Goal: Information Seeking & Learning: Learn about a topic

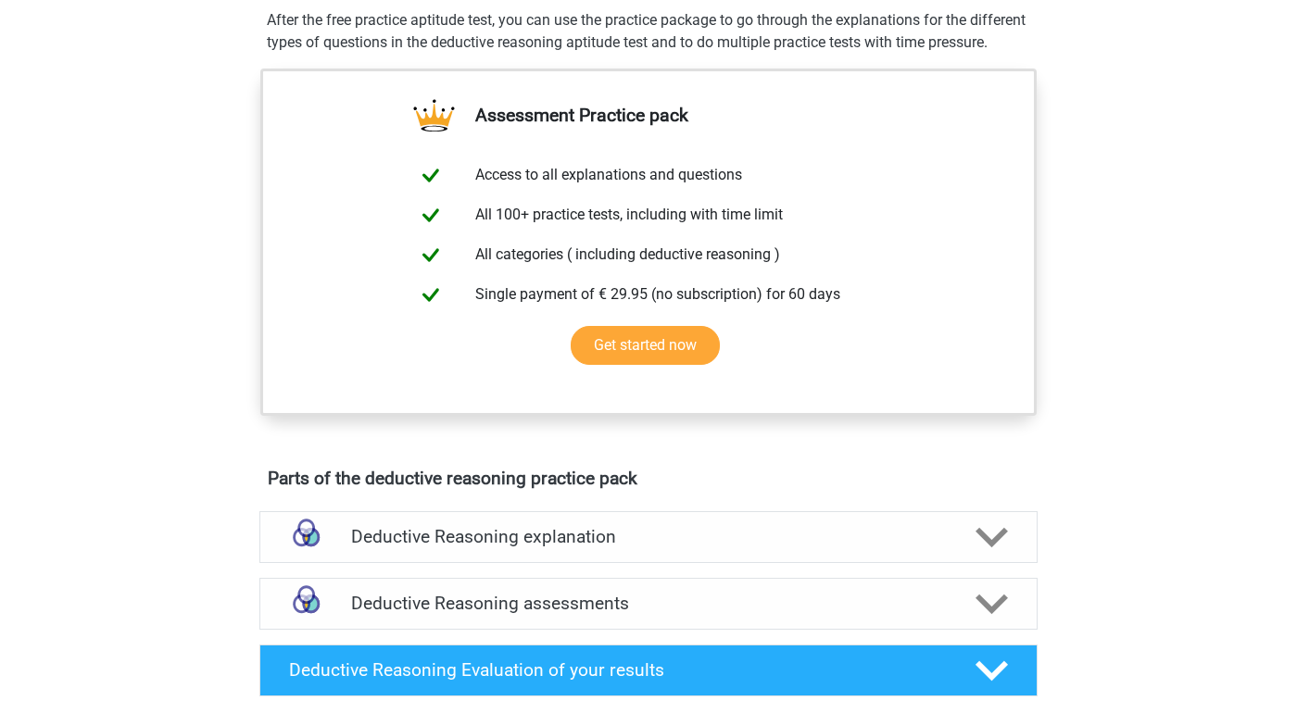
scroll to position [323, 0]
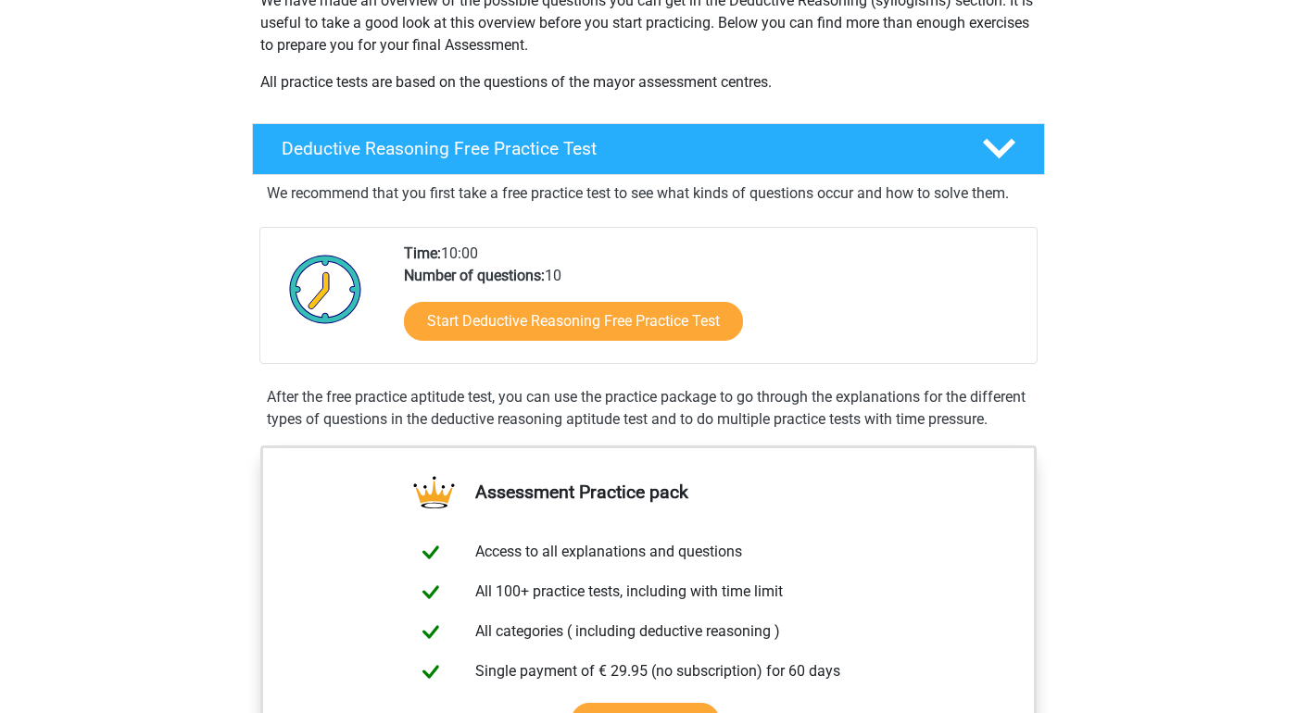
click at [544, 289] on div "Start Deductive Reasoning Free Practice Test" at bounding box center [713, 325] width 618 height 76
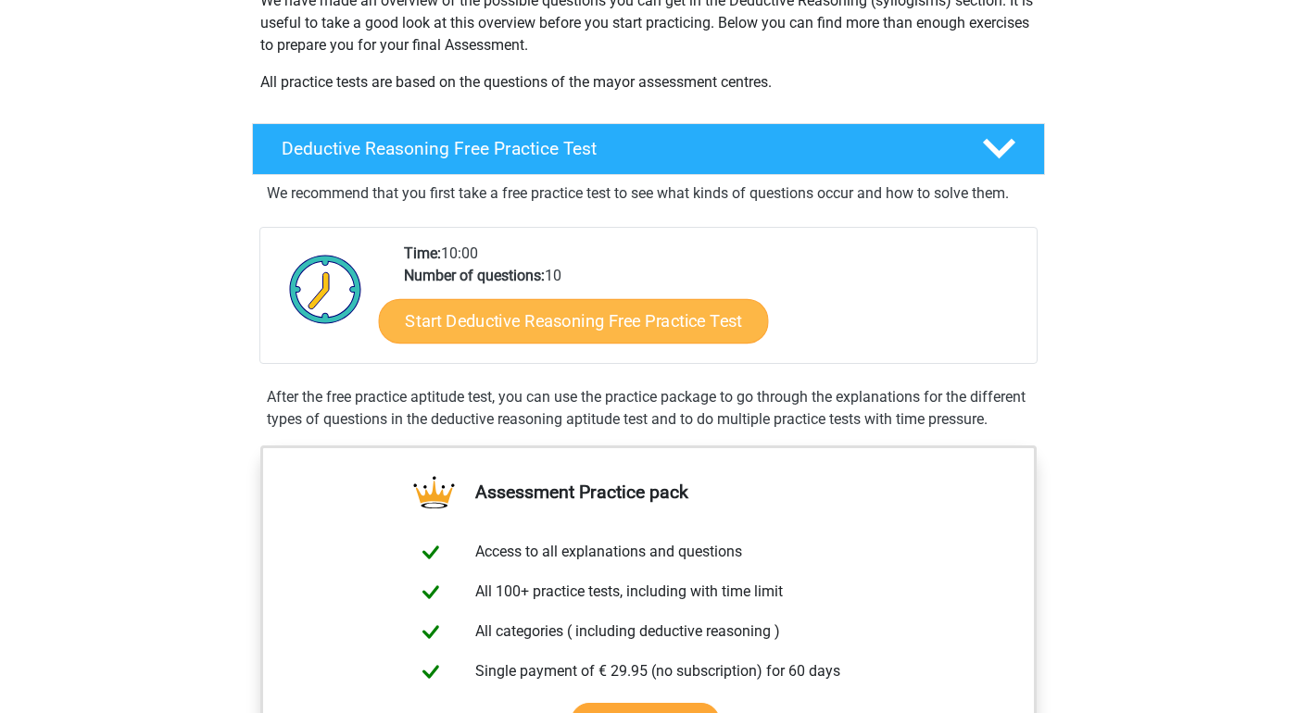
click at [552, 314] on link "Start Deductive Reasoning Free Practice Test" at bounding box center [574, 320] width 390 height 44
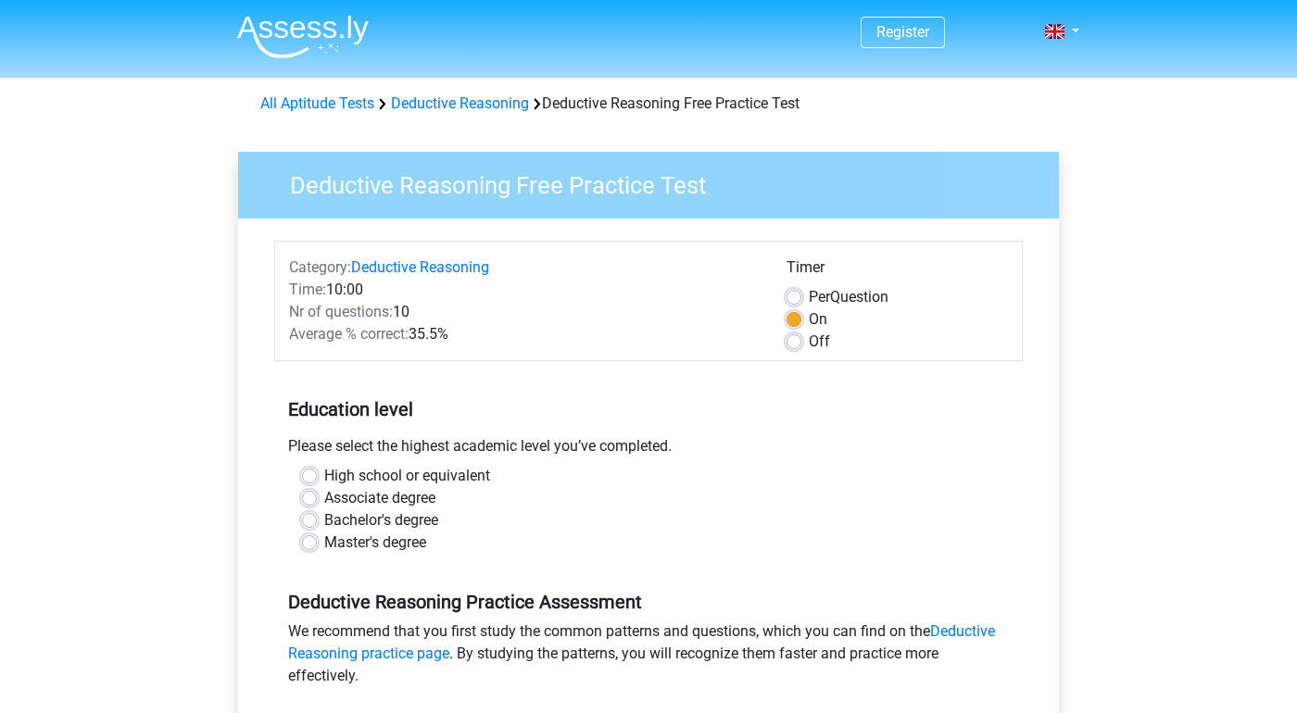
click at [381, 533] on label "Master's degree" at bounding box center [375, 543] width 102 height 22
click at [317, 533] on input "Master's degree" at bounding box center [309, 541] width 15 height 19
radio input "true"
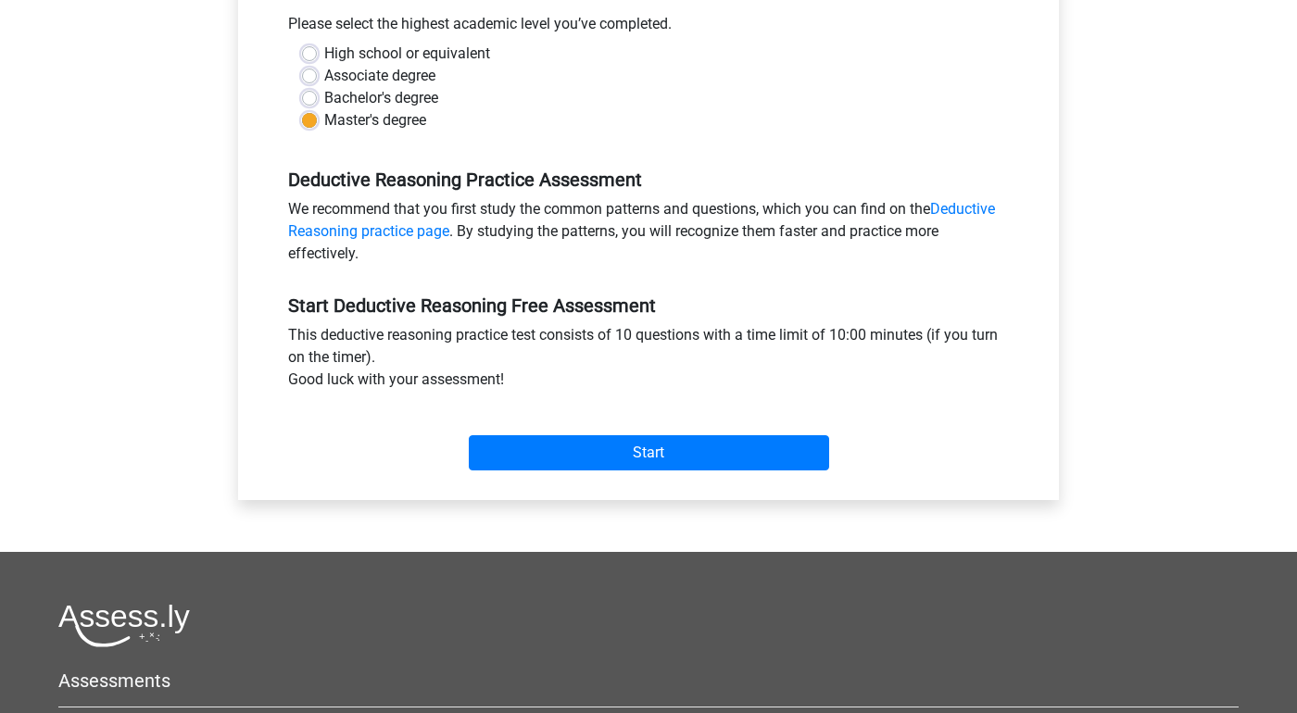
scroll to position [637, 0]
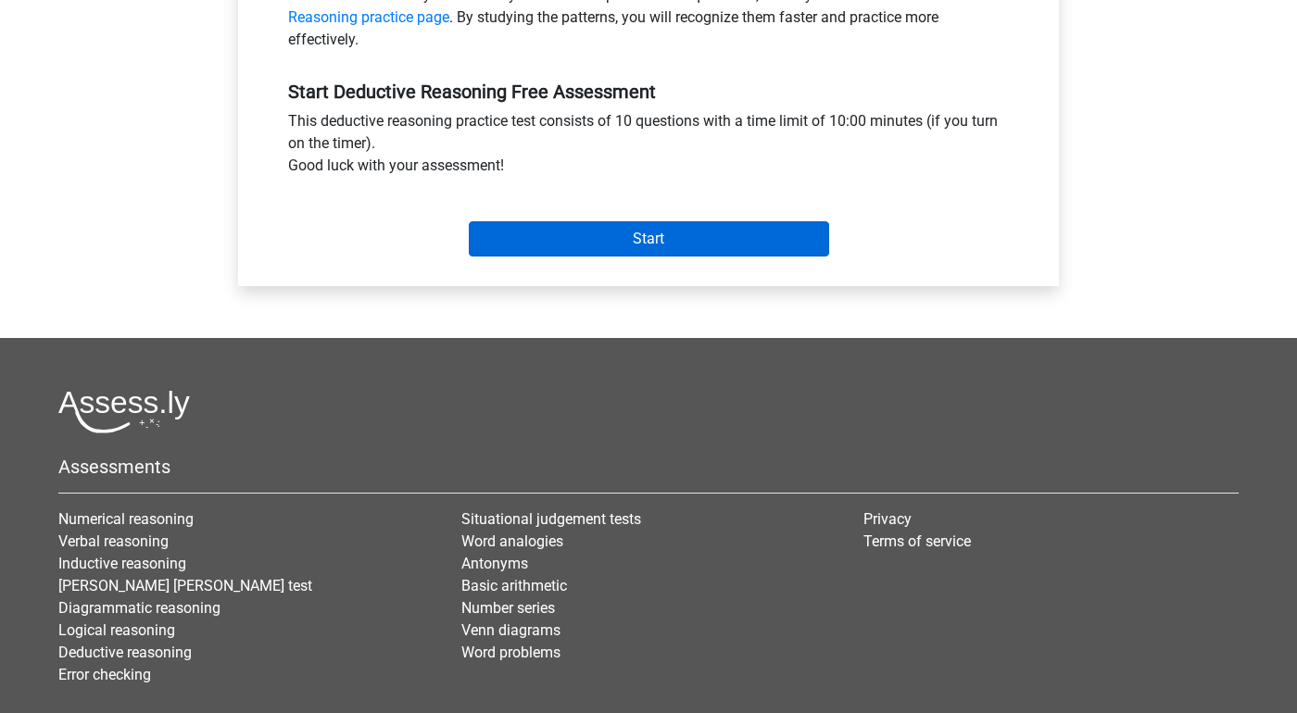
click at [639, 255] on input "Start" at bounding box center [649, 238] width 360 height 35
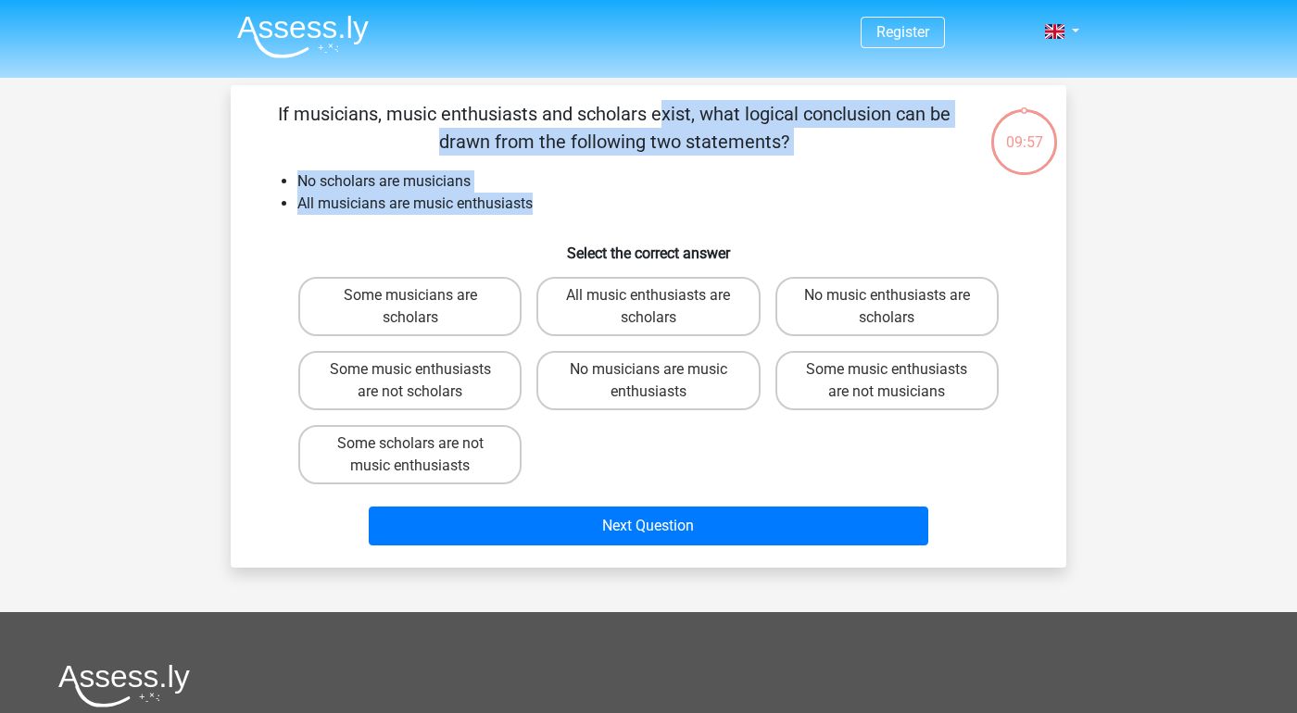
drag, startPoint x: 254, startPoint y: 120, endPoint x: 792, endPoint y: 226, distance: 548.6
click at [792, 226] on div "If musicians, music enthusiasts and scholars exist, what logical conclusion can…" at bounding box center [648, 326] width 821 height 453
click at [802, 229] on div "If musicians, music enthusiasts and scholars exist, what logical conclusion can…" at bounding box center [648, 326] width 821 height 453
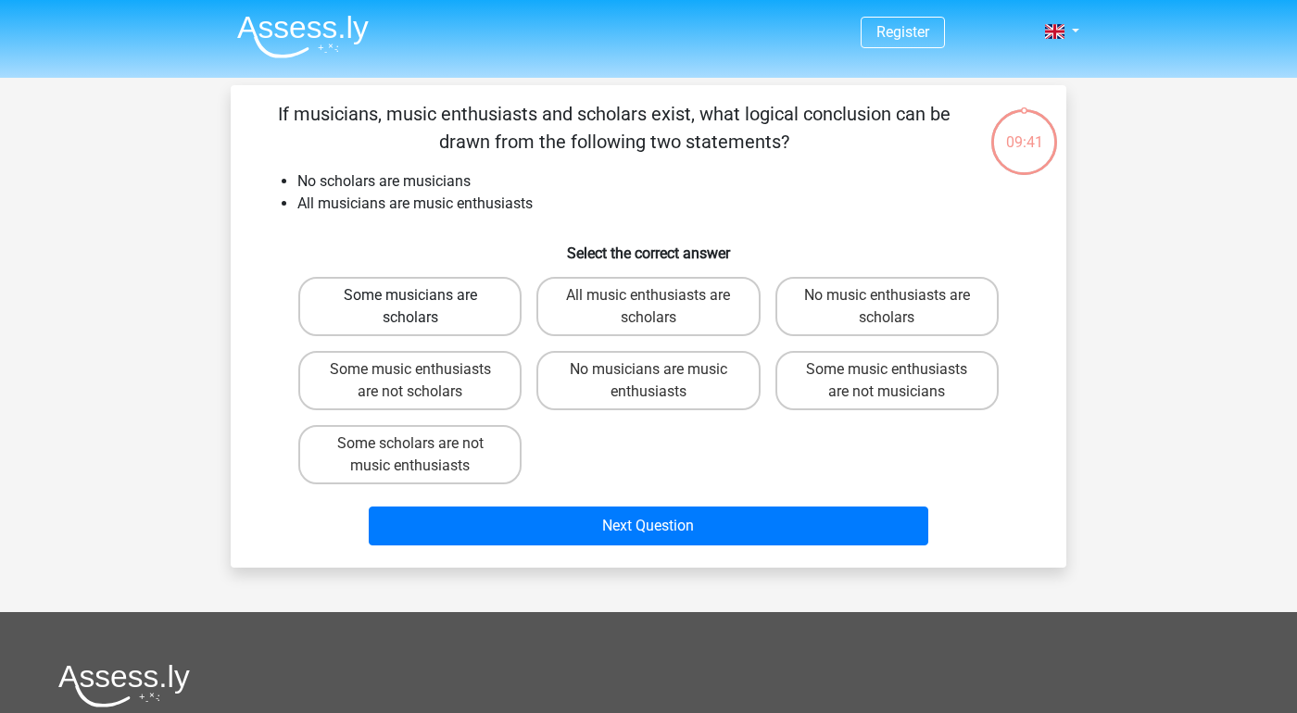
click at [494, 322] on label "Some musicians are scholars" at bounding box center [409, 306] width 223 height 59
click at [423, 308] on input "Some musicians are scholars" at bounding box center [416, 302] width 12 height 12
radio input "true"
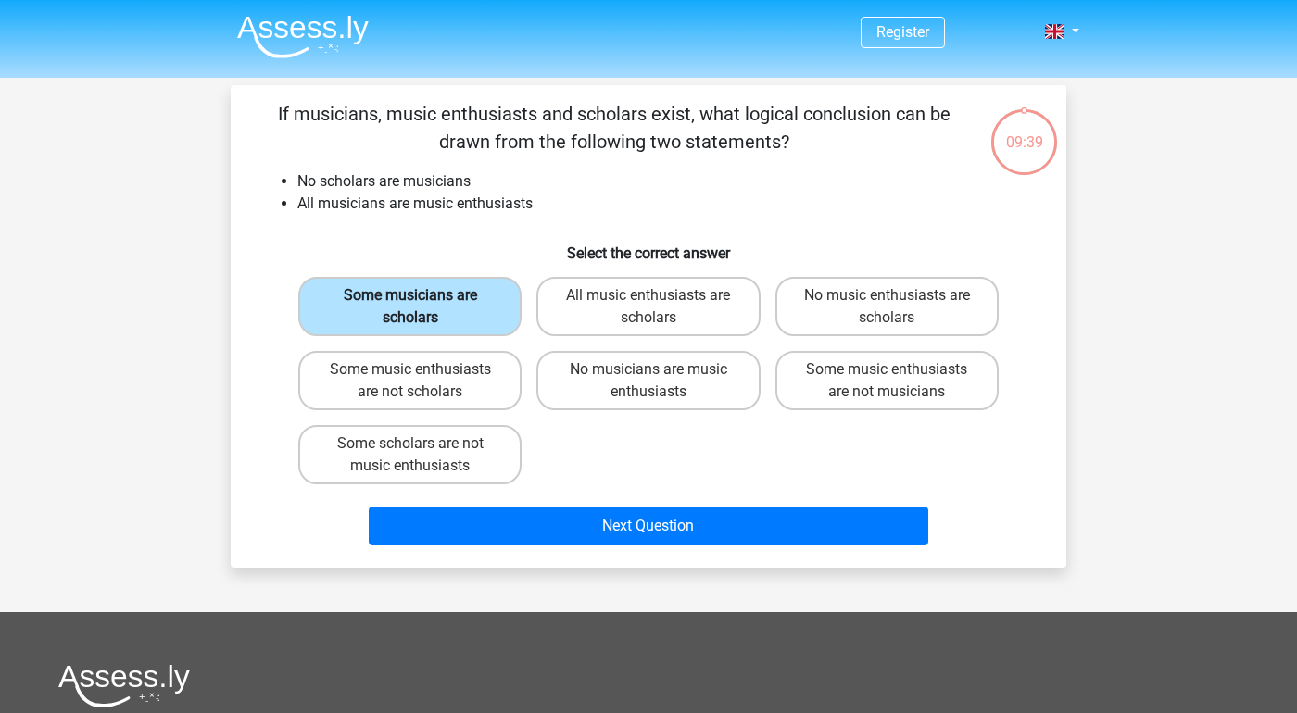
click at [439, 325] on label "Some musicians are scholars" at bounding box center [409, 306] width 223 height 59
click at [423, 308] on input "Some musicians are scholars" at bounding box center [416, 302] width 12 height 12
drag, startPoint x: 281, startPoint y: 175, endPoint x: 554, endPoint y: 192, distance: 273.9
click at [554, 193] on ul "No scholars are musicians All musicians are music enthusiasts" at bounding box center [648, 192] width 776 height 44
click at [450, 275] on div "Some musicians are scholars" at bounding box center [410, 307] width 238 height 74
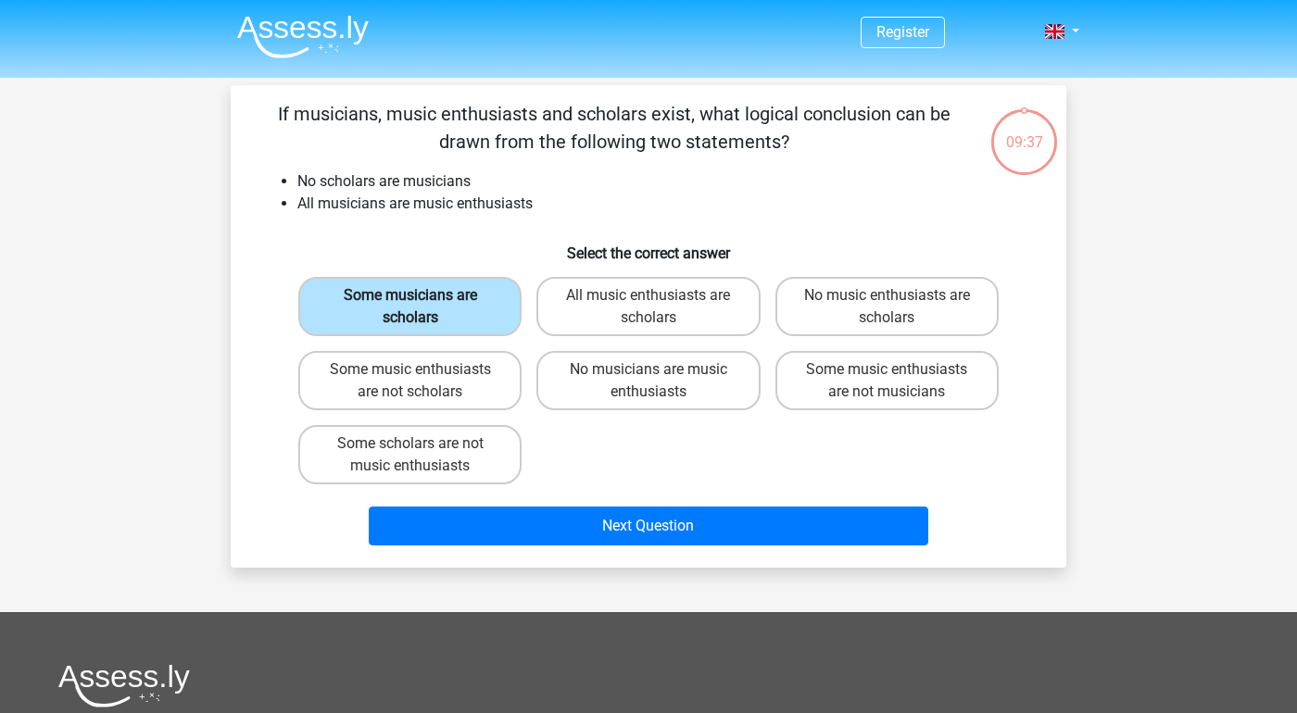
click at [453, 307] on label "Some musicians are scholars" at bounding box center [409, 306] width 223 height 59
click at [423, 307] on input "Some musicians are scholars" at bounding box center [416, 302] width 12 height 12
click at [465, 317] on label "Some musicians are scholars" at bounding box center [409, 306] width 223 height 59
click at [423, 308] on input "Some musicians are scholars" at bounding box center [416, 302] width 12 height 12
click at [889, 404] on label "Some music enthusiasts are not musicians" at bounding box center [887, 380] width 223 height 59
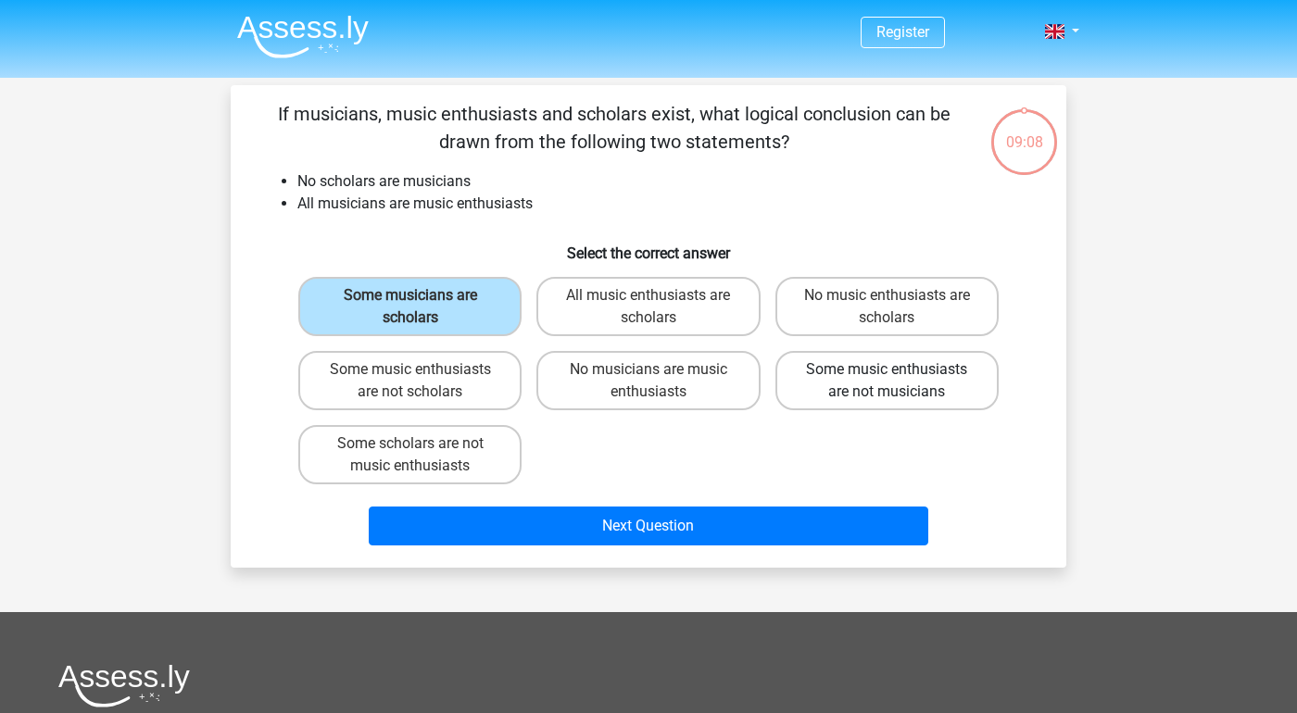
click at [889, 382] on input "Some music enthusiasts are not musicians" at bounding box center [893, 376] width 12 height 12
radio input "true"
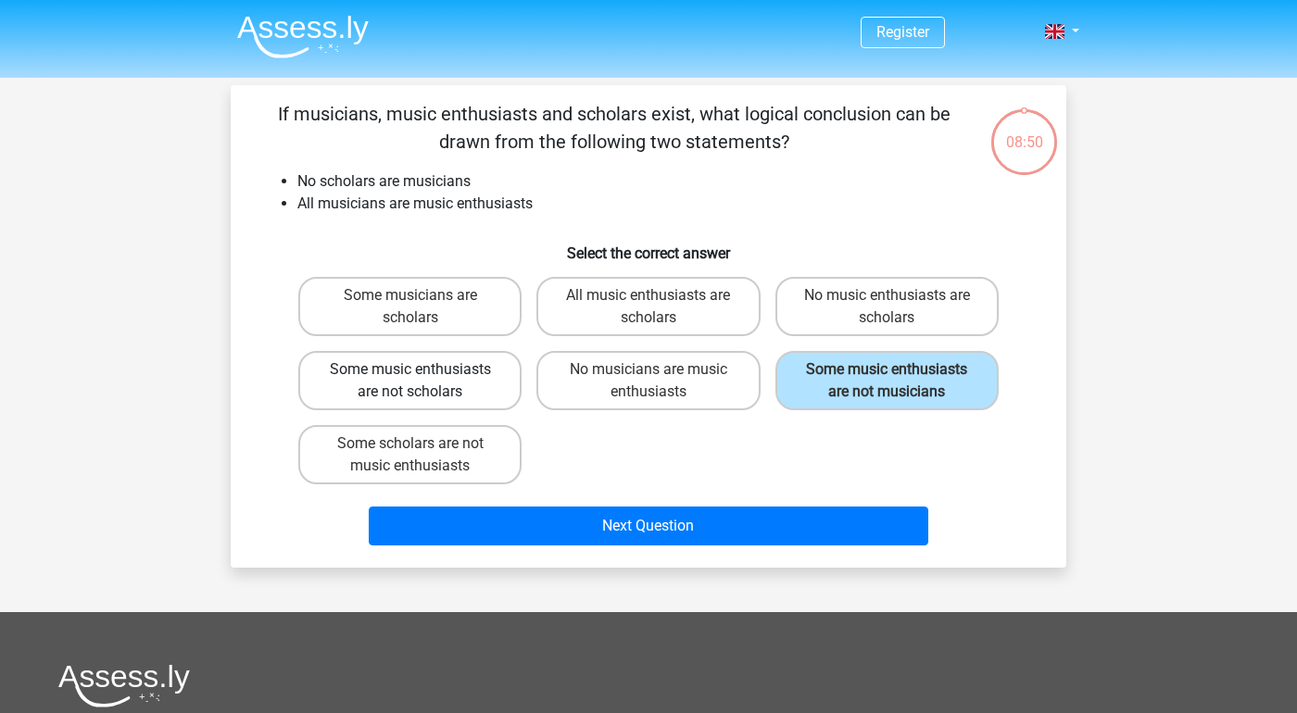
click at [408, 370] on label "Some music enthusiasts are not scholars" at bounding box center [409, 380] width 223 height 59
click at [410, 370] on input "Some music enthusiasts are not scholars" at bounding box center [416, 376] width 12 height 12
radio input "true"
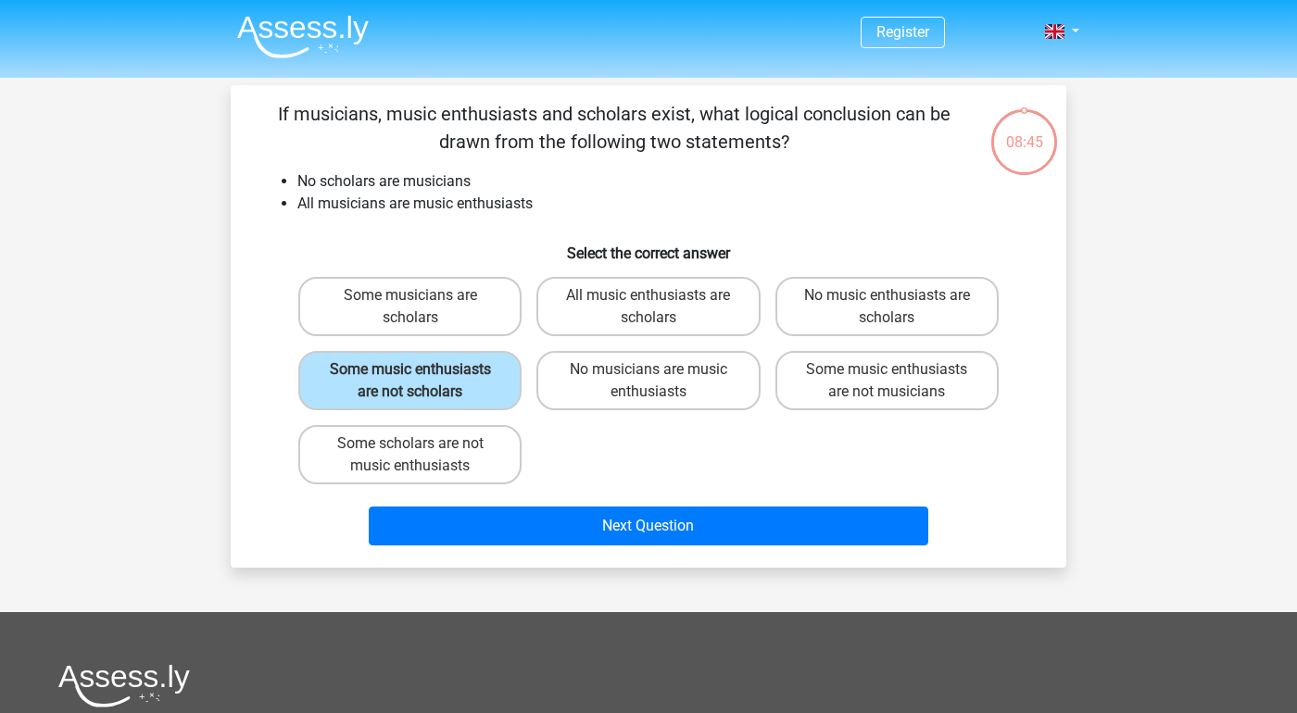
click at [721, 528] on div "Next Question" at bounding box center [648, 522] width 776 height 61
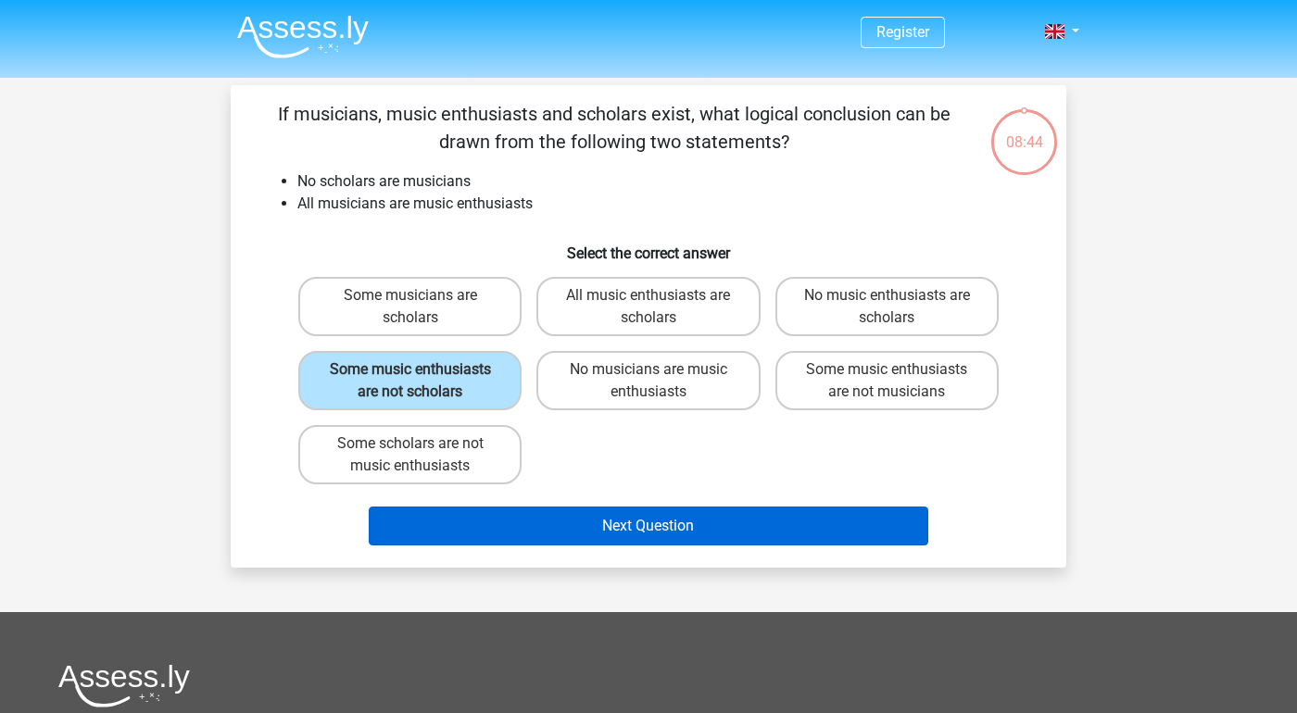
click at [669, 546] on button "Next Question" at bounding box center [649, 526] width 561 height 39
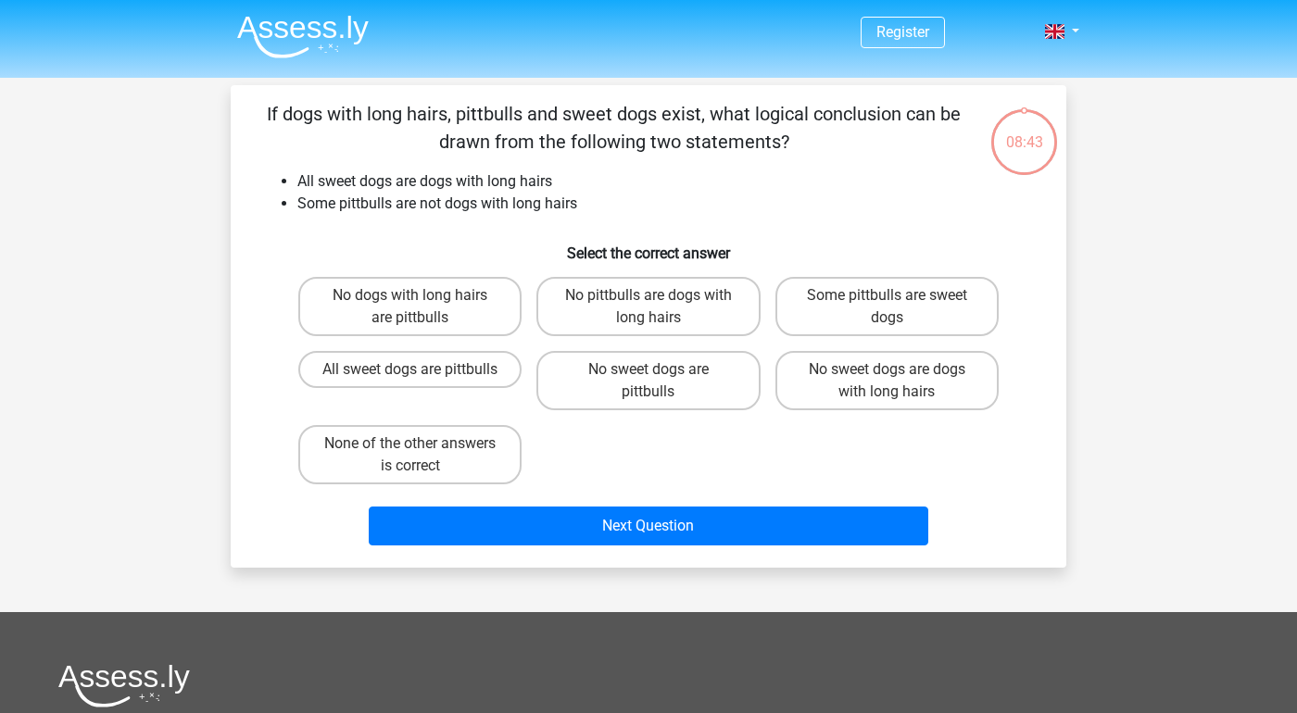
scroll to position [85, 0]
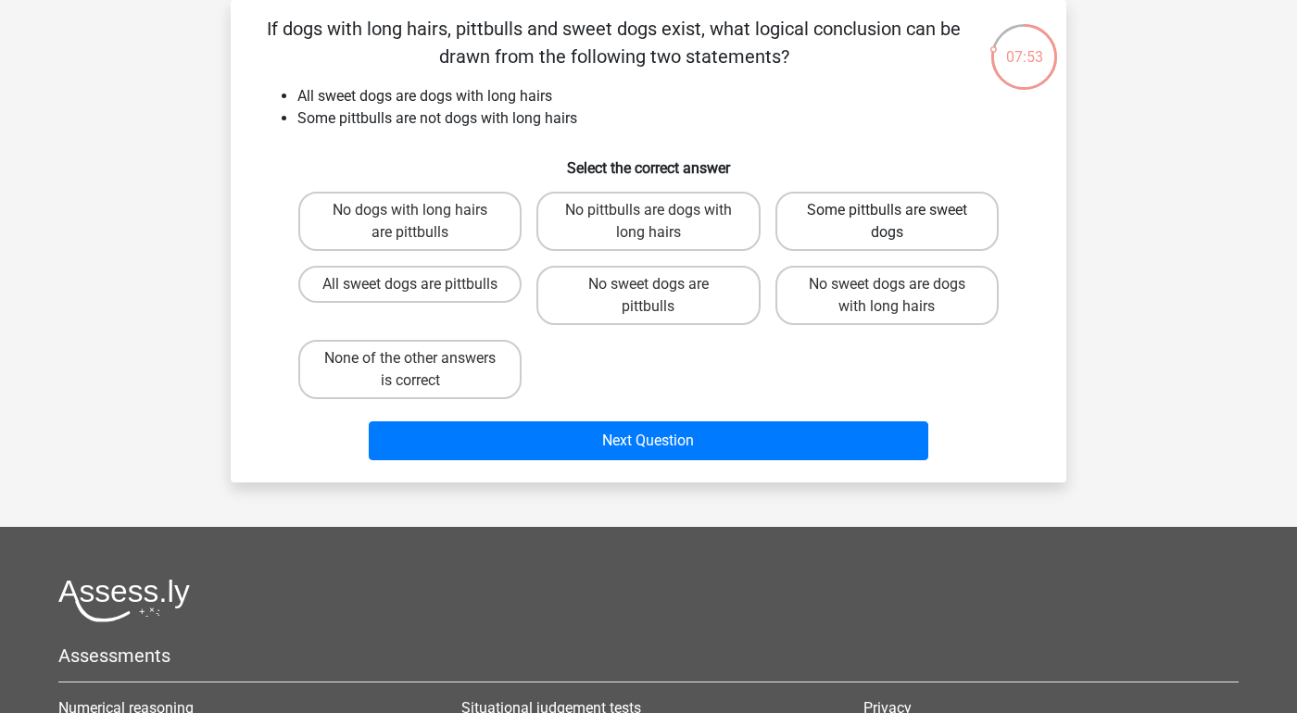
click at [873, 244] on label "Some pittbulls are sweet dogs" at bounding box center [887, 221] width 223 height 59
click at [887, 222] on input "Some pittbulls are sweet dogs" at bounding box center [893, 216] width 12 height 12
radio input "true"
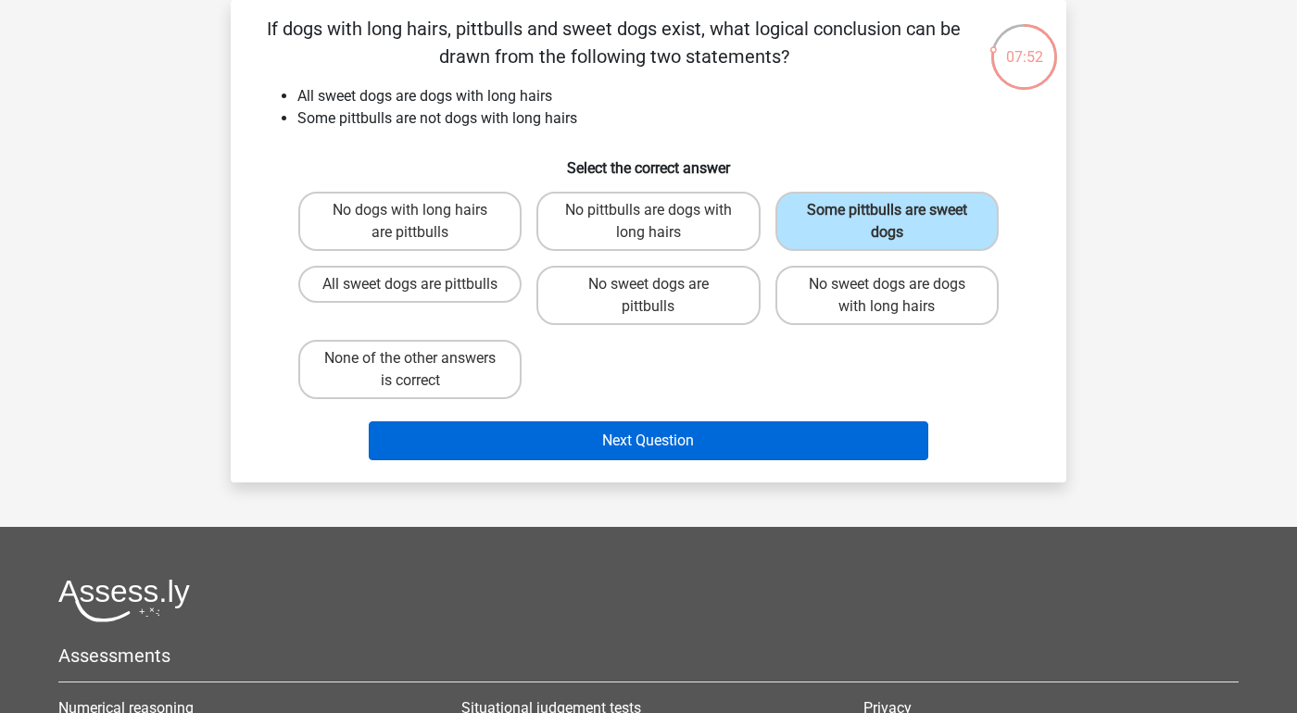
click at [809, 445] on button "Next Question" at bounding box center [649, 441] width 561 height 39
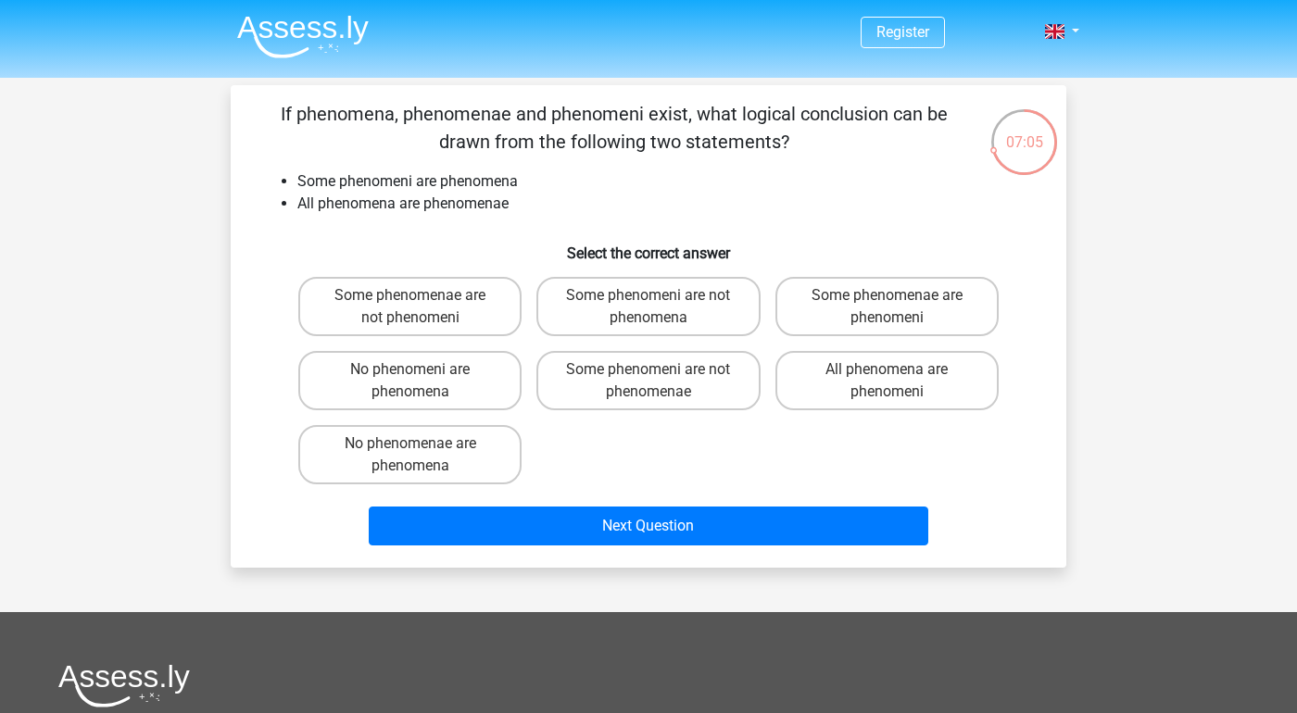
scroll to position [0, 0]
click at [1036, 120] on div "07:04" at bounding box center [1024, 130] width 69 height 46
click at [449, 297] on label "Some phenomenae are not phenomeni" at bounding box center [409, 306] width 223 height 59
click at [423, 297] on input "Some phenomenae are not phenomeni" at bounding box center [416, 302] width 12 height 12
radio input "true"
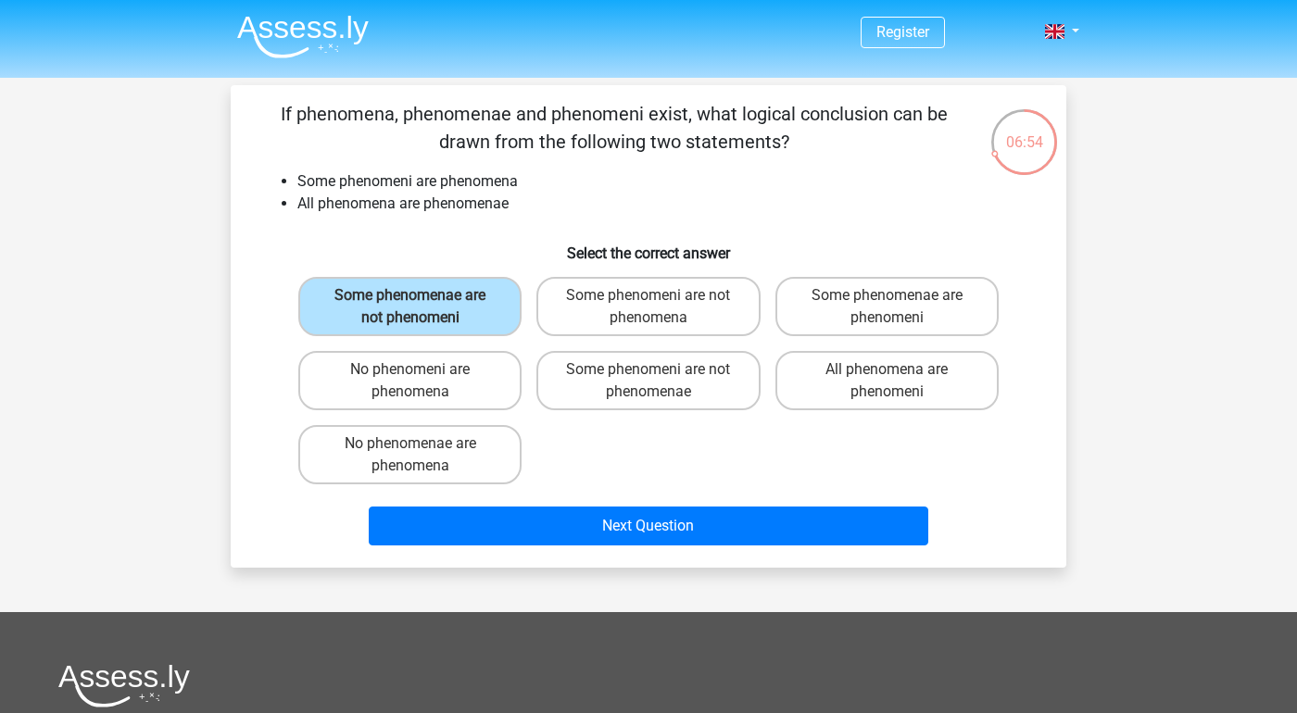
click at [719, 552] on div "Next Question" at bounding box center [648, 530] width 715 height 46
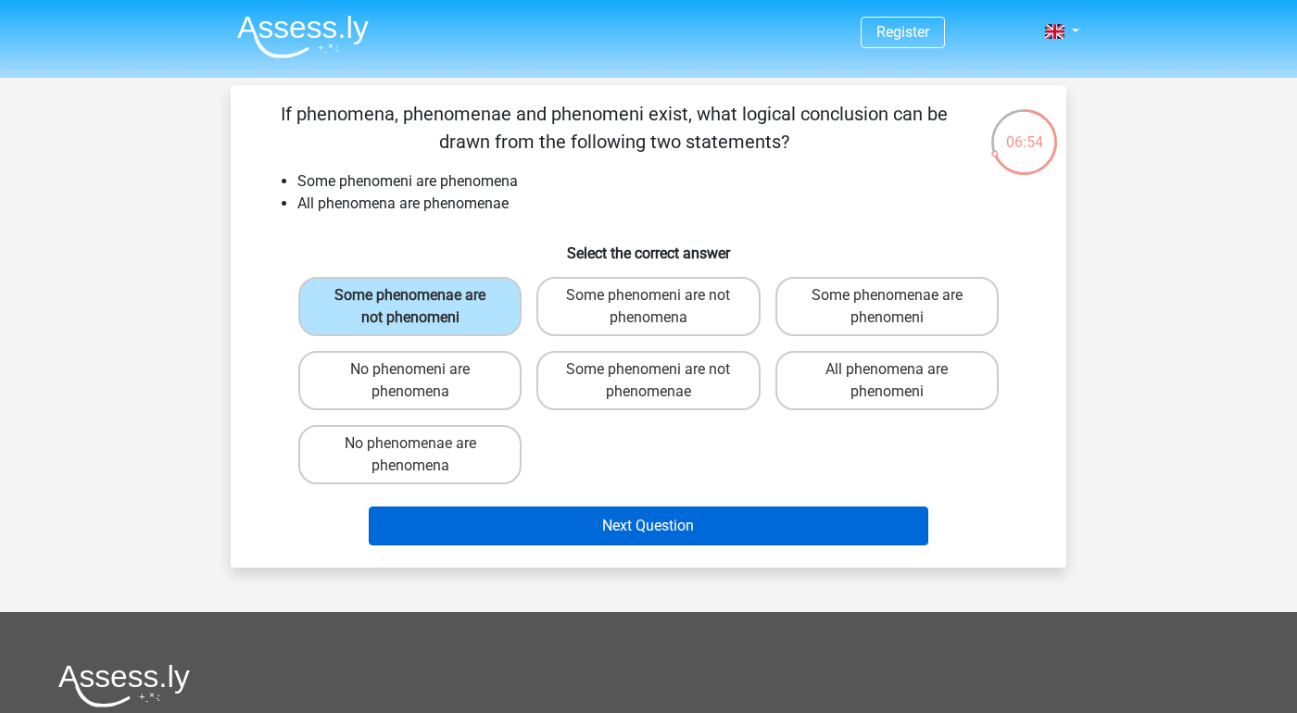
click at [719, 514] on button "Next Question" at bounding box center [649, 526] width 561 height 39
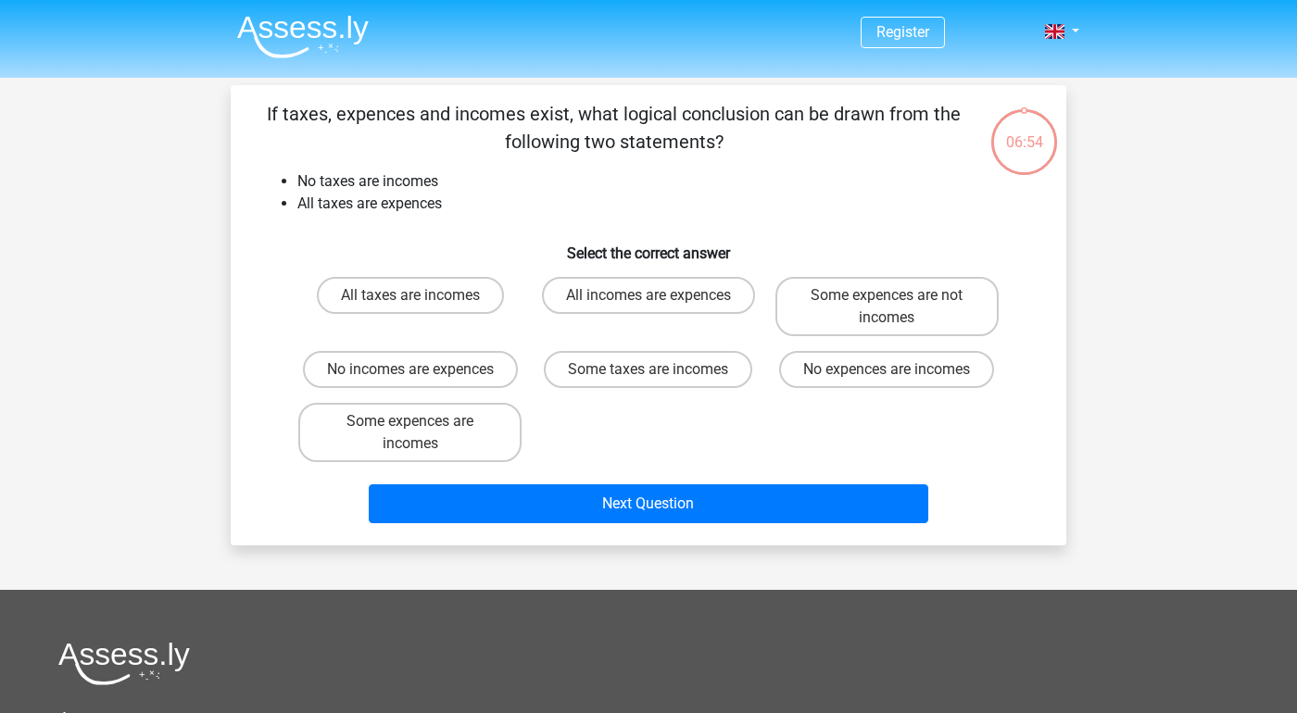
scroll to position [85, 0]
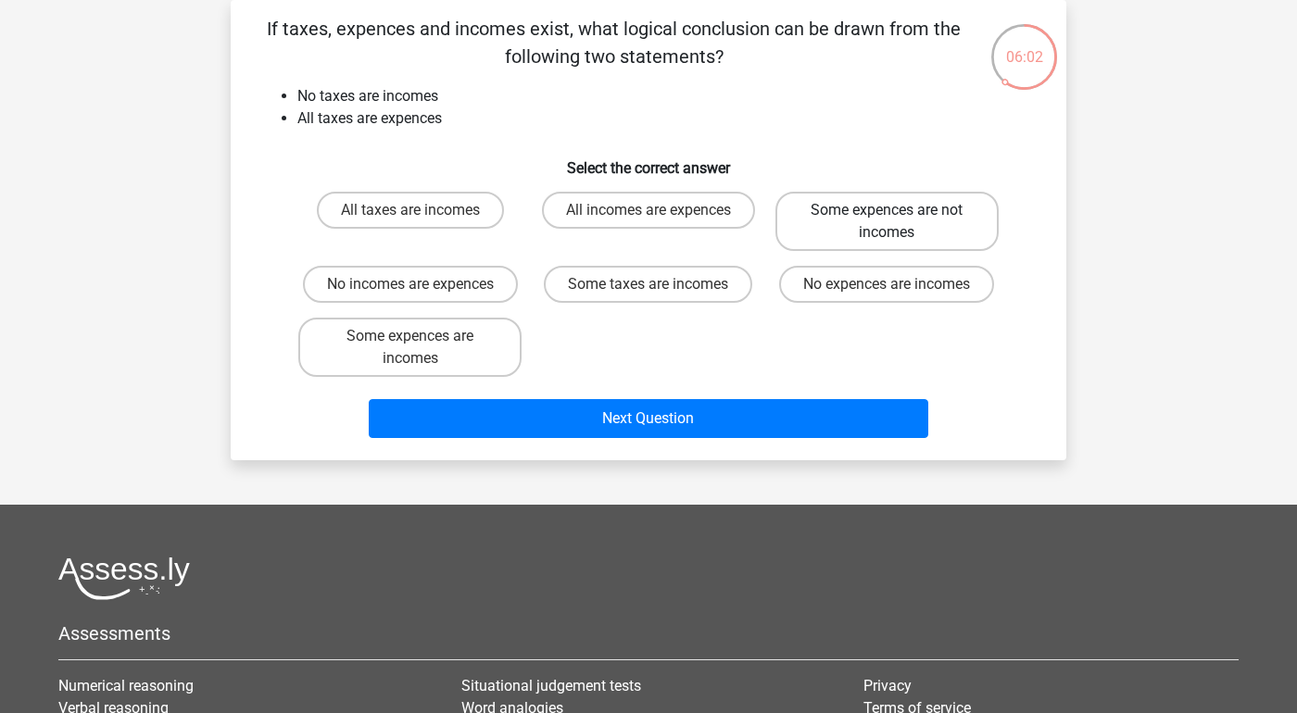
click at [950, 219] on label "Some expences are not incomes" at bounding box center [887, 221] width 223 height 59
click at [899, 219] on input "Some expences are not incomes" at bounding box center [893, 216] width 12 height 12
radio input "true"
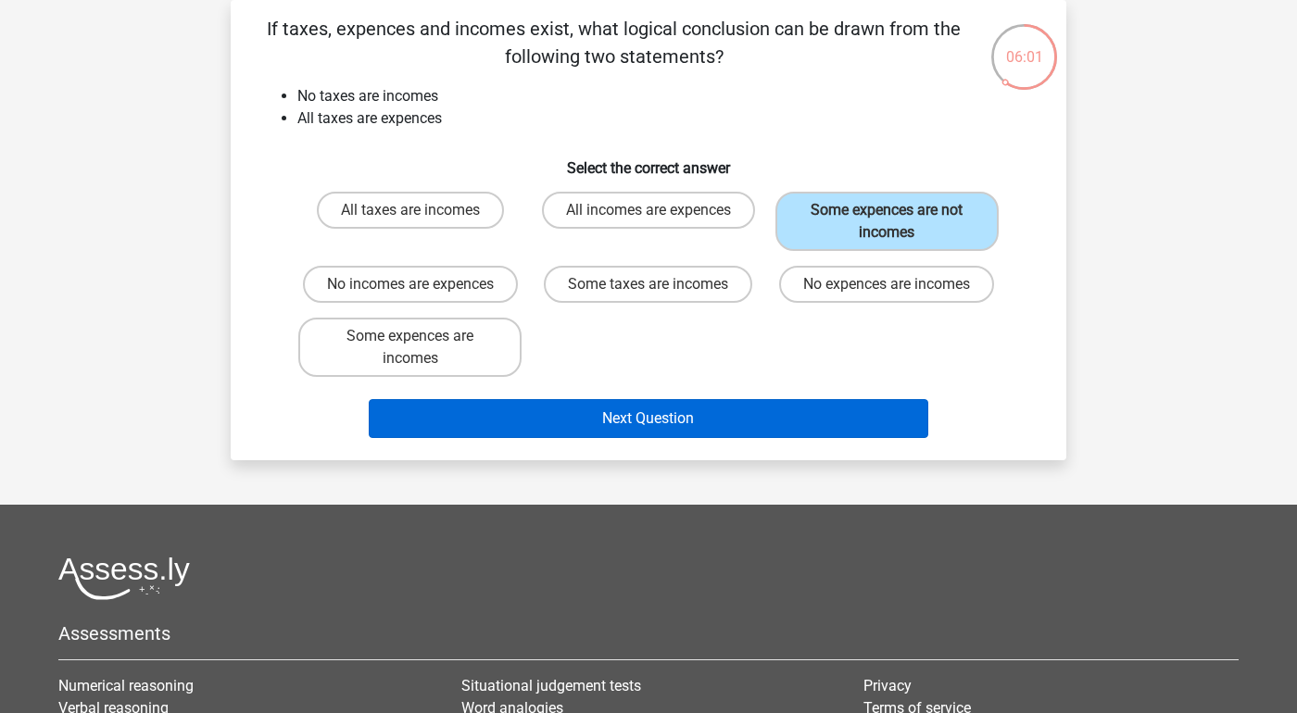
click at [802, 425] on button "Next Question" at bounding box center [649, 418] width 561 height 39
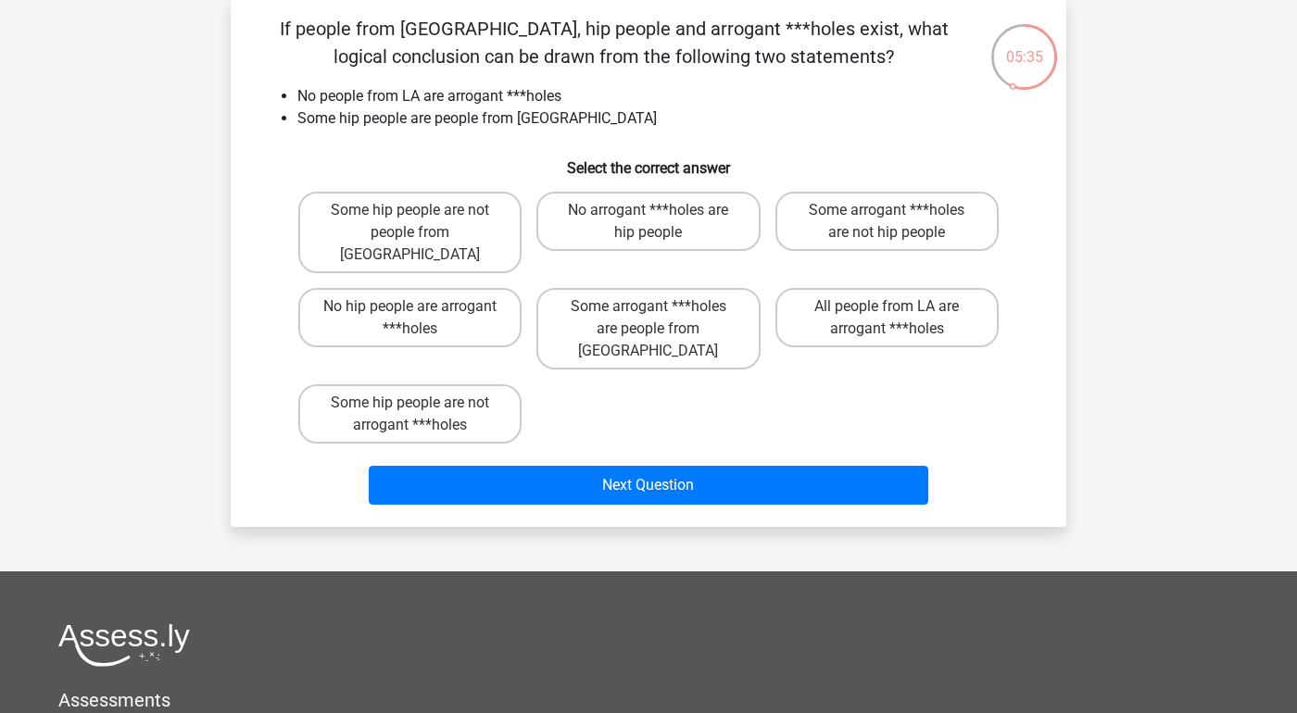
click at [525, 234] on div "Some hip people are not people from LA" at bounding box center [410, 232] width 238 height 96
click at [487, 226] on label "Some hip people are not people from LA" at bounding box center [409, 233] width 223 height 82
click at [423, 222] on input "Some hip people are not people from LA" at bounding box center [416, 216] width 12 height 12
radio input "true"
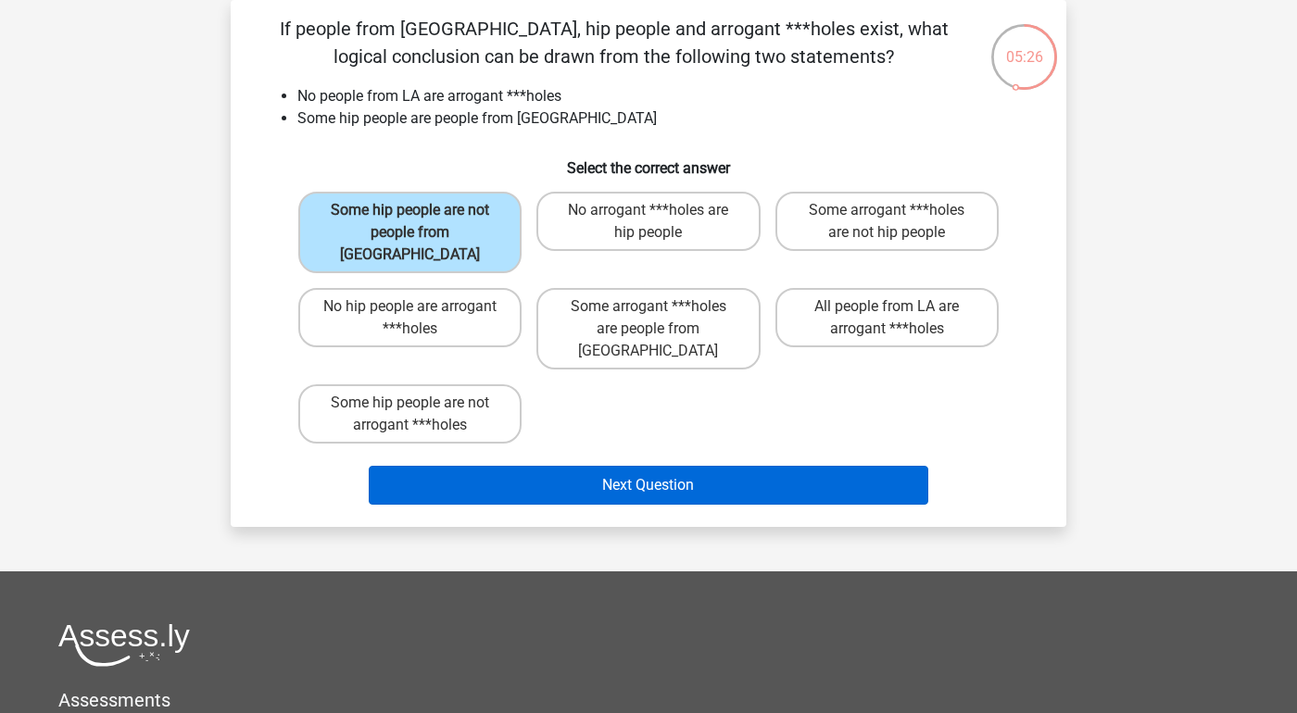
click at [709, 466] on button "Next Question" at bounding box center [649, 485] width 561 height 39
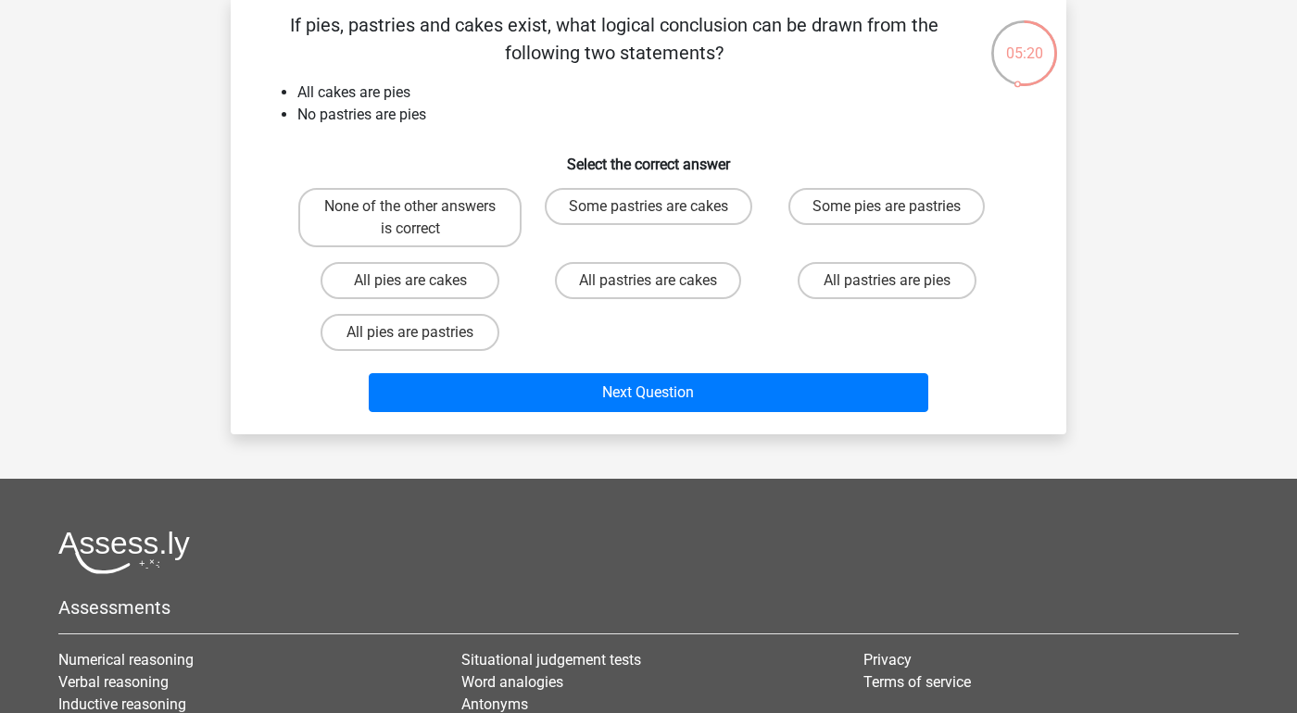
scroll to position [91, 0]
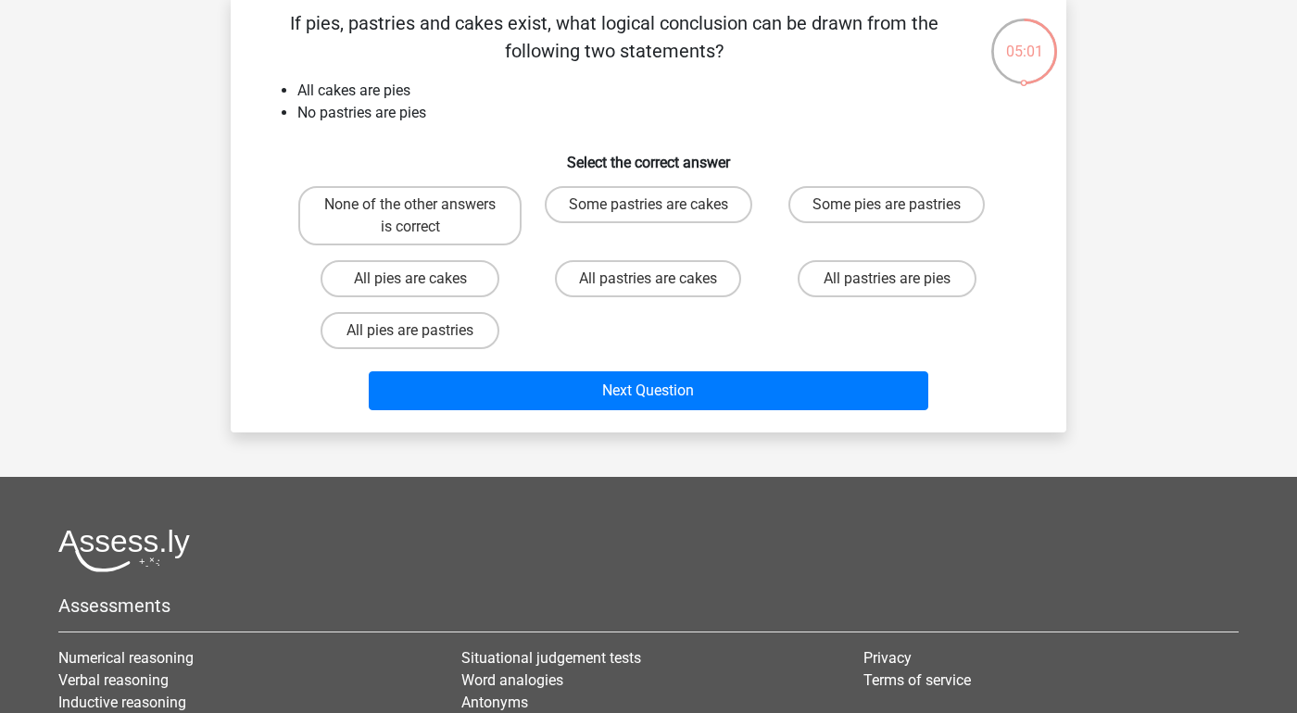
click at [448, 302] on div "All pies are cakes" at bounding box center [410, 279] width 238 height 52
click at [427, 275] on label "All pies are cakes" at bounding box center [410, 278] width 179 height 37
click at [423, 279] on input "All pies are cakes" at bounding box center [416, 285] width 12 height 12
radio input "true"
click at [443, 192] on label "None of the other answers is correct" at bounding box center [409, 215] width 223 height 59
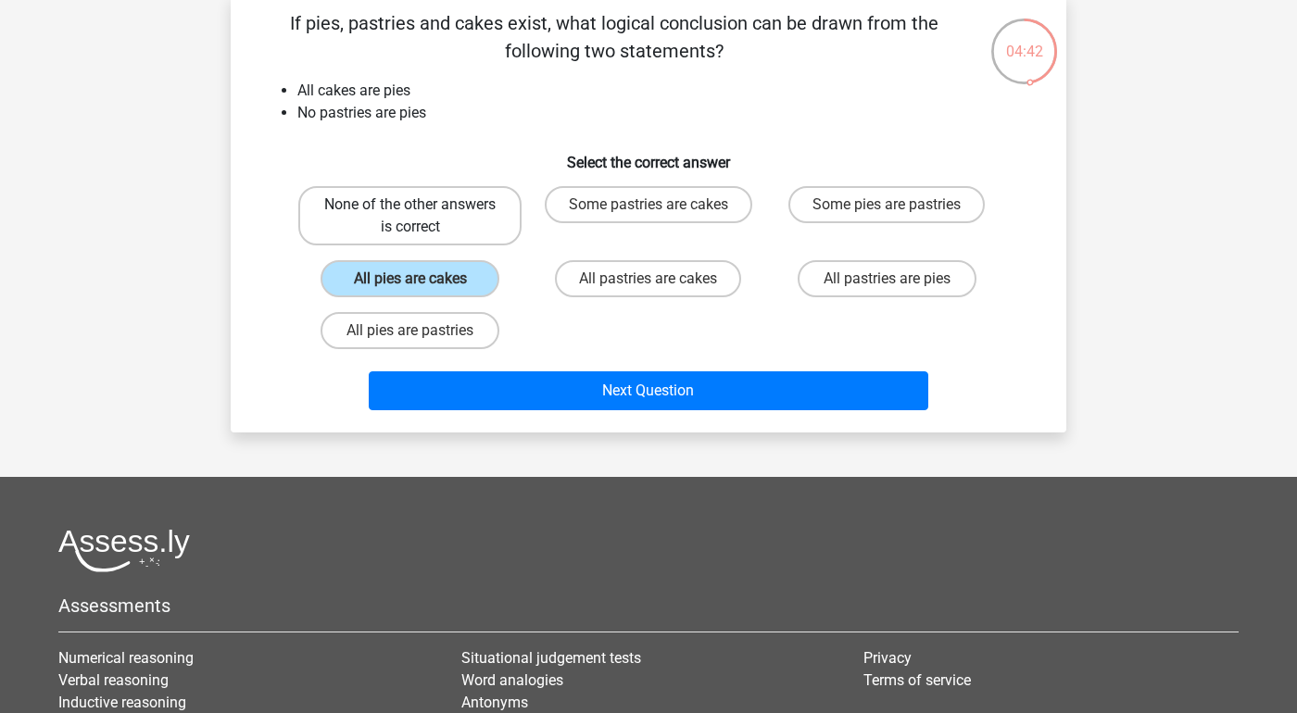
click at [423, 205] on input "None of the other answers is correct" at bounding box center [416, 211] width 12 height 12
radio input "true"
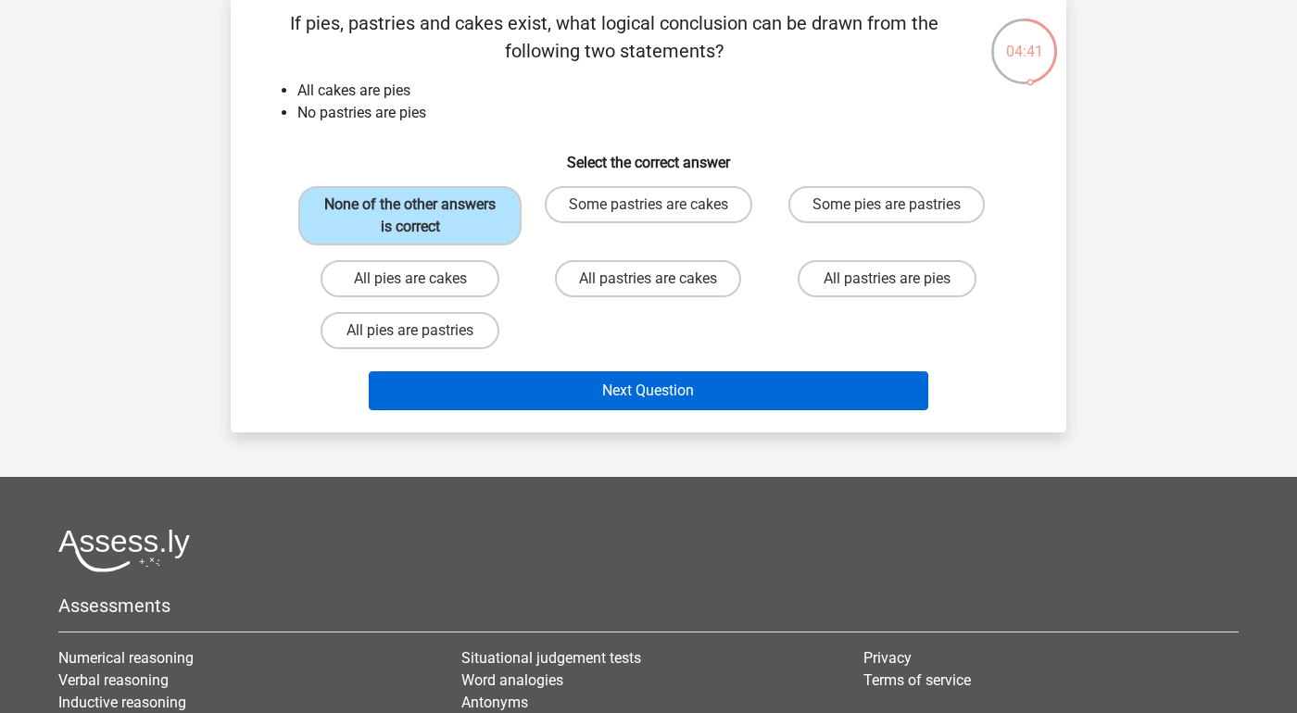
click at [689, 380] on button "Next Question" at bounding box center [649, 391] width 561 height 39
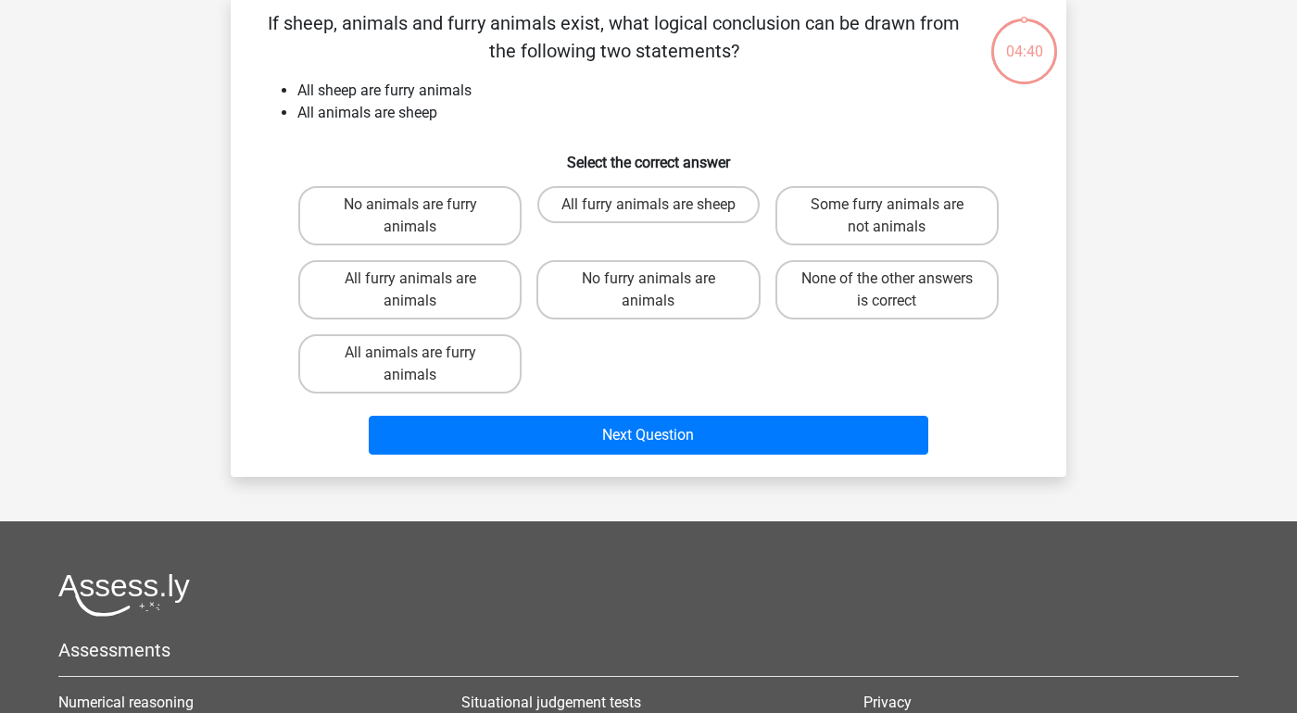
scroll to position [85, 0]
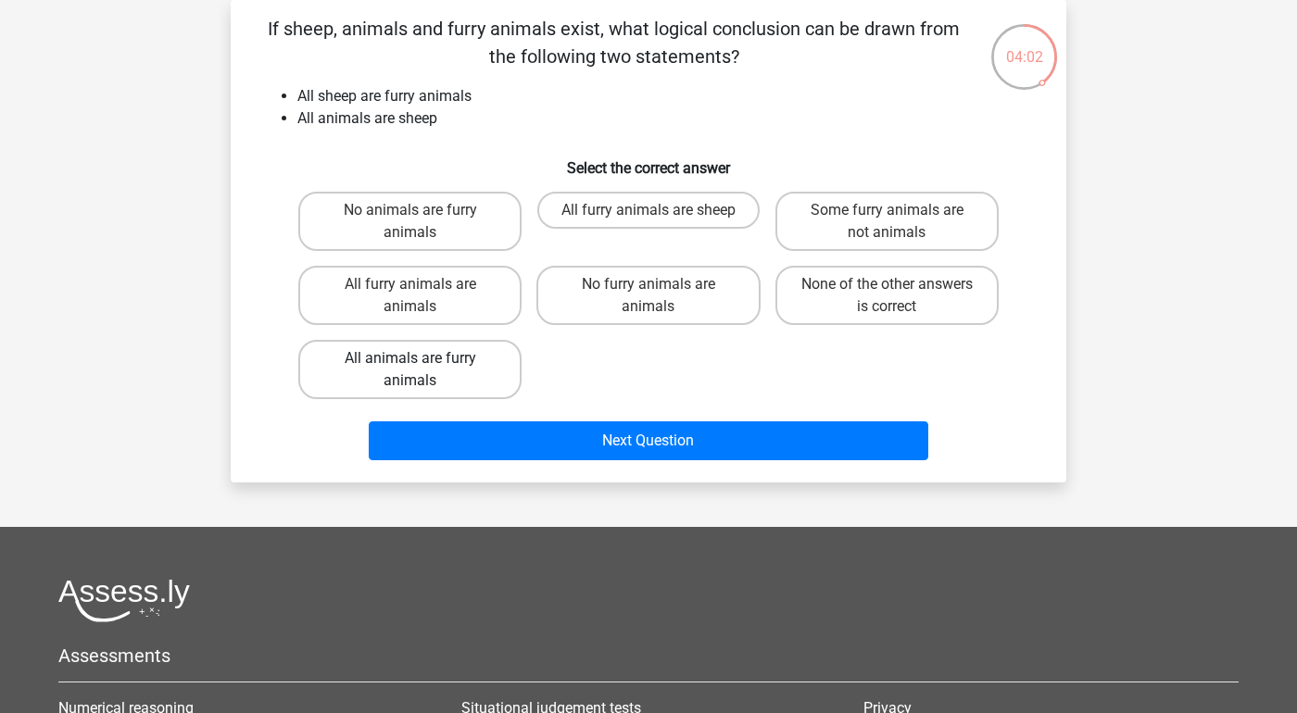
click at [471, 378] on label "All animals are furry animals" at bounding box center [409, 369] width 223 height 59
click at [423, 371] on input "All animals are furry animals" at bounding box center [416, 365] width 12 height 12
radio input "true"
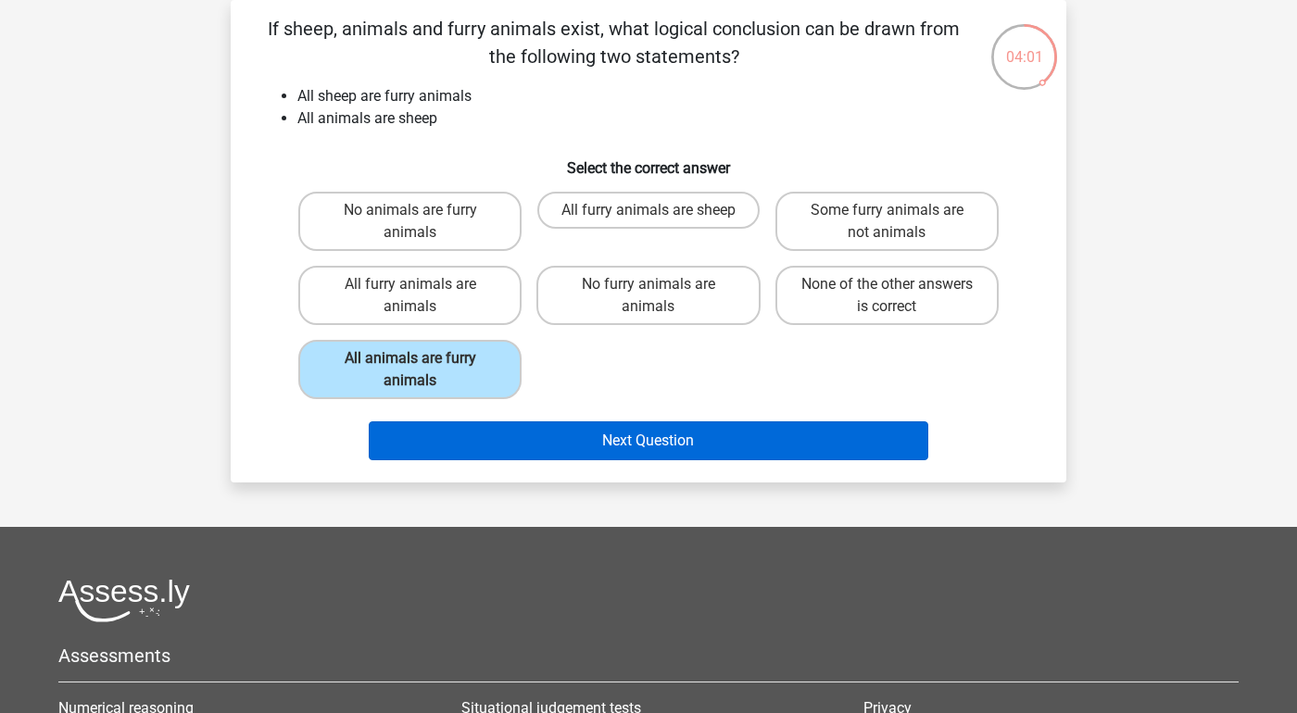
click at [646, 442] on button "Next Question" at bounding box center [649, 441] width 561 height 39
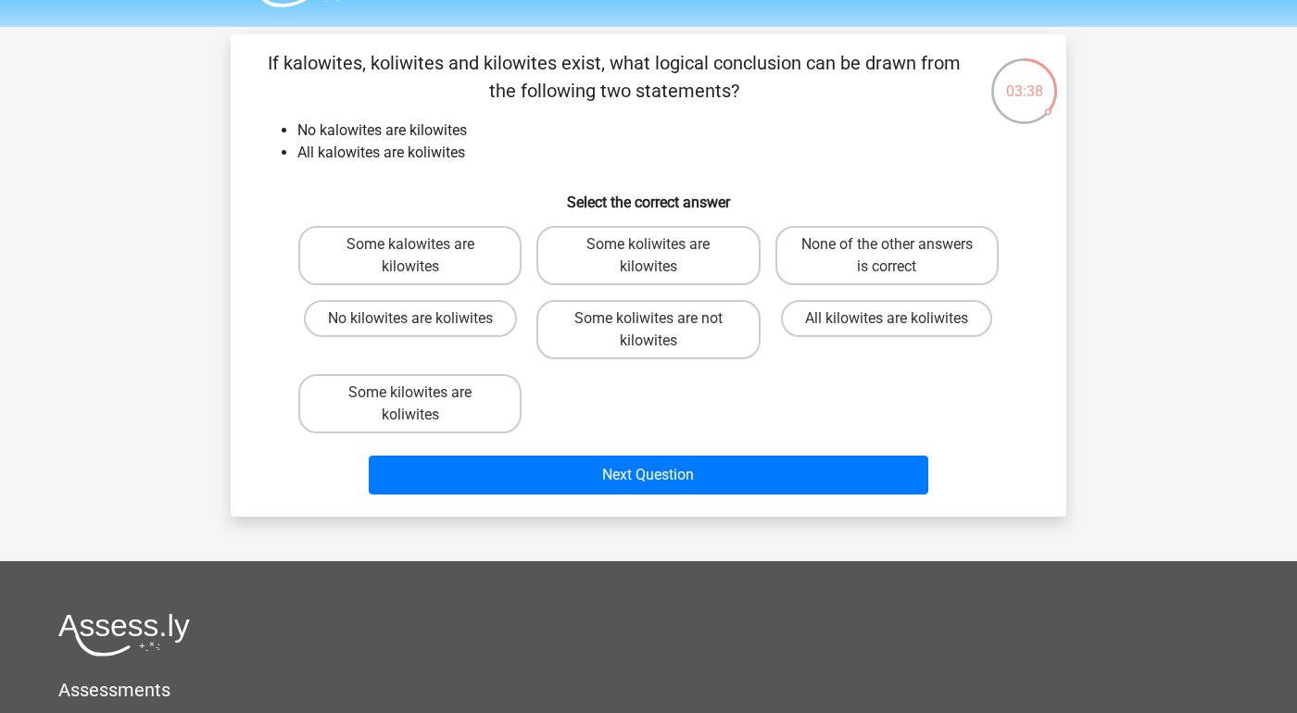
scroll to position [52, 0]
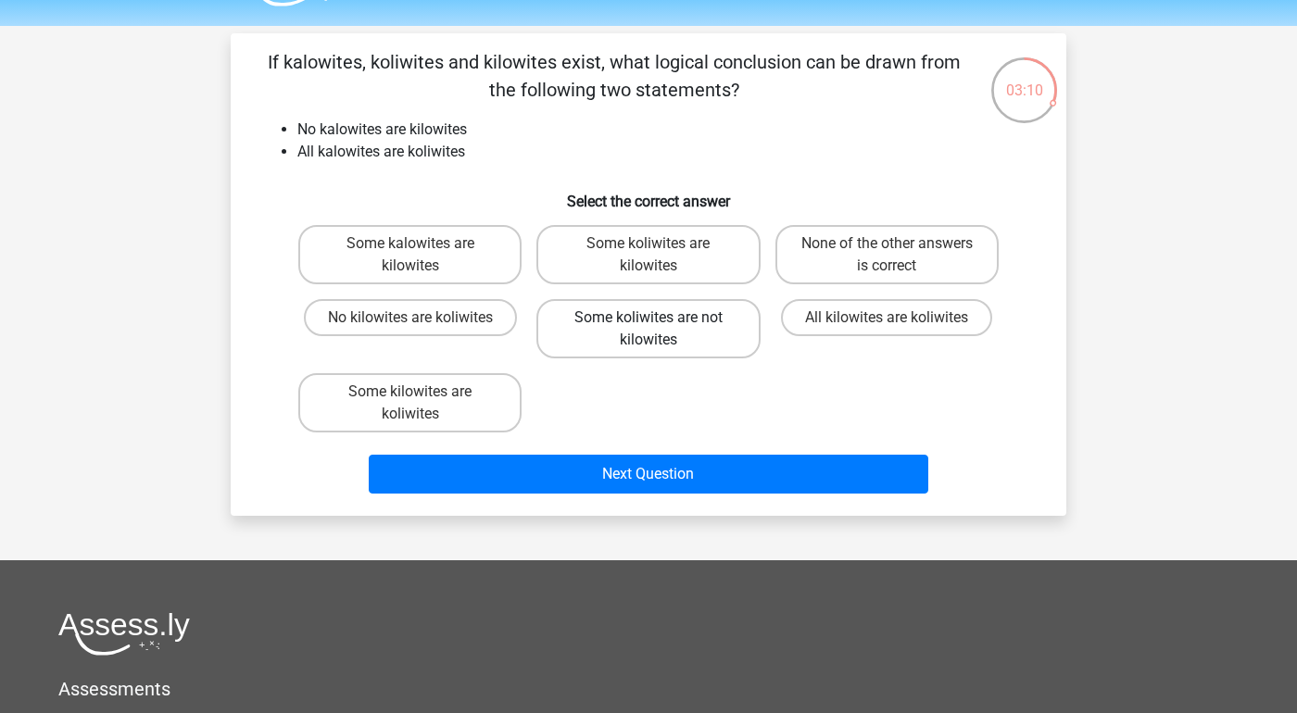
click at [660, 340] on label "Some koliwites are not kilowites" at bounding box center [648, 328] width 223 height 59
click at [660, 330] on input "Some koliwites are not kilowites" at bounding box center [655, 324] width 12 height 12
radio input "true"
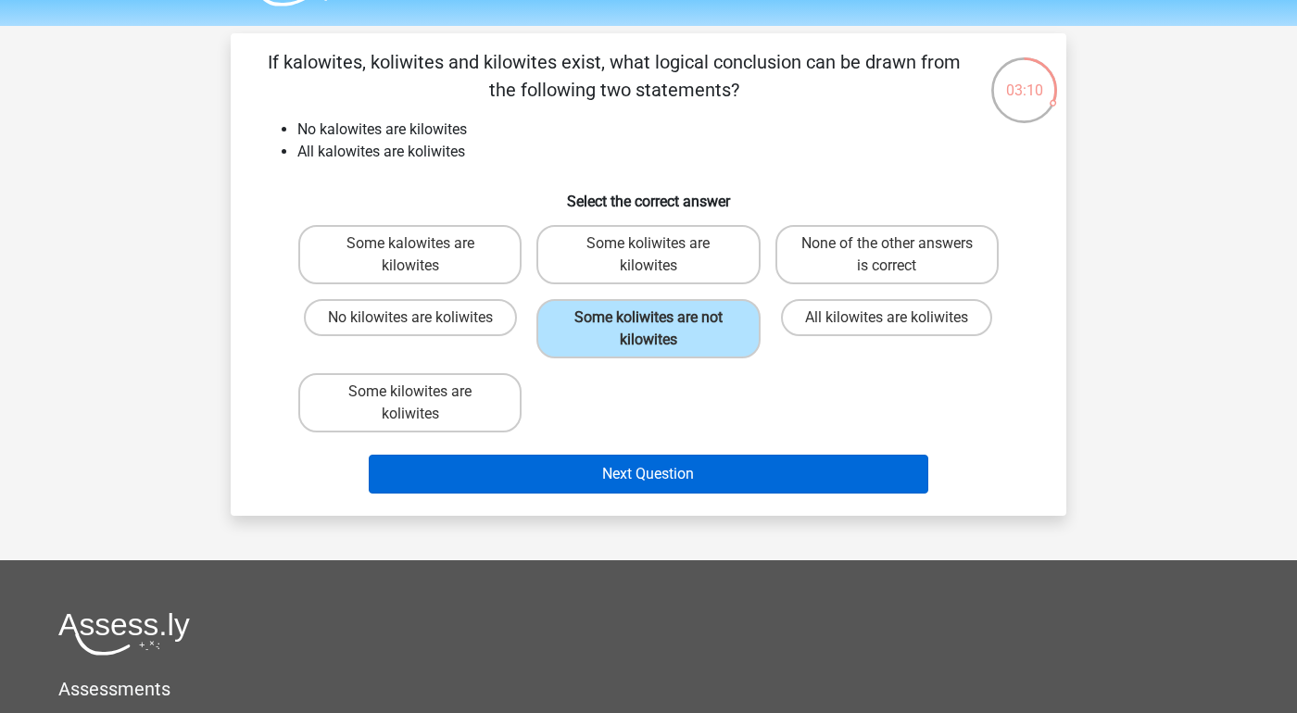
click at [734, 482] on button "Next Question" at bounding box center [649, 474] width 561 height 39
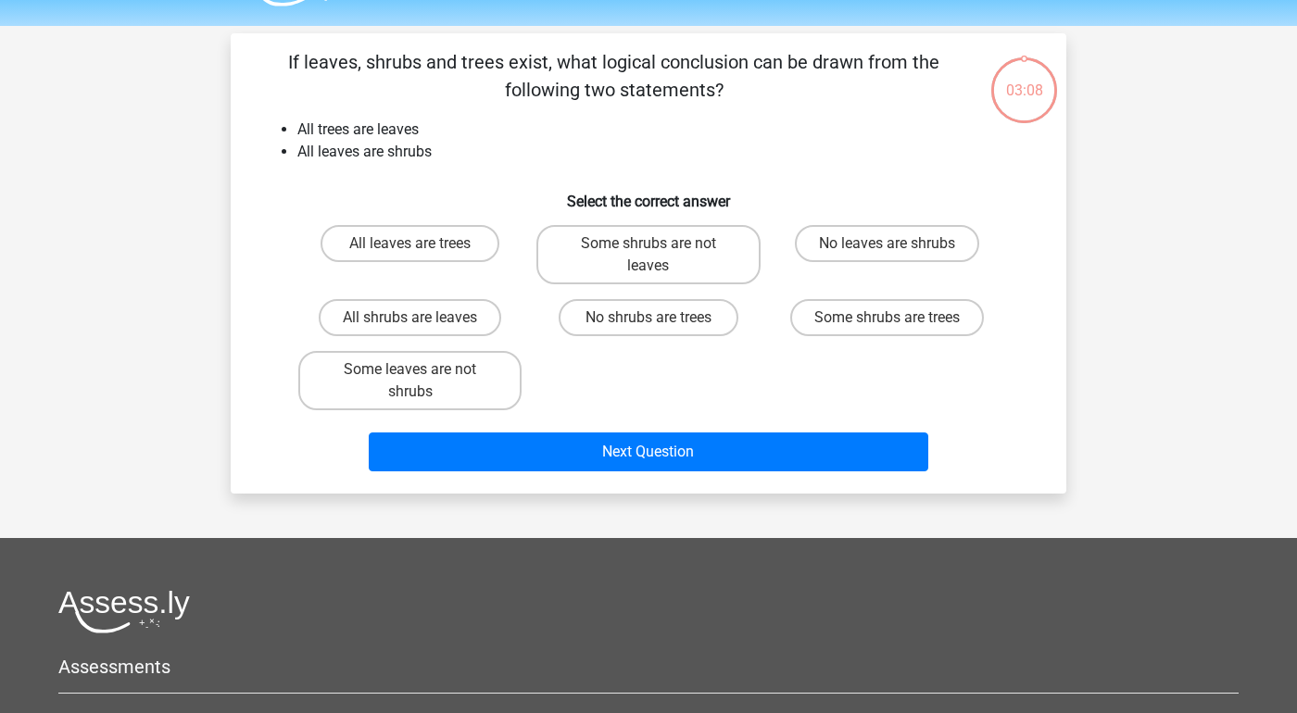
scroll to position [85, 0]
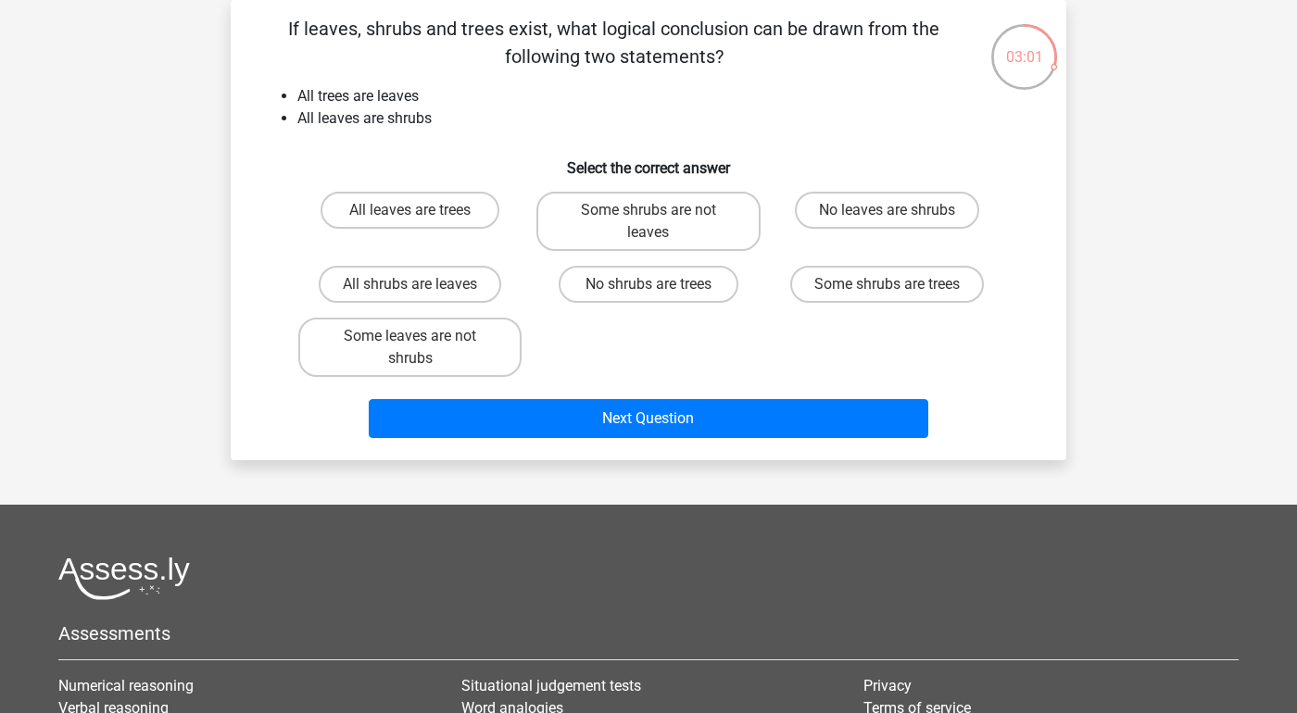
click at [915, 297] on label "Some shrubs are trees" at bounding box center [887, 284] width 194 height 37
click at [899, 297] on input "Some shrubs are trees" at bounding box center [893, 290] width 12 height 12
radio input "true"
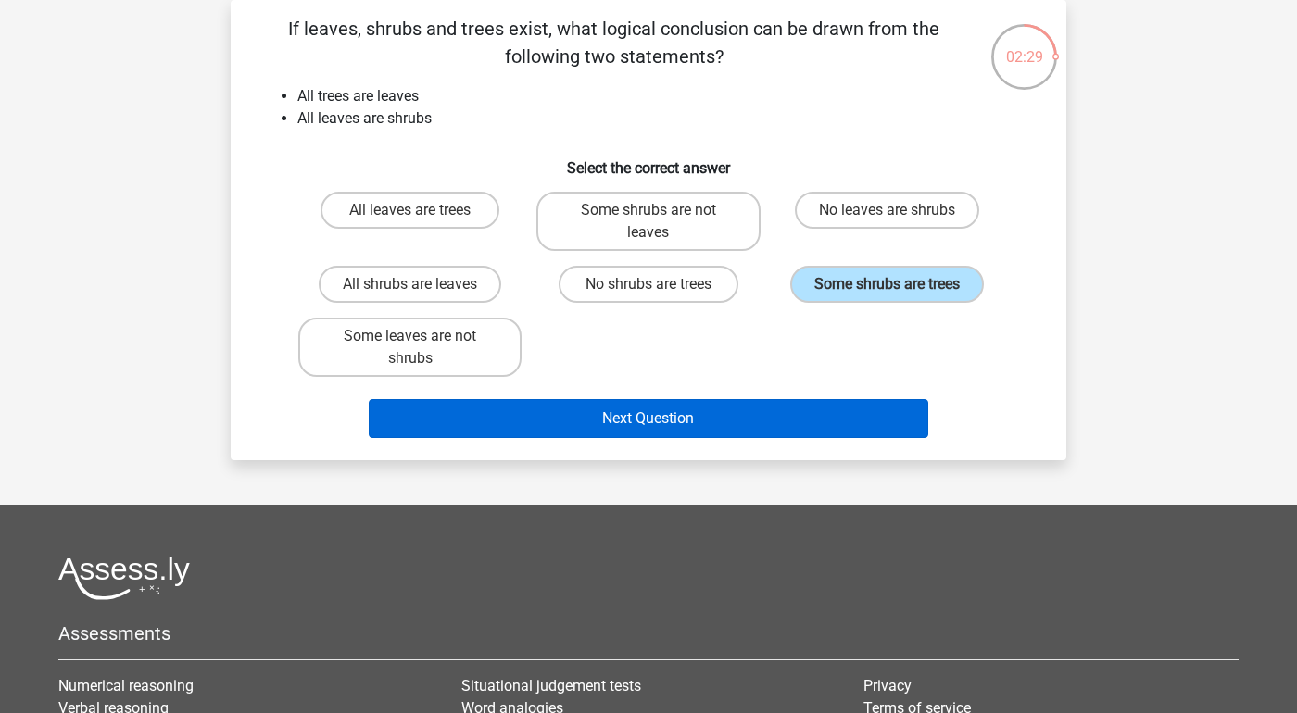
click at [809, 423] on button "Next Question" at bounding box center [649, 418] width 561 height 39
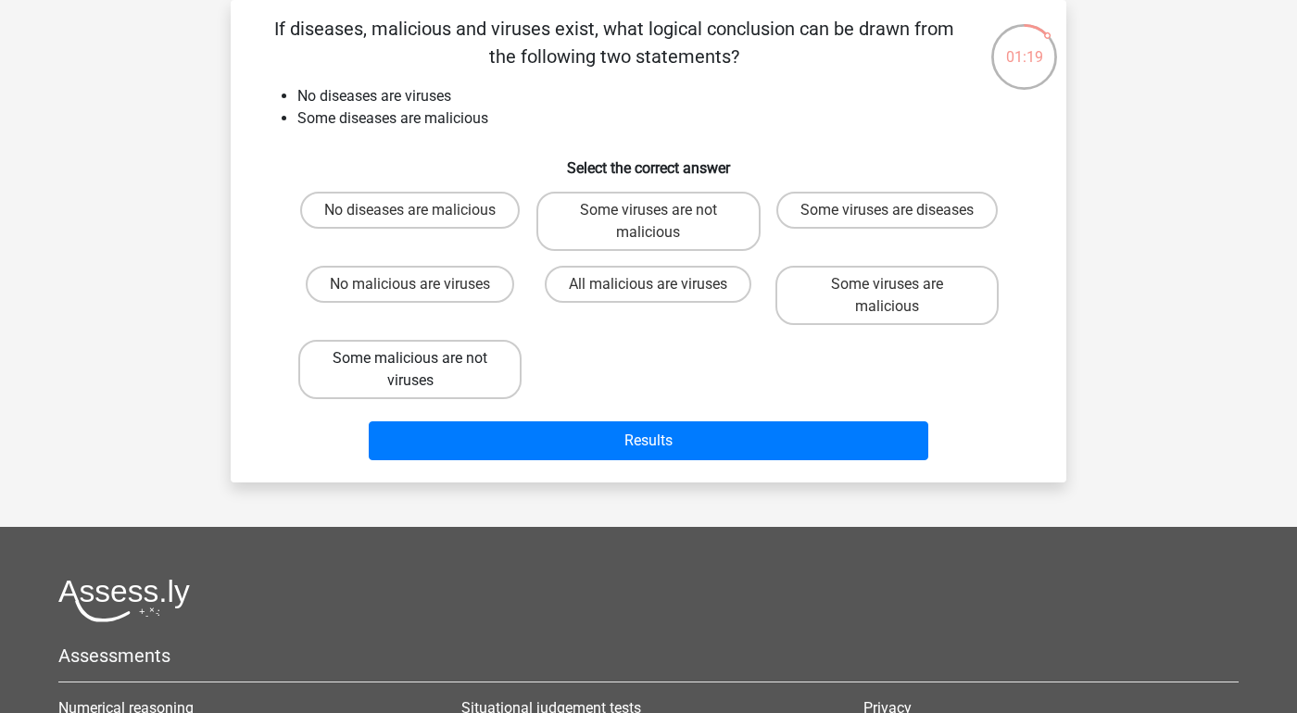
click at [452, 385] on label "Some malicious are not viruses" at bounding box center [409, 369] width 223 height 59
click at [423, 371] on input "Some malicious are not viruses" at bounding box center [416, 365] width 12 height 12
radio input "true"
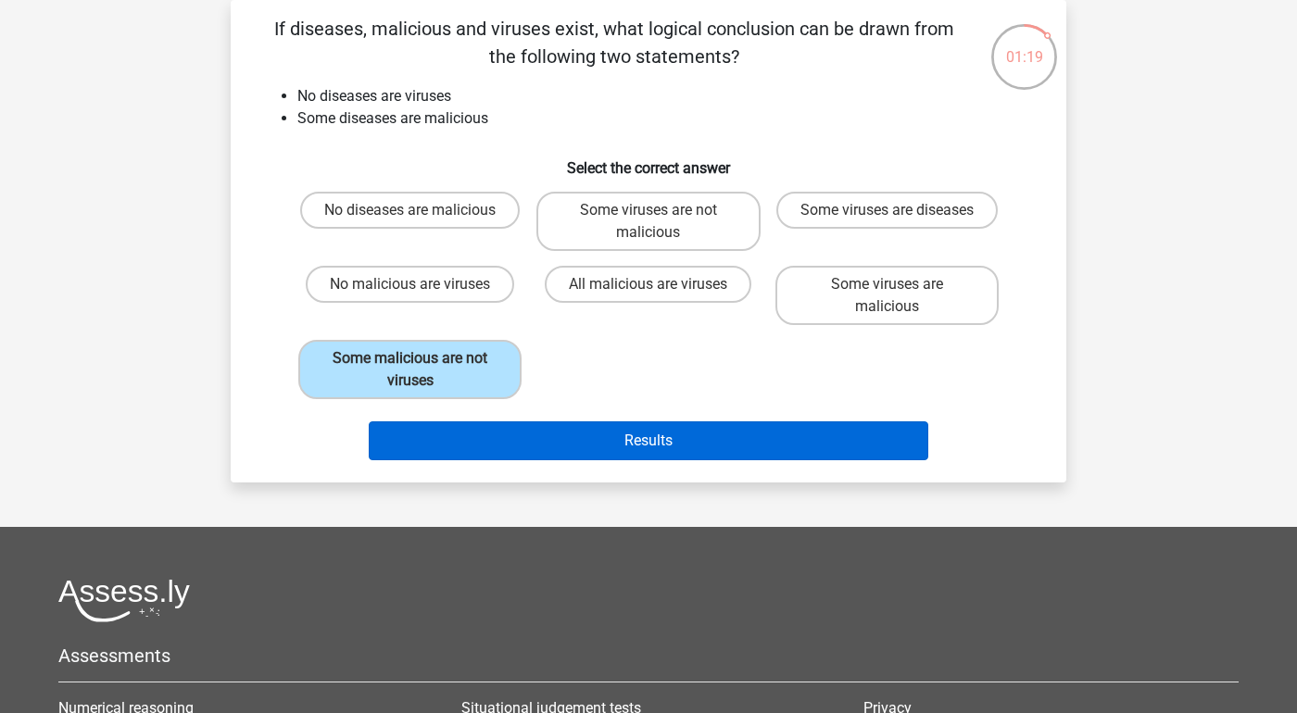
click at [582, 433] on button "Results" at bounding box center [649, 441] width 561 height 39
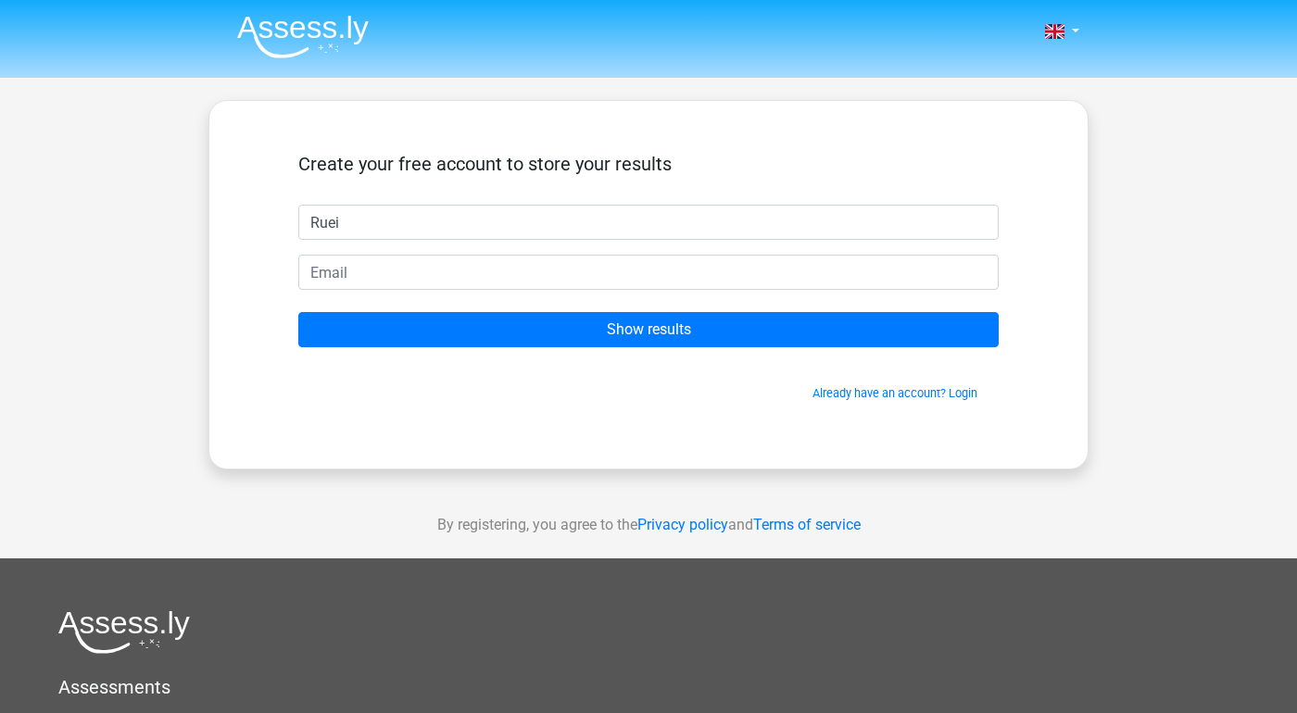
type input "Ruei"
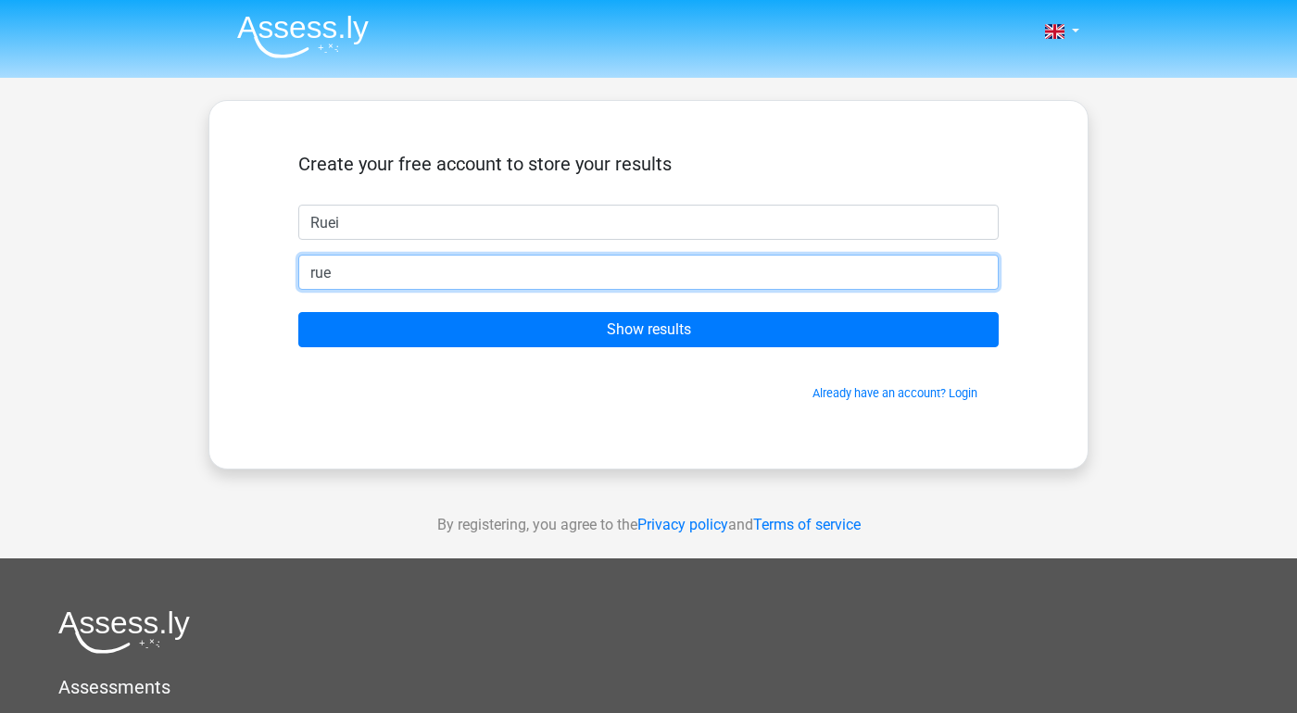
type input "ruei"
type input "[EMAIL_ADDRESS][DOMAIN_NAME]"
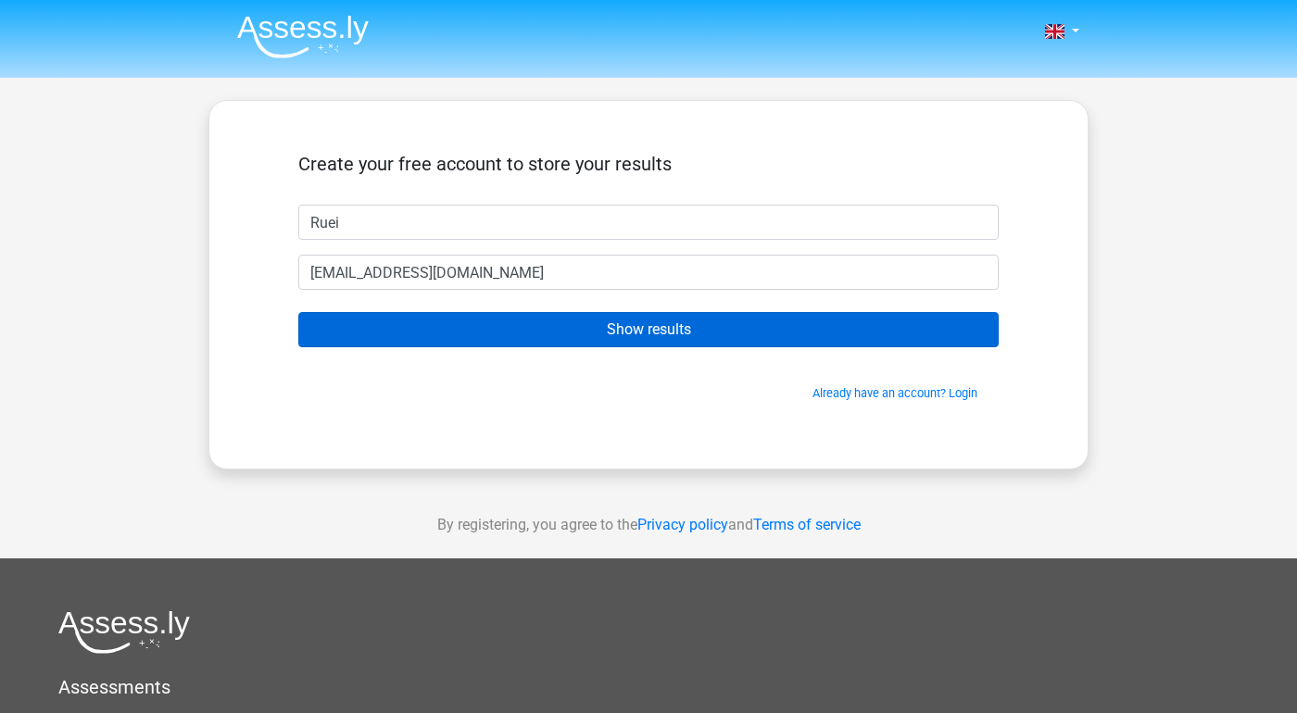
click at [562, 314] on input "Show results" at bounding box center [648, 329] width 701 height 35
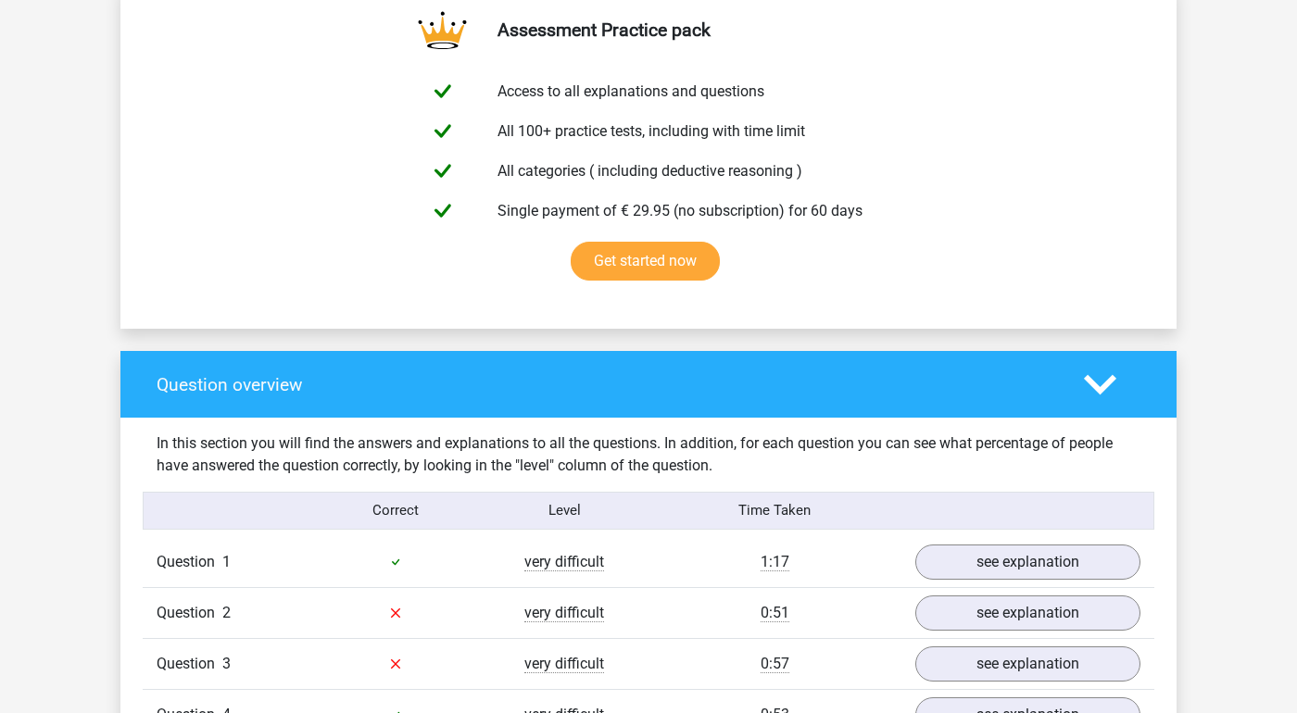
scroll to position [1445, 0]
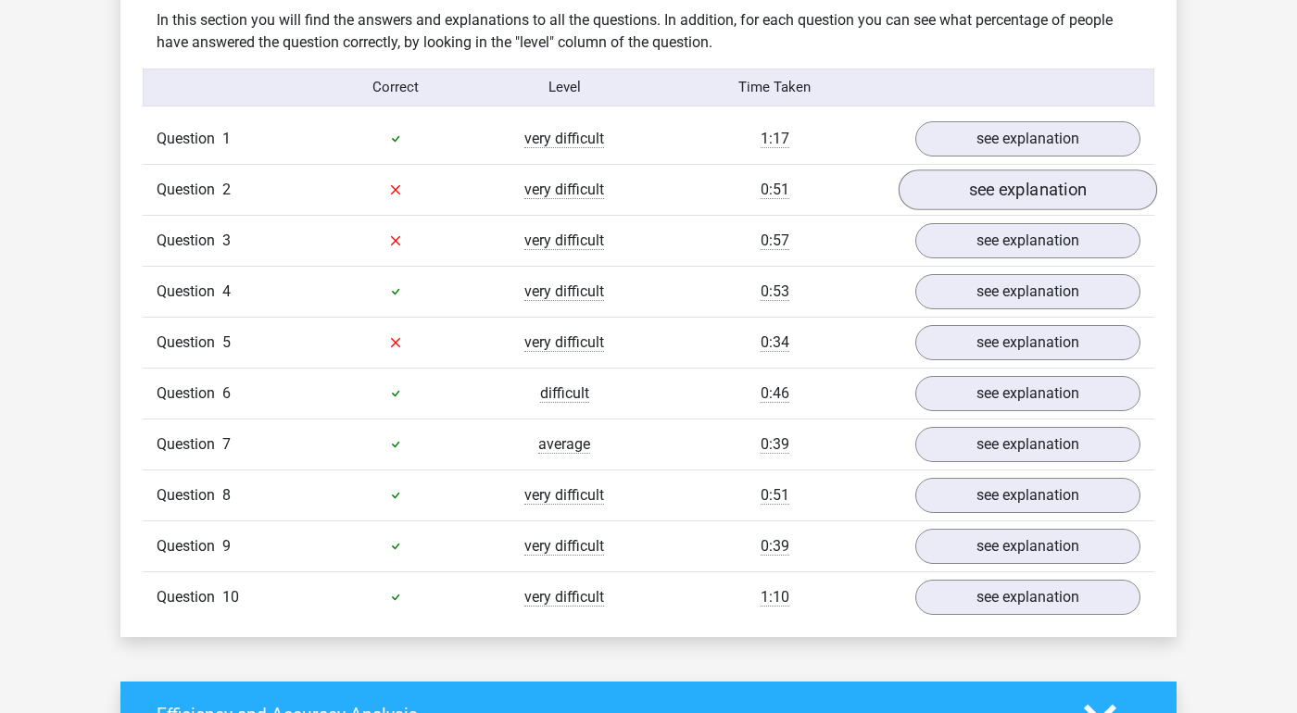
click at [1028, 200] on link "see explanation" at bounding box center [1028, 190] width 259 height 41
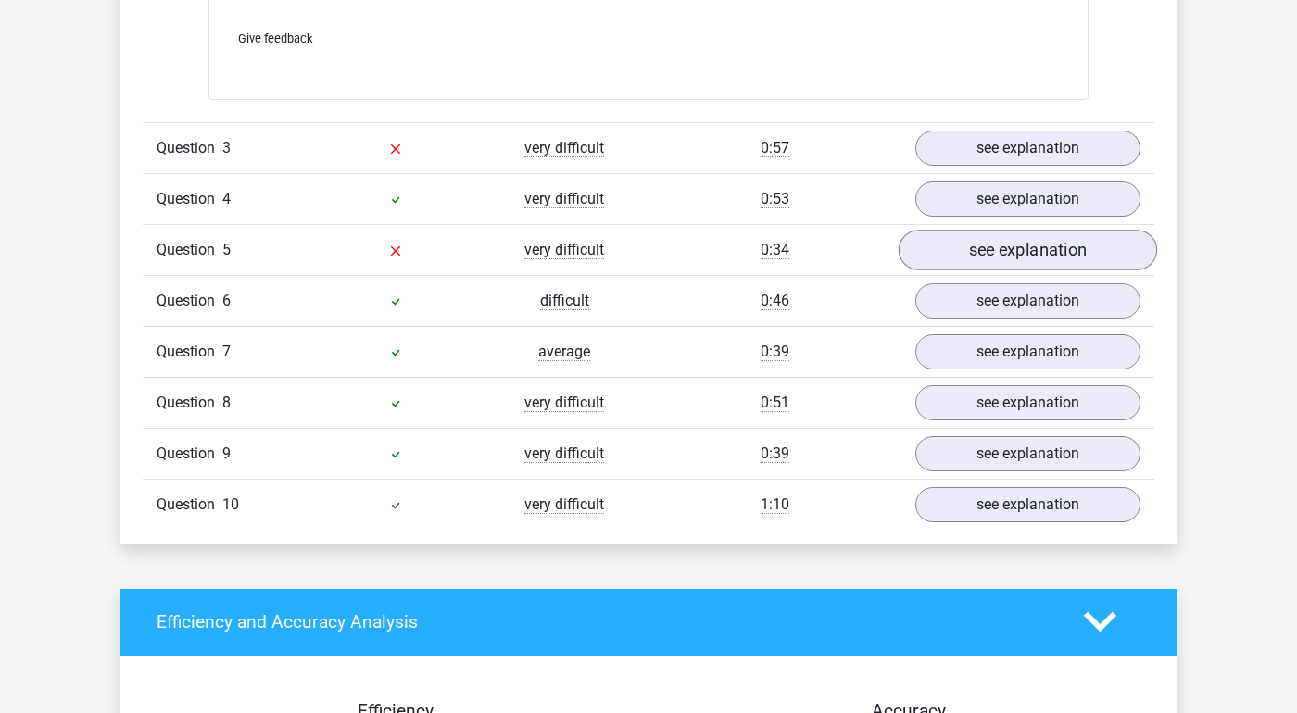
scroll to position [2259, 0]
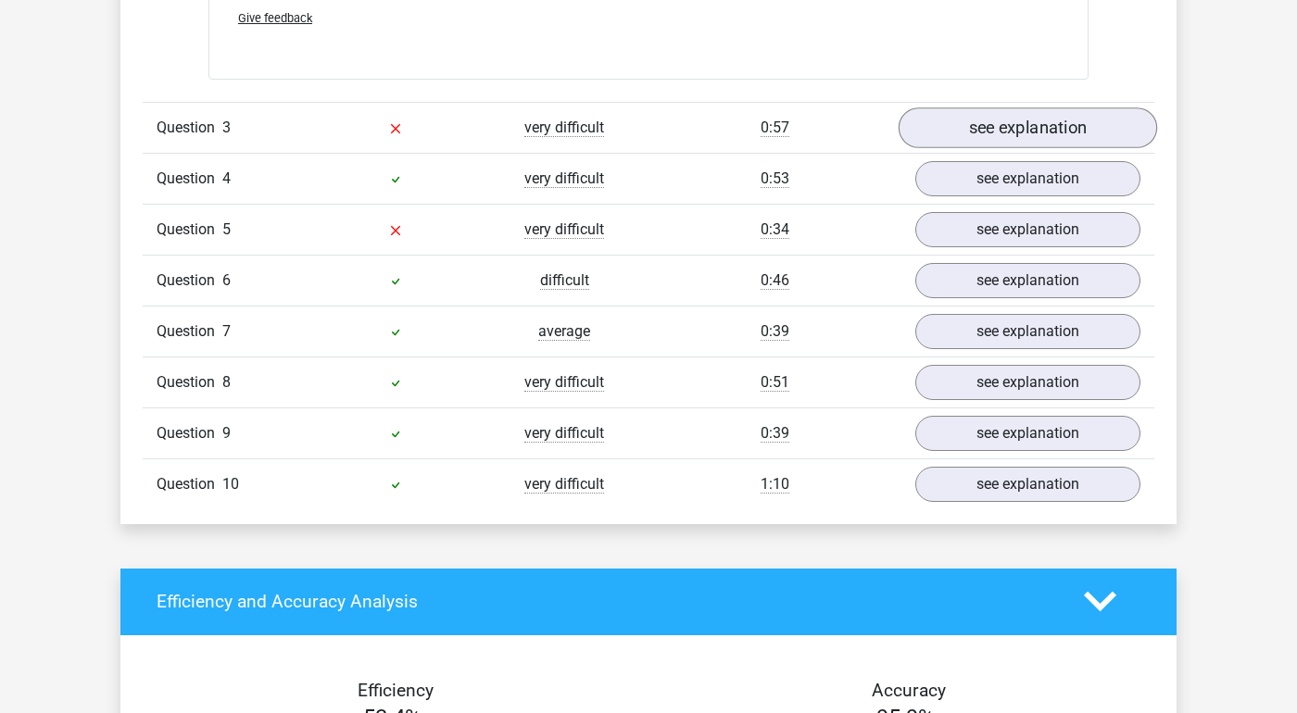
click at [1024, 113] on link "see explanation" at bounding box center [1028, 127] width 259 height 41
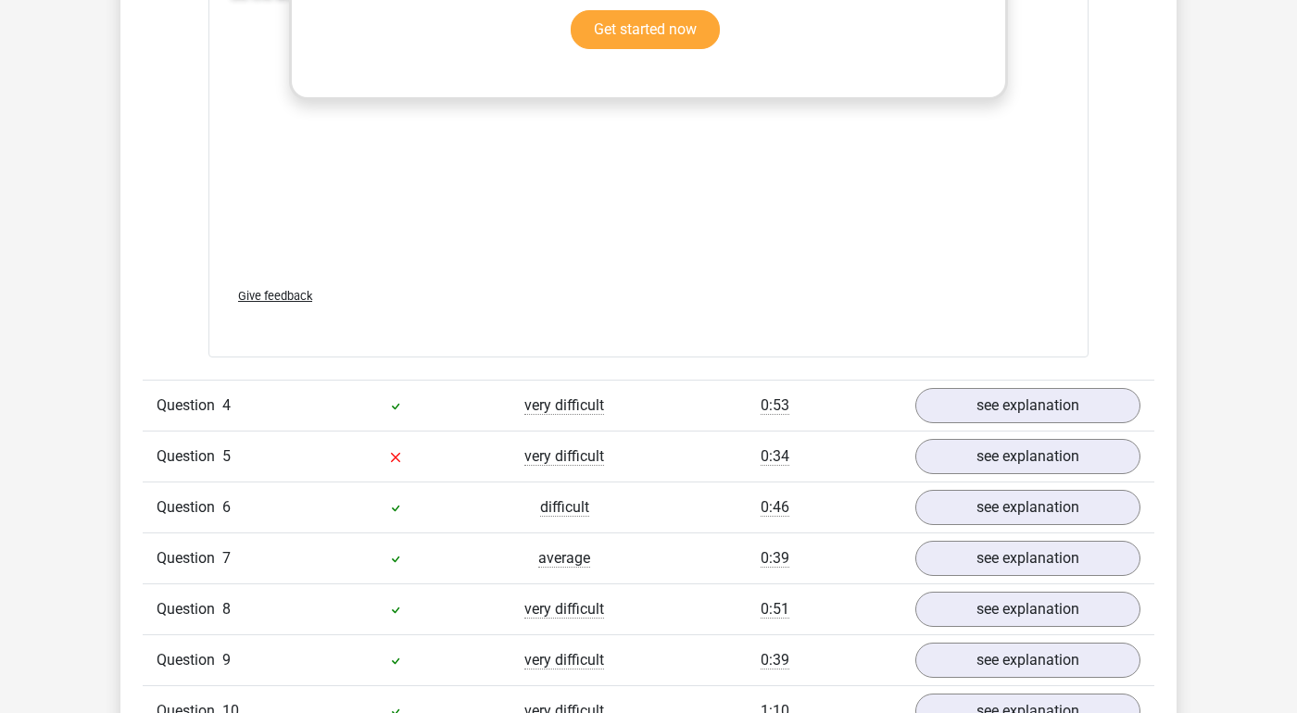
scroll to position [3197, 0]
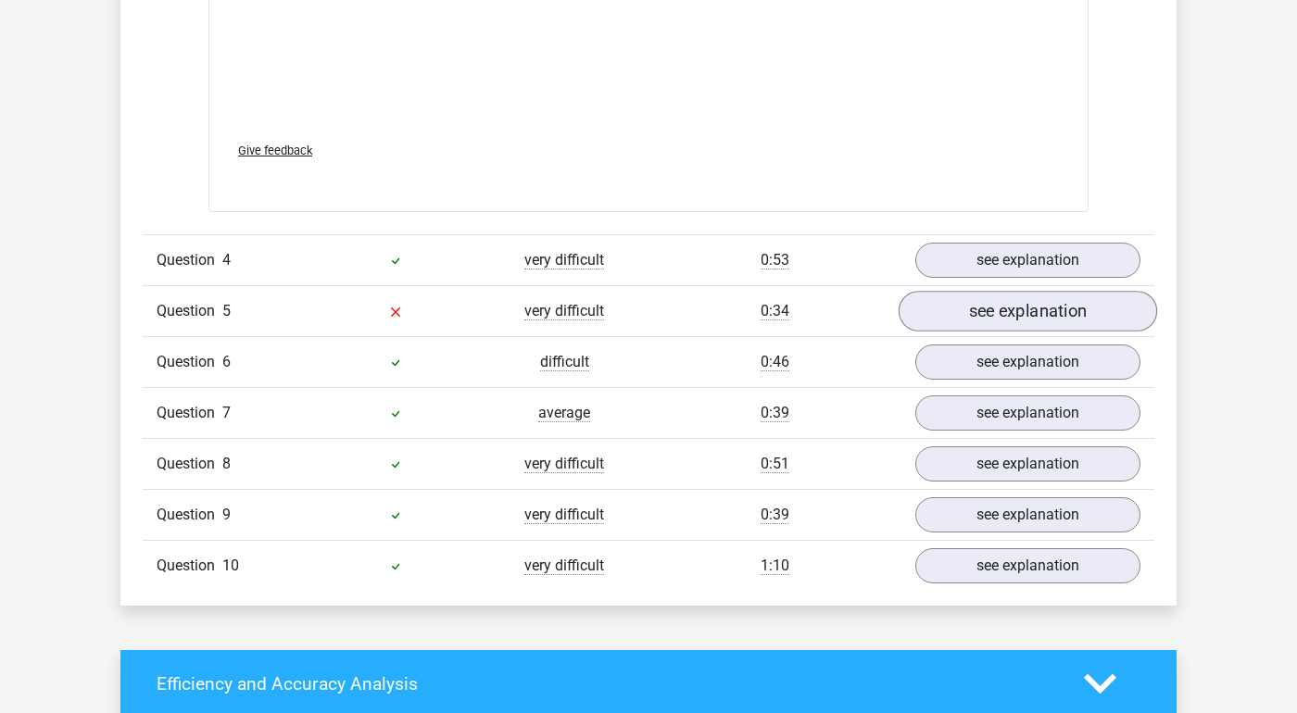
click at [1050, 322] on link "see explanation" at bounding box center [1028, 311] width 259 height 41
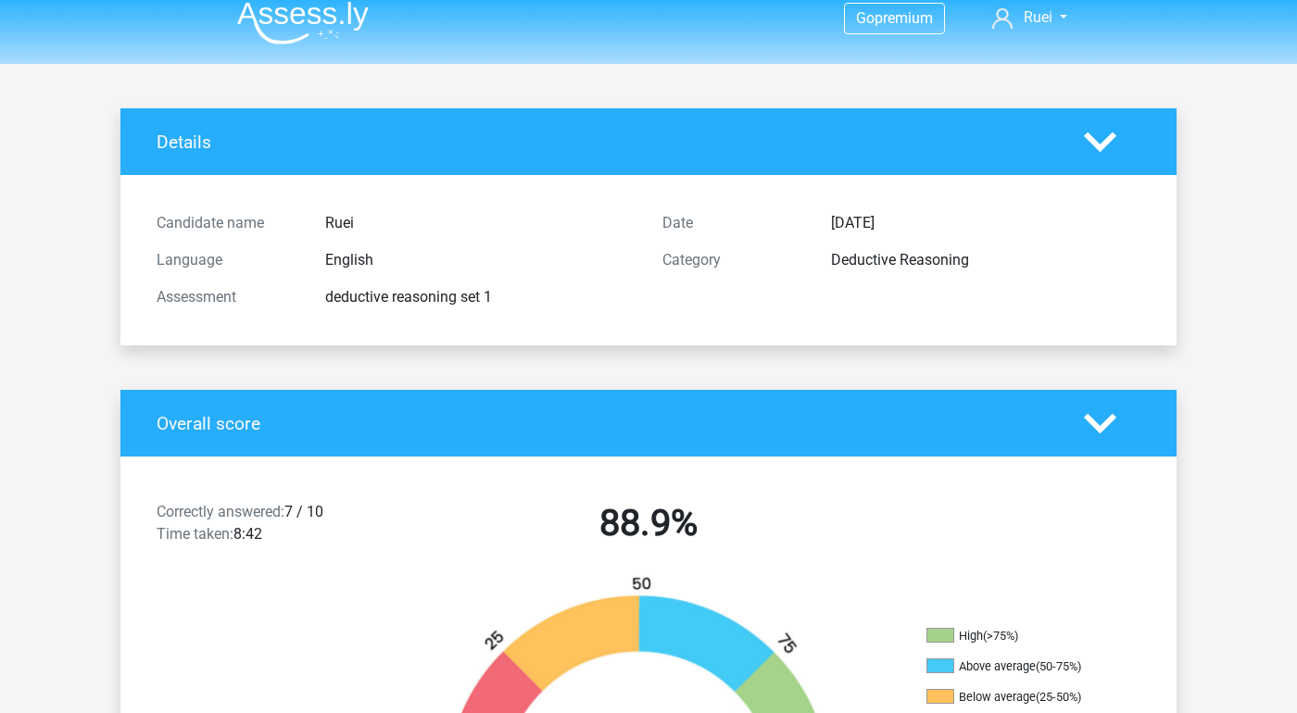
scroll to position [0, 0]
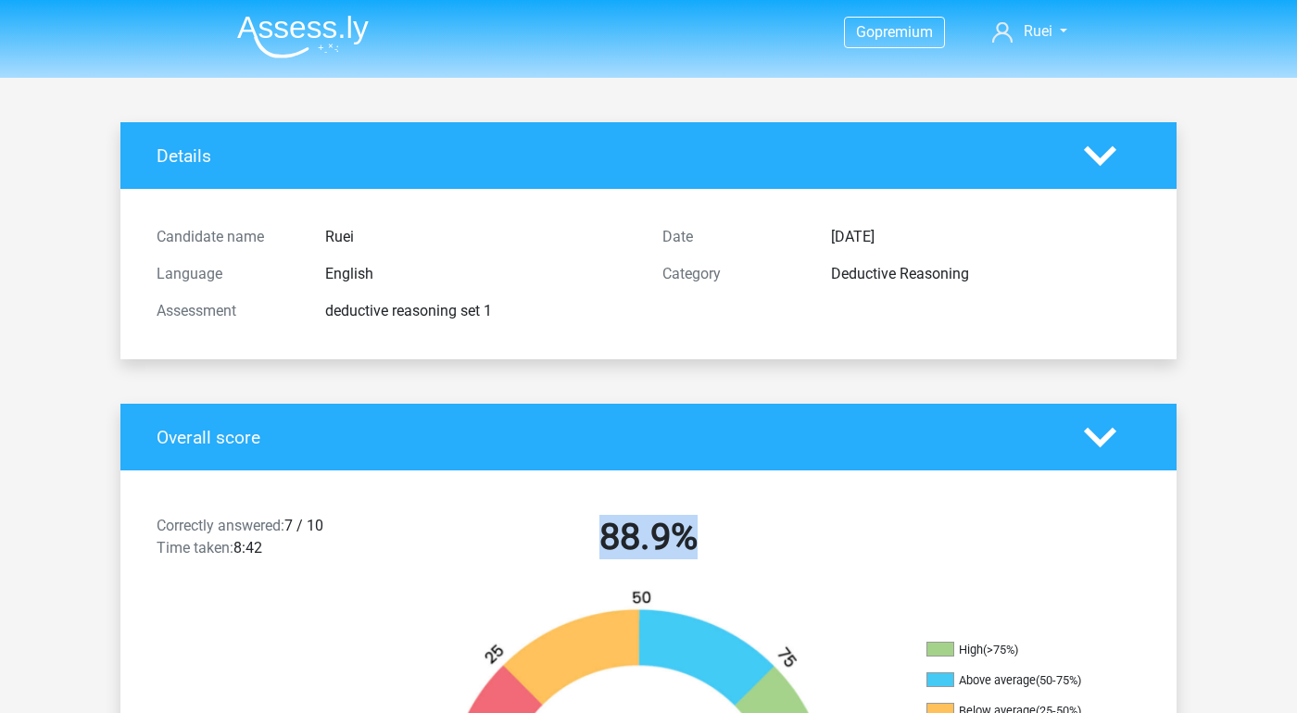
drag, startPoint x: 594, startPoint y: 525, endPoint x: 747, endPoint y: 569, distance: 159.0
click at [747, 569] on div "Correctly answered: 7 / 10 Time taken: 8:42 88.9%" at bounding box center [648, 541] width 1056 height 96
drag, startPoint x: 747, startPoint y: 569, endPoint x: 705, endPoint y: 470, distance: 107.6
click at [705, 470] on div "Overall score Correctly answered: 7 / 10 Time taken: 8:42 88.9% High (>75%) Abo…" at bounding box center [648, 683] width 1056 height 559
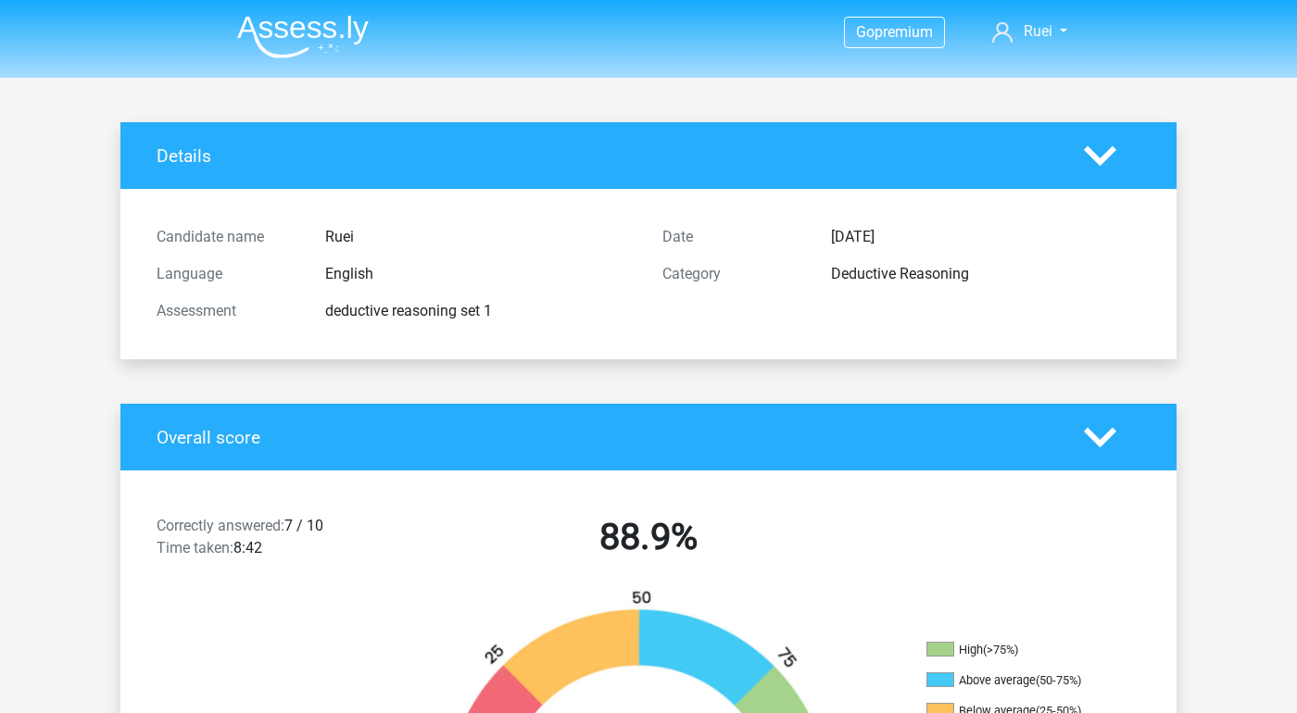
click at [705, 470] on div "Overall score" at bounding box center [648, 437] width 1056 height 67
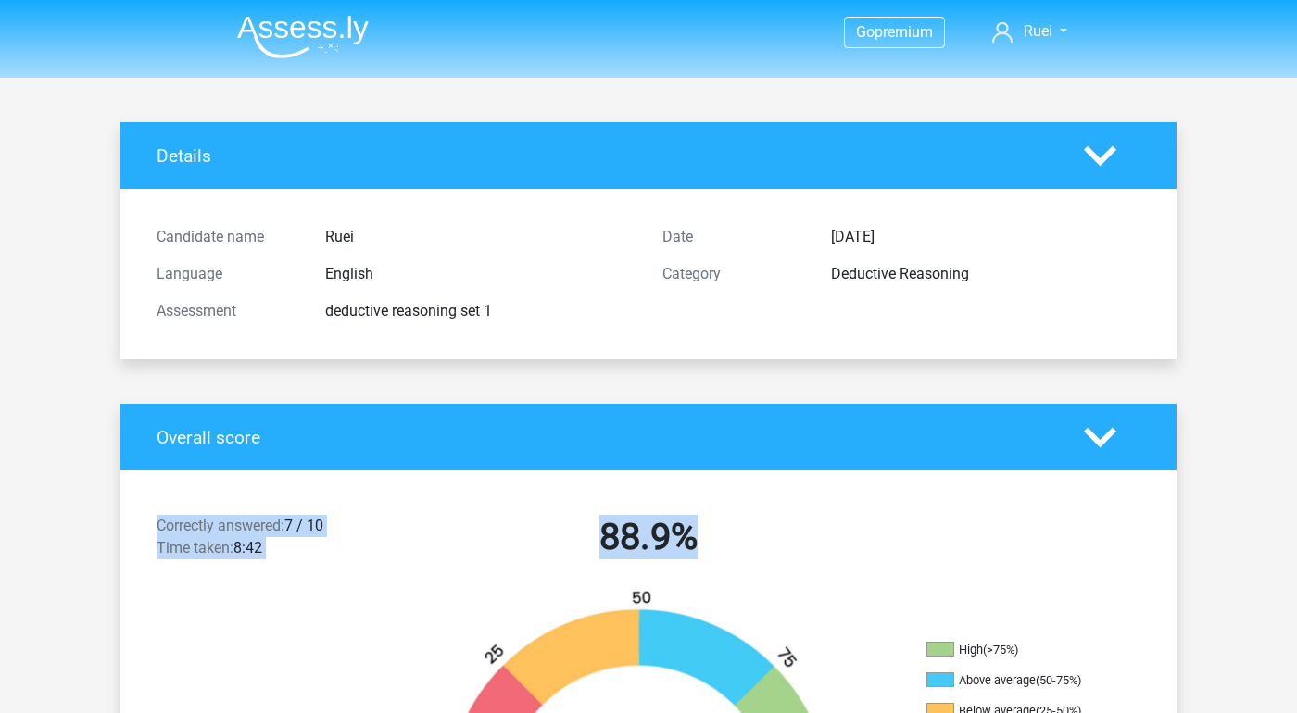
drag, startPoint x: 705, startPoint y: 470, endPoint x: 1127, endPoint y: 549, distance: 429.1
click at [1127, 549] on div "Overall score Correctly answered: 7 / 10 Time taken: 8:42 88.9% High (>75%) Abo…" at bounding box center [648, 683] width 1056 height 559
click at [1113, 555] on div "Correctly answered: 7 / 10 Time taken: 8:42 88.9%" at bounding box center [648, 541] width 1056 height 96
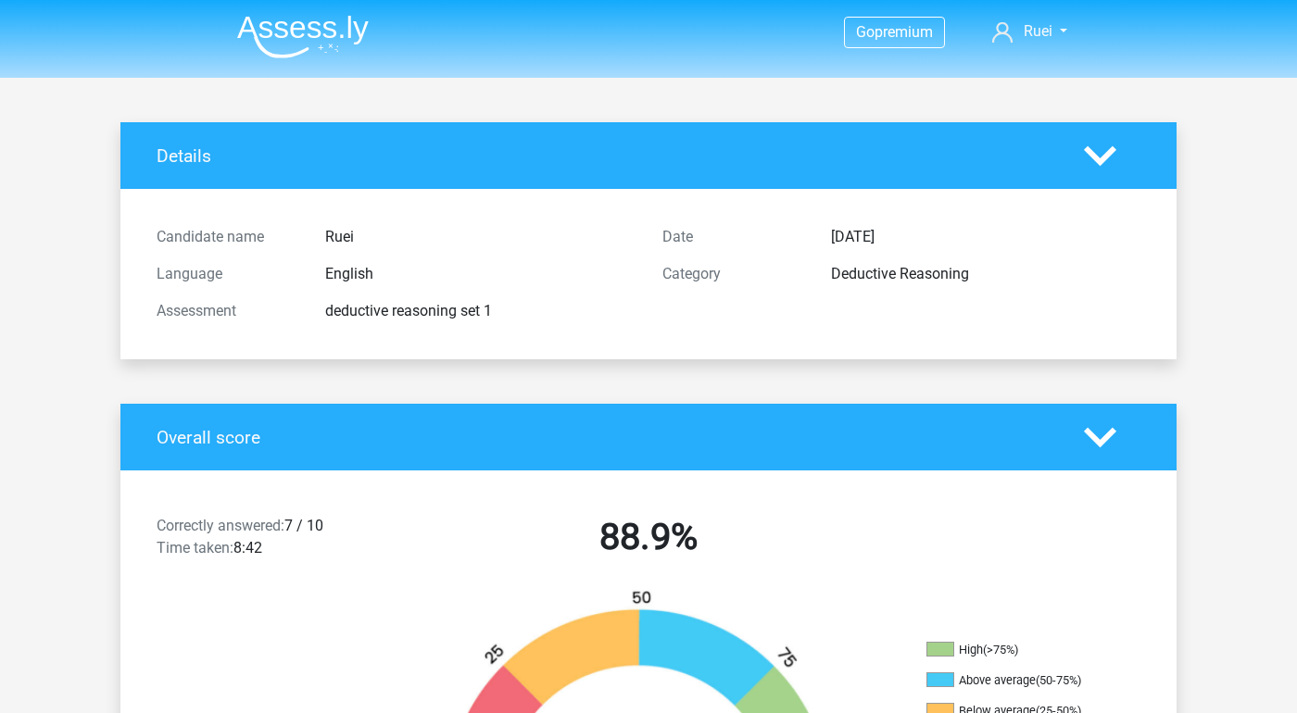
drag, startPoint x: 1113, startPoint y: 555, endPoint x: 1060, endPoint y: 293, distance: 267.5
click at [490, 0] on header "Go premium Ruei ruei11615@gmail.com" at bounding box center [648, 39] width 1297 height 78
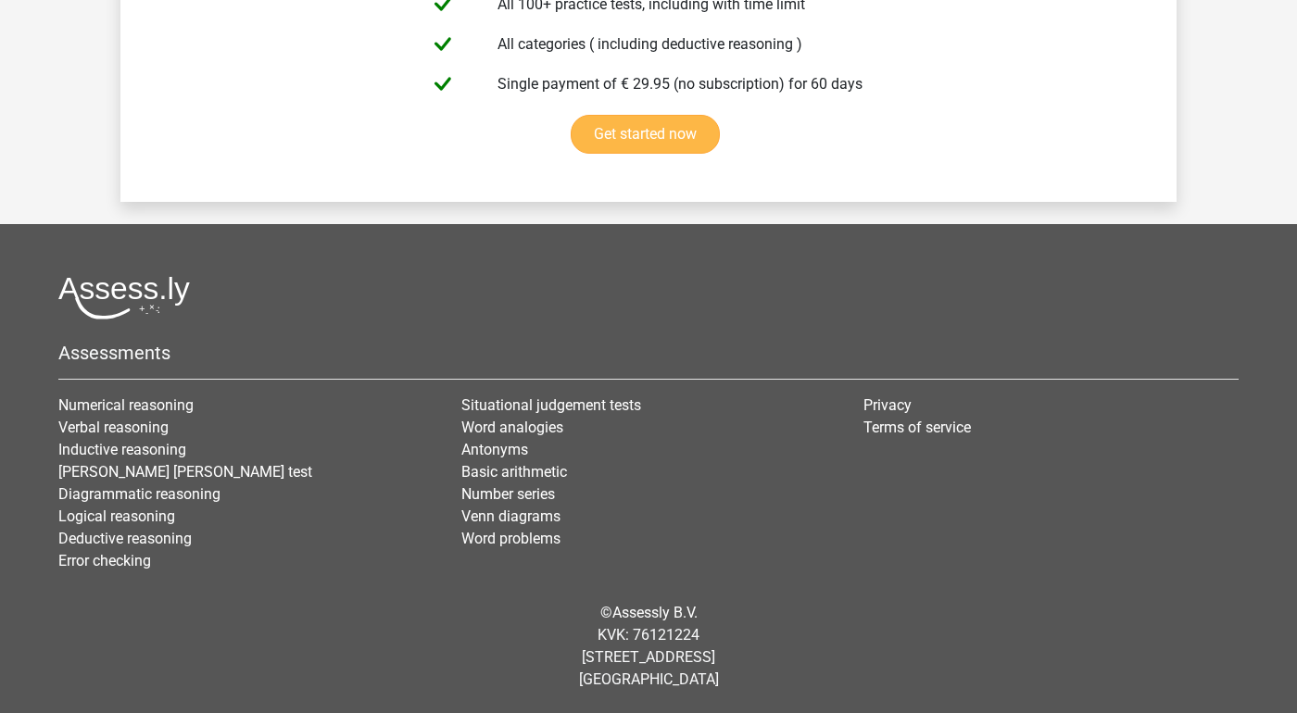
scroll to position [6049, 0]
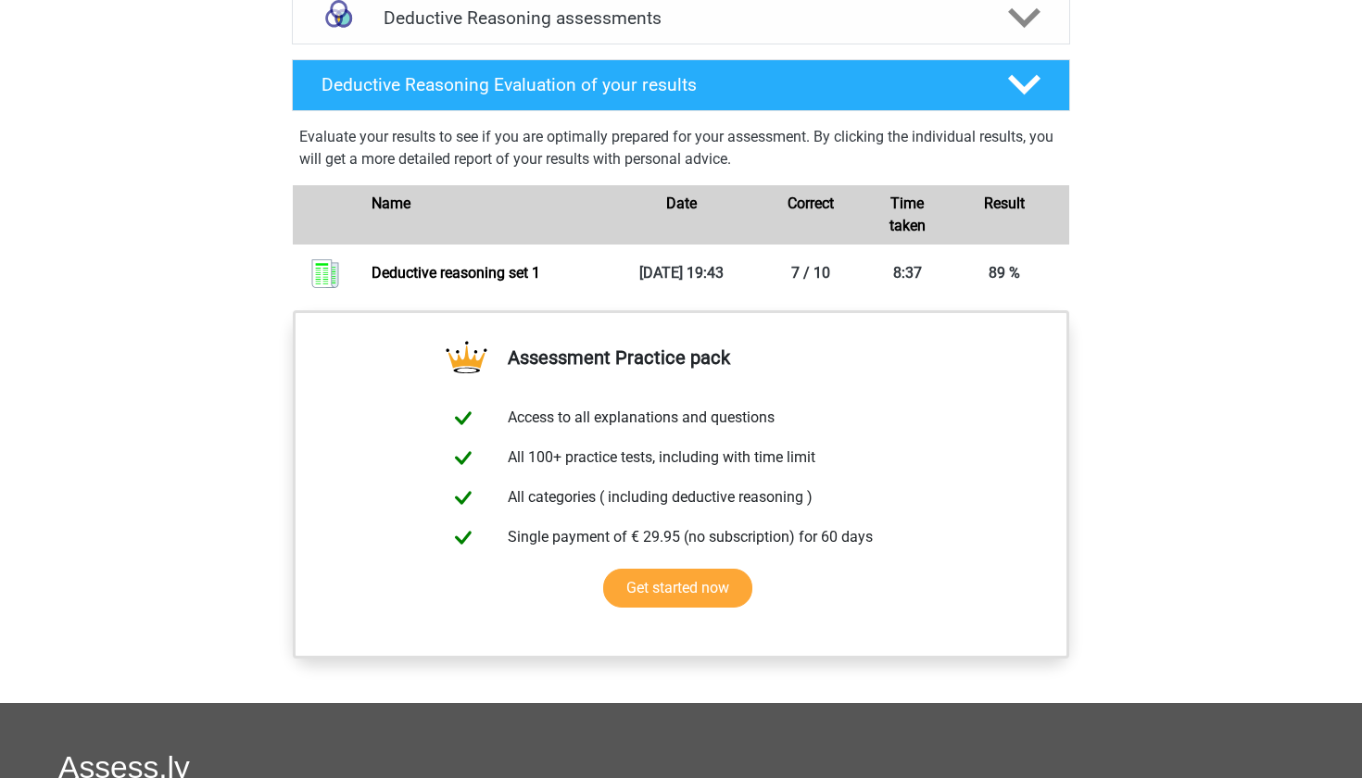
scroll to position [1353, 0]
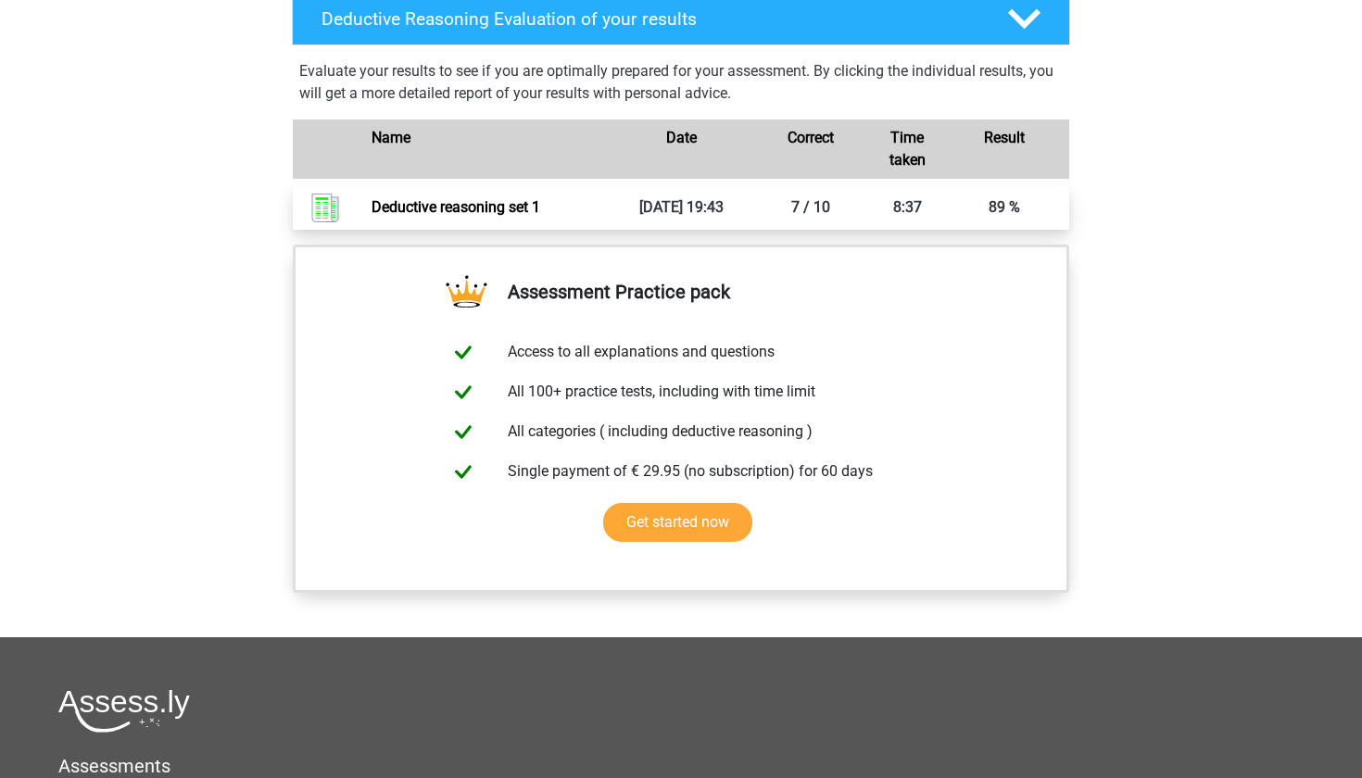
click at [540, 216] on link "Deductive reasoning set 1" at bounding box center [456, 207] width 169 height 18
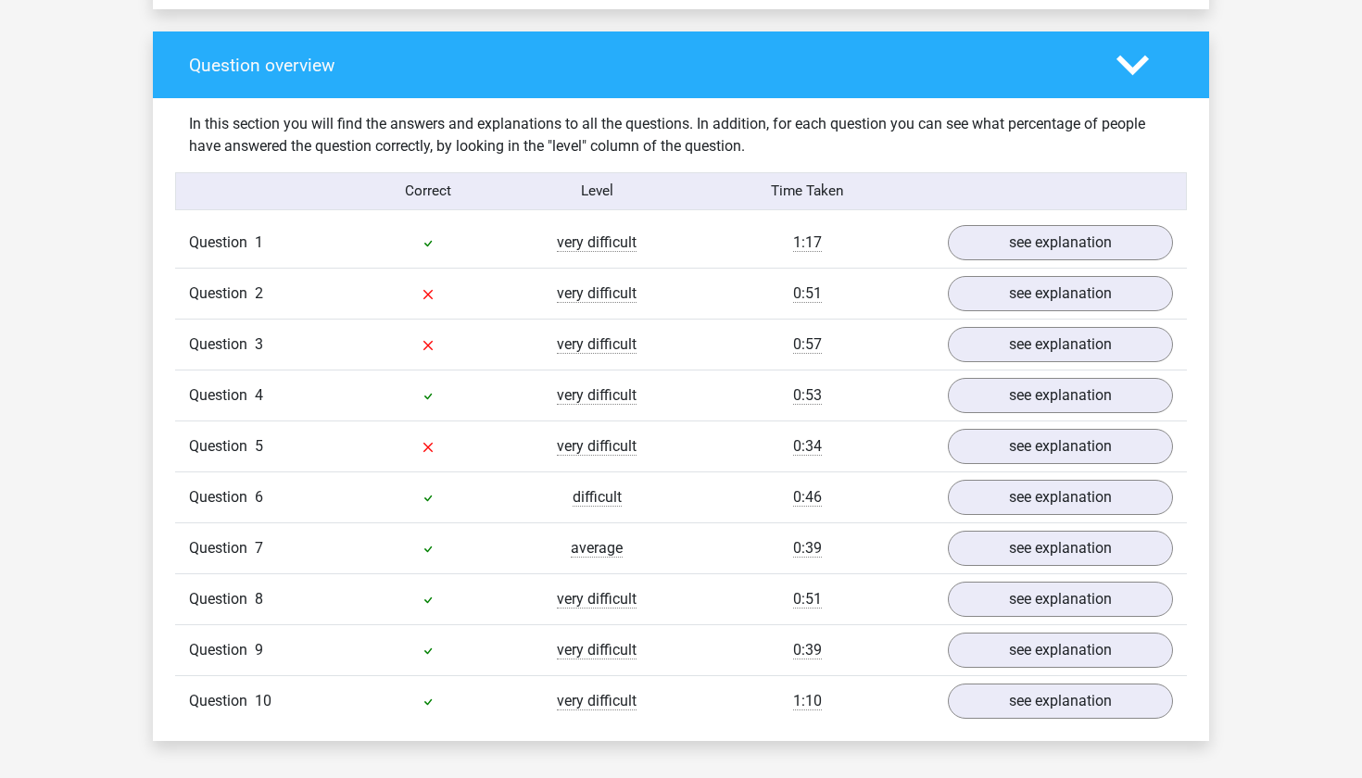
scroll to position [1345, 0]
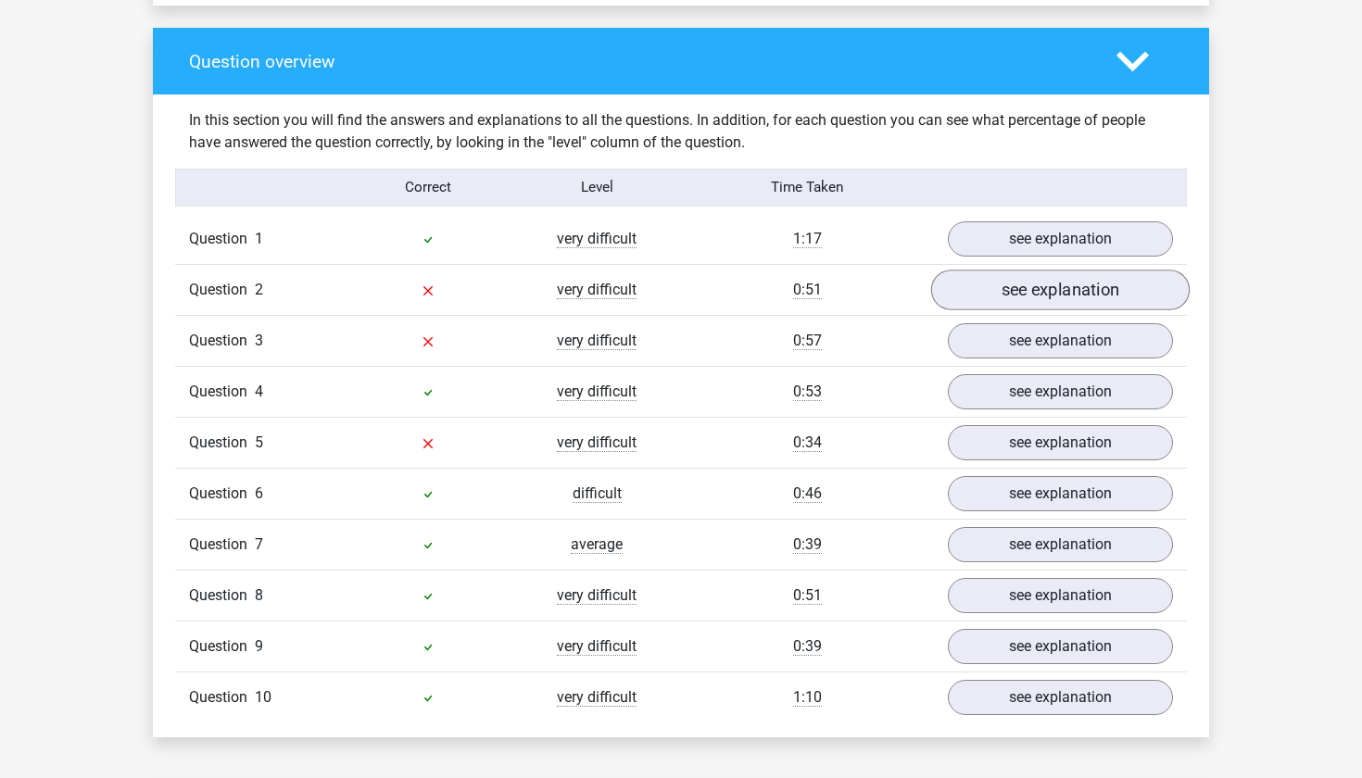
click at [1037, 306] on link "see explanation" at bounding box center [1060, 290] width 259 height 41
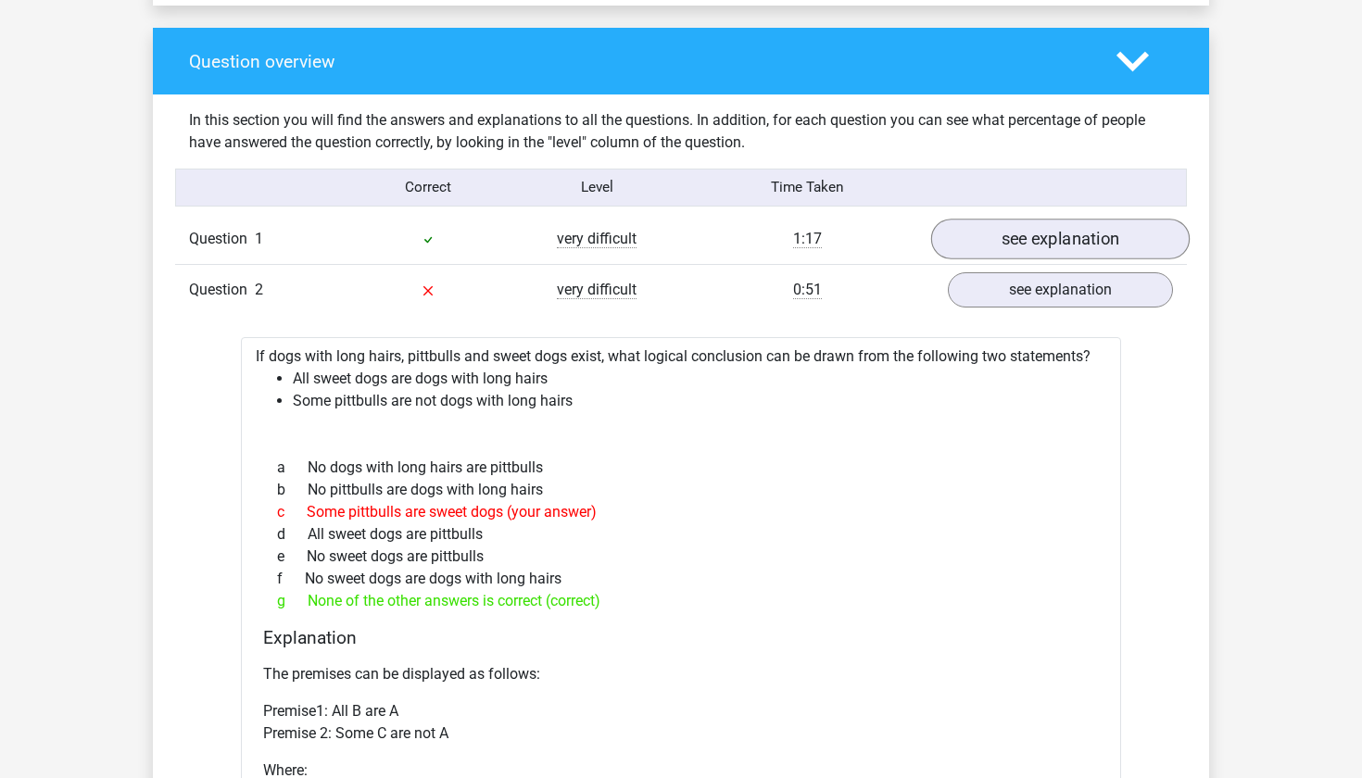
click at [1048, 234] on link "see explanation" at bounding box center [1060, 239] width 259 height 41
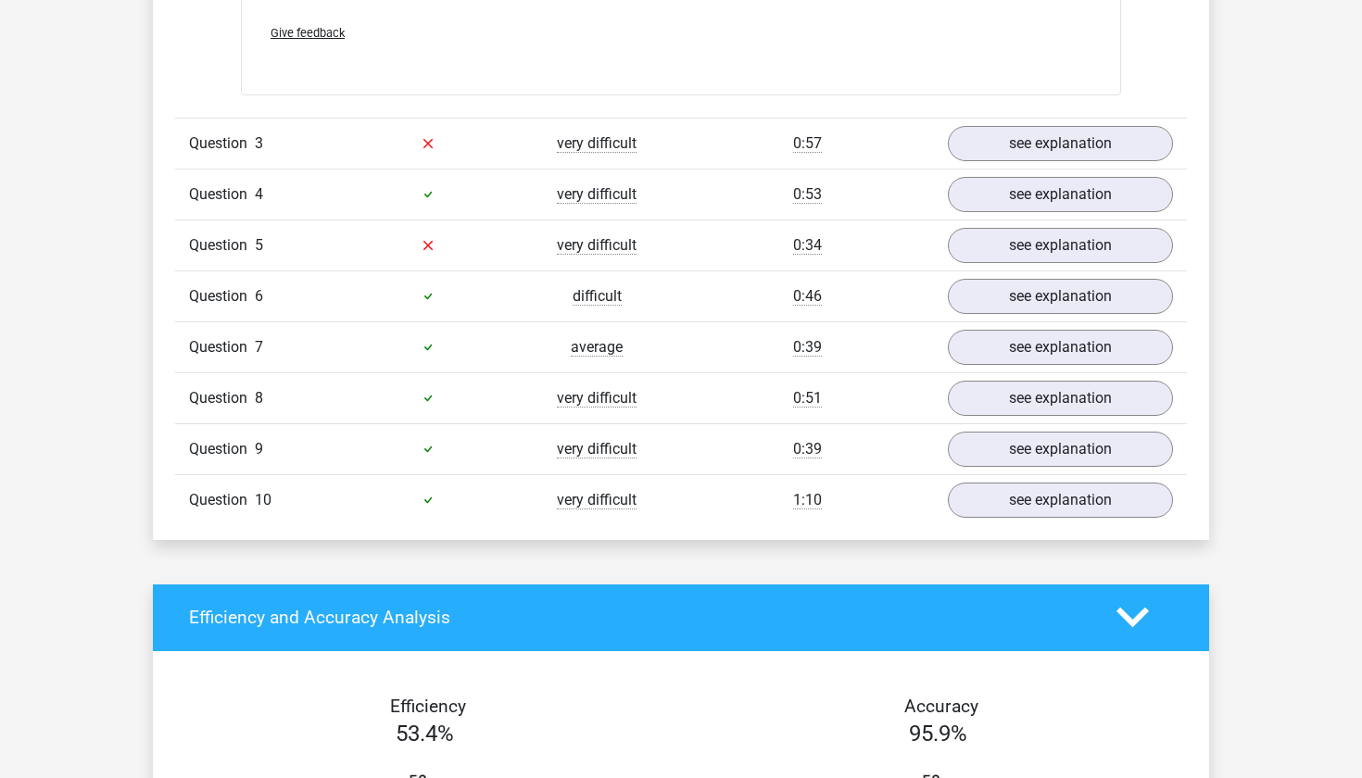
scroll to position [2920, 0]
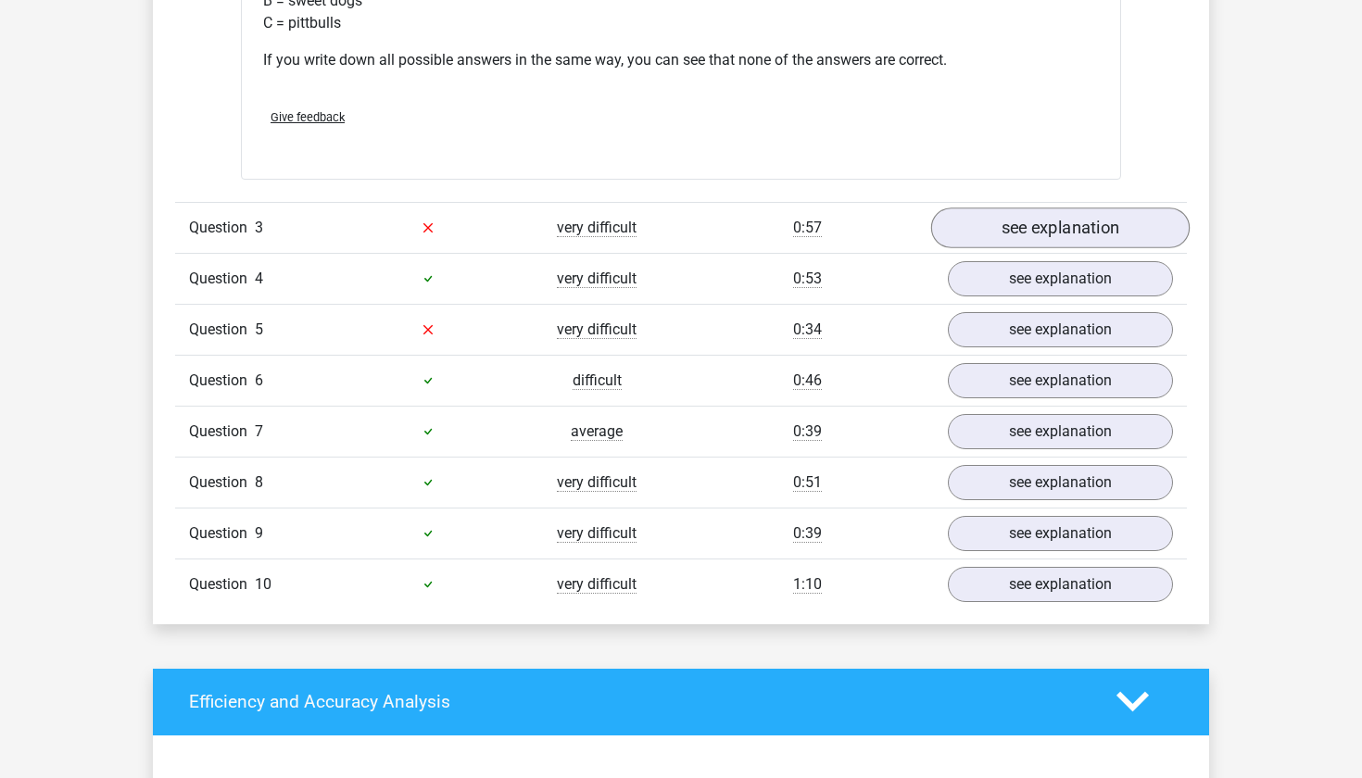
click at [1017, 227] on link "see explanation" at bounding box center [1060, 228] width 259 height 41
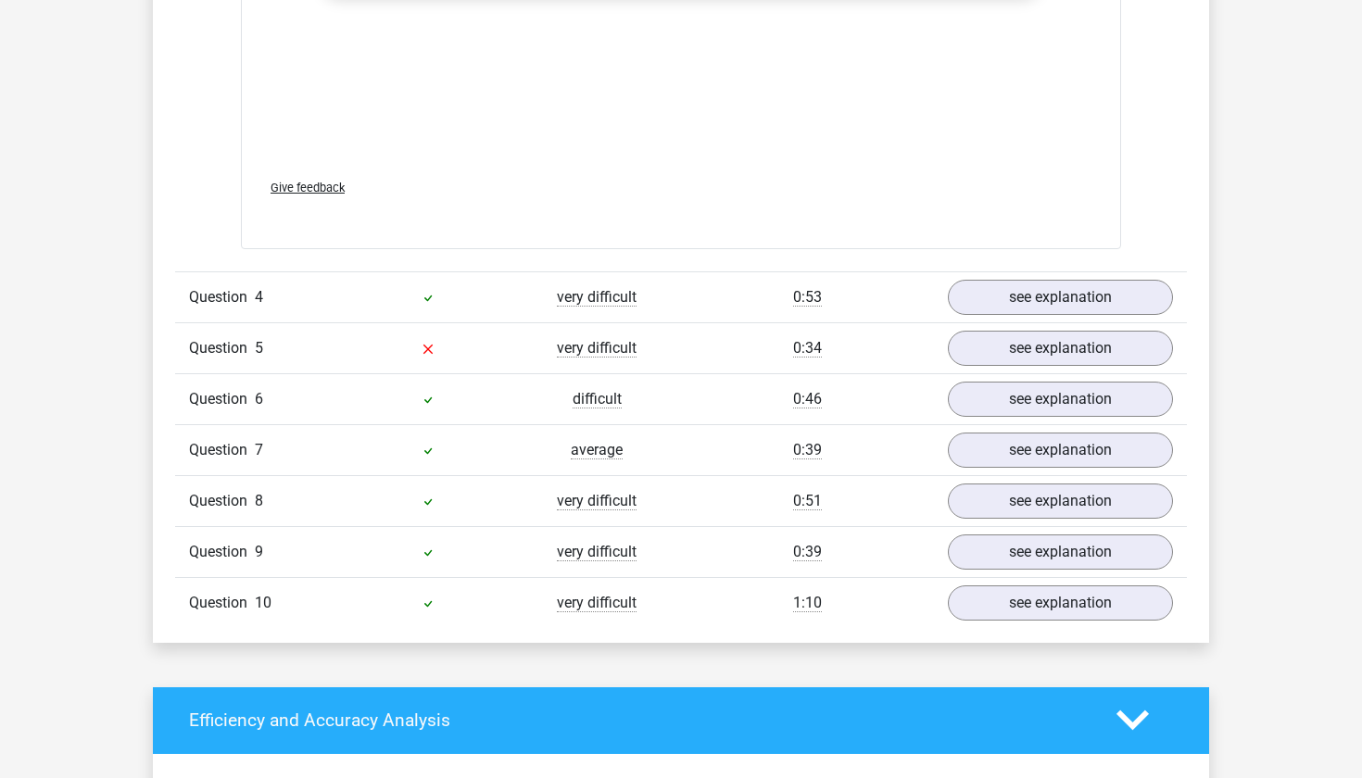
scroll to position [4014, 0]
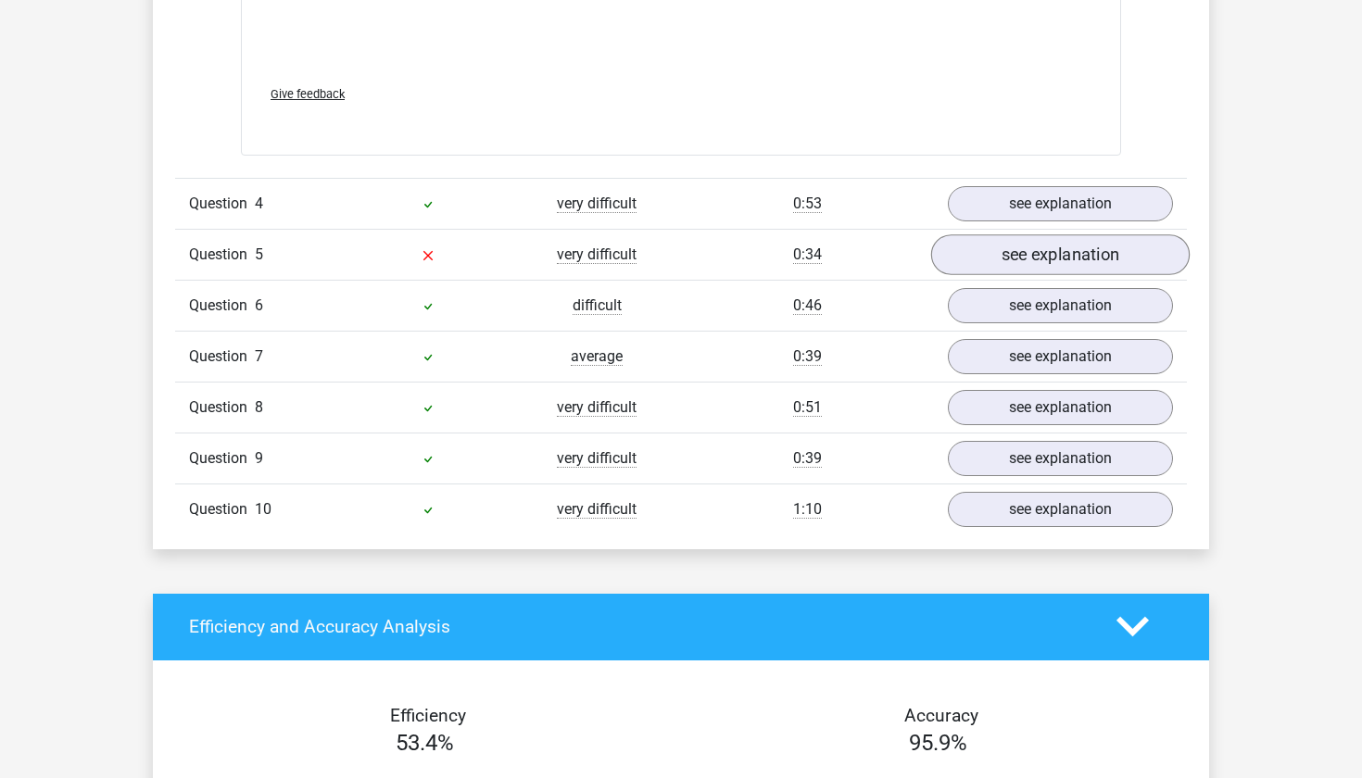
click at [1016, 252] on link "see explanation" at bounding box center [1060, 254] width 259 height 41
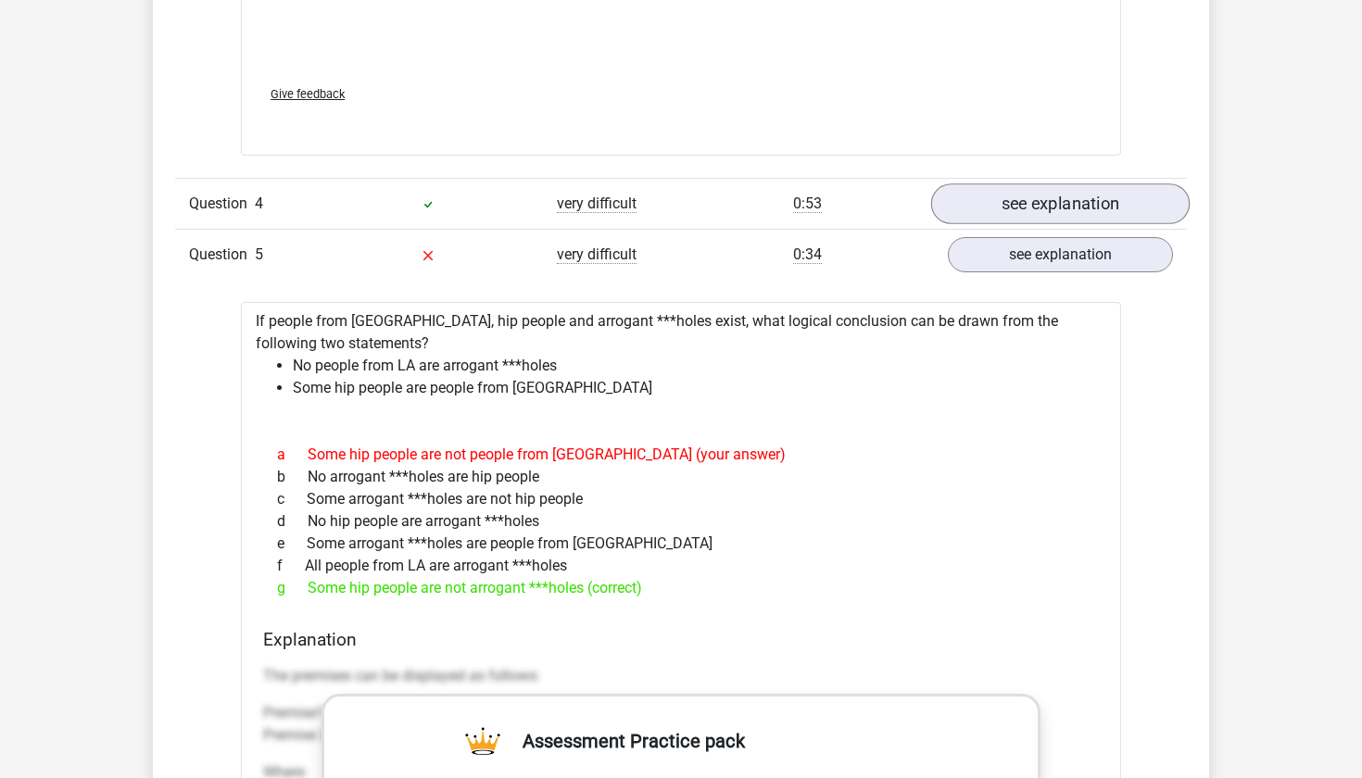
click at [1054, 206] on link "see explanation" at bounding box center [1060, 203] width 259 height 41
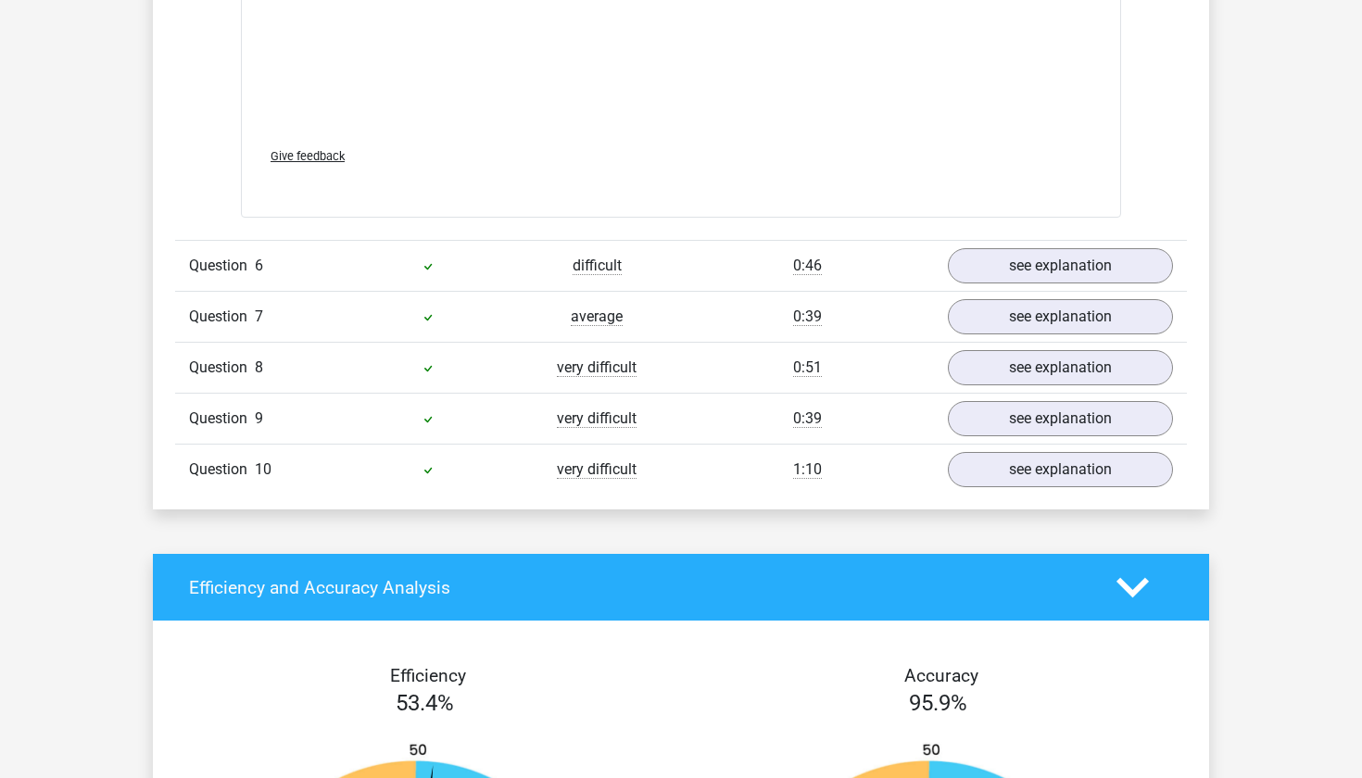
scroll to position [5911, 0]
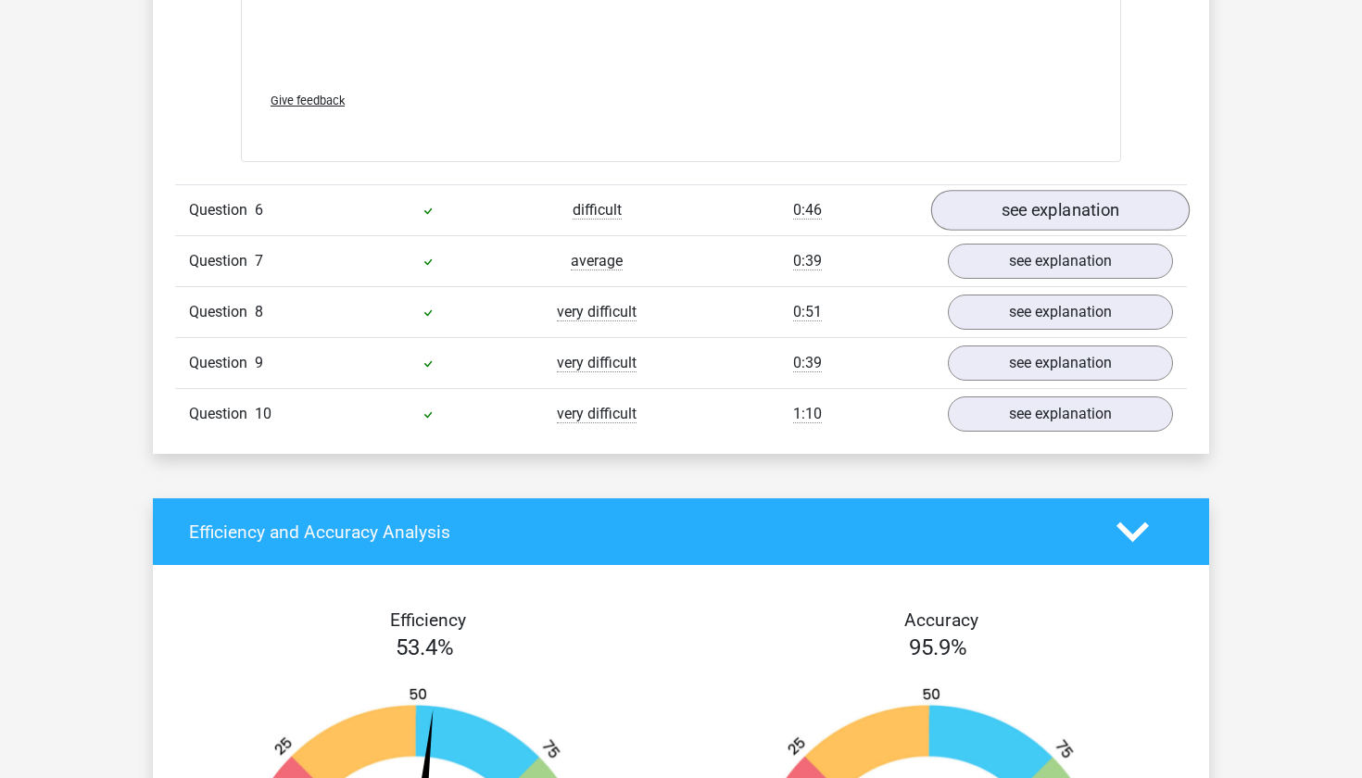
click at [1059, 214] on link "see explanation" at bounding box center [1060, 210] width 259 height 41
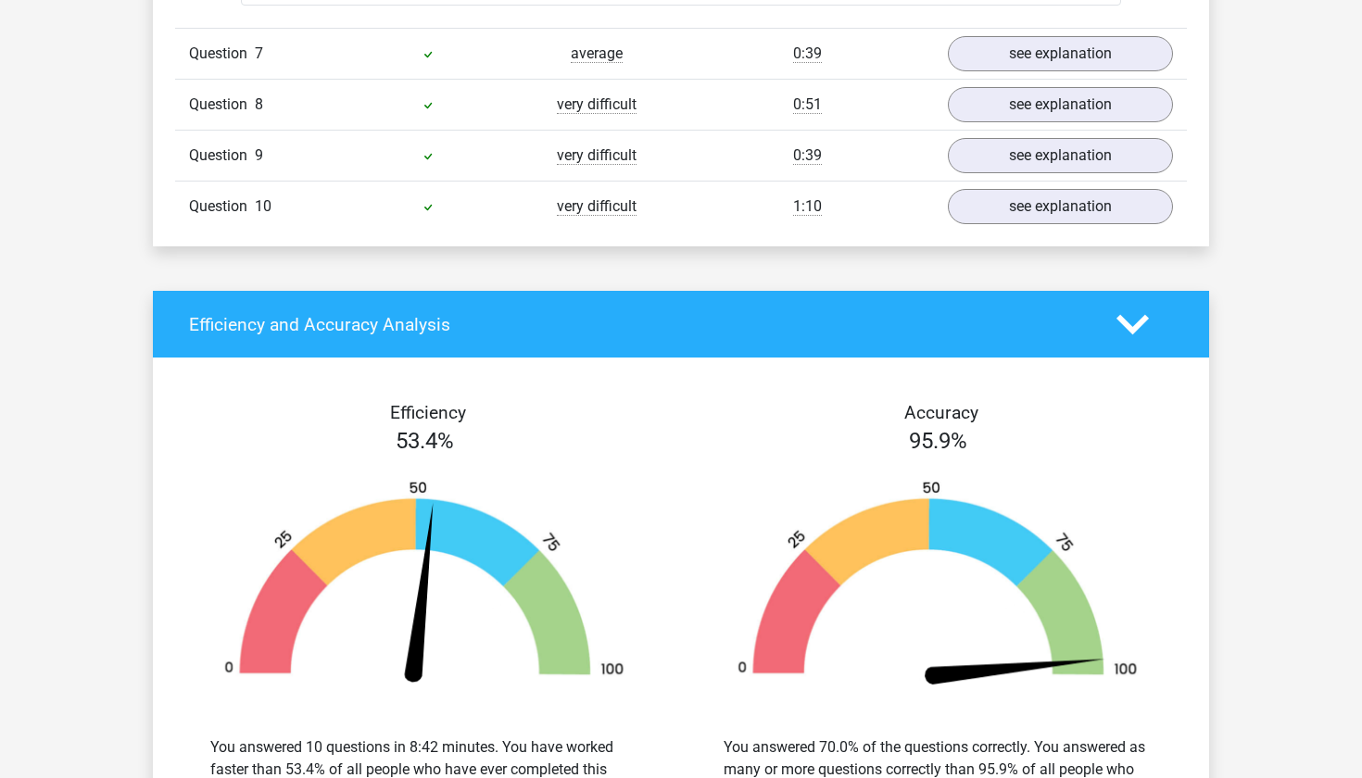
scroll to position [6519, 0]
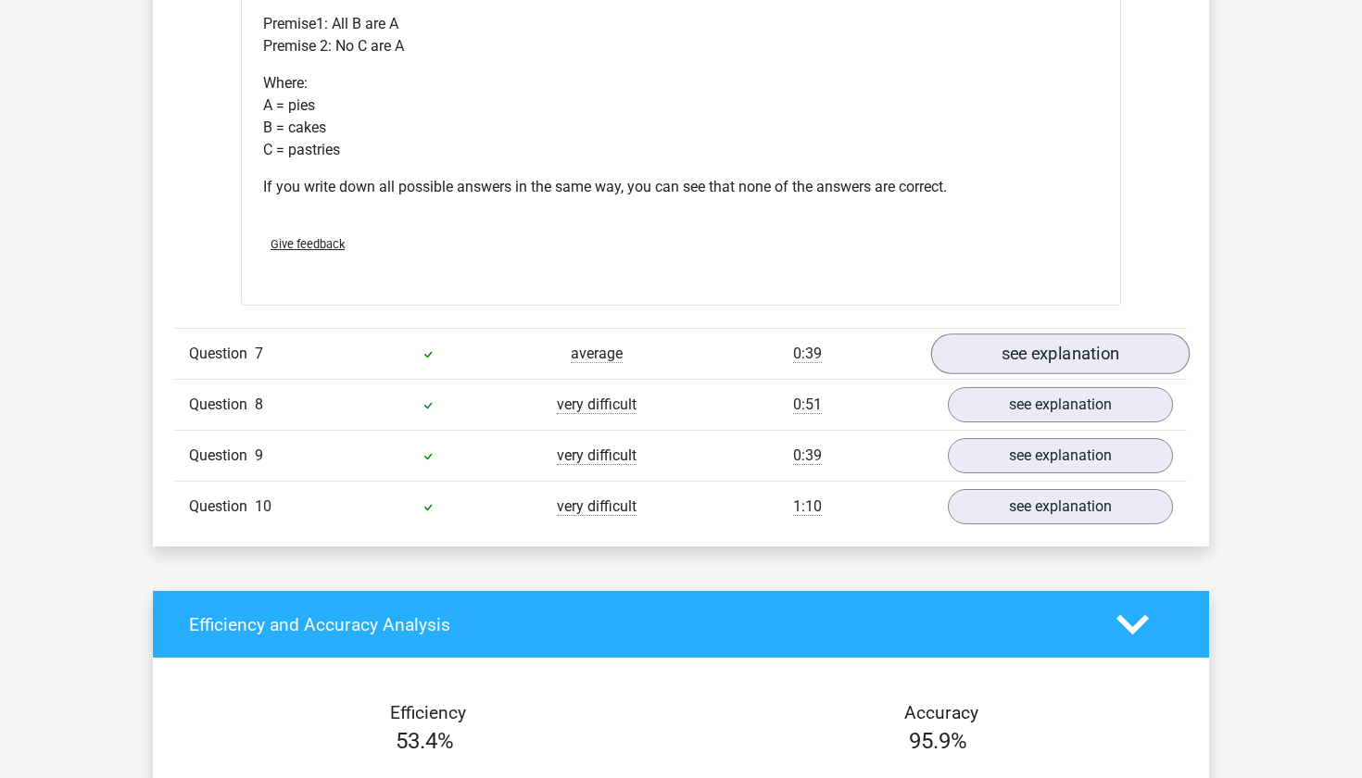
click at [1021, 358] on link "see explanation" at bounding box center [1060, 355] width 259 height 41
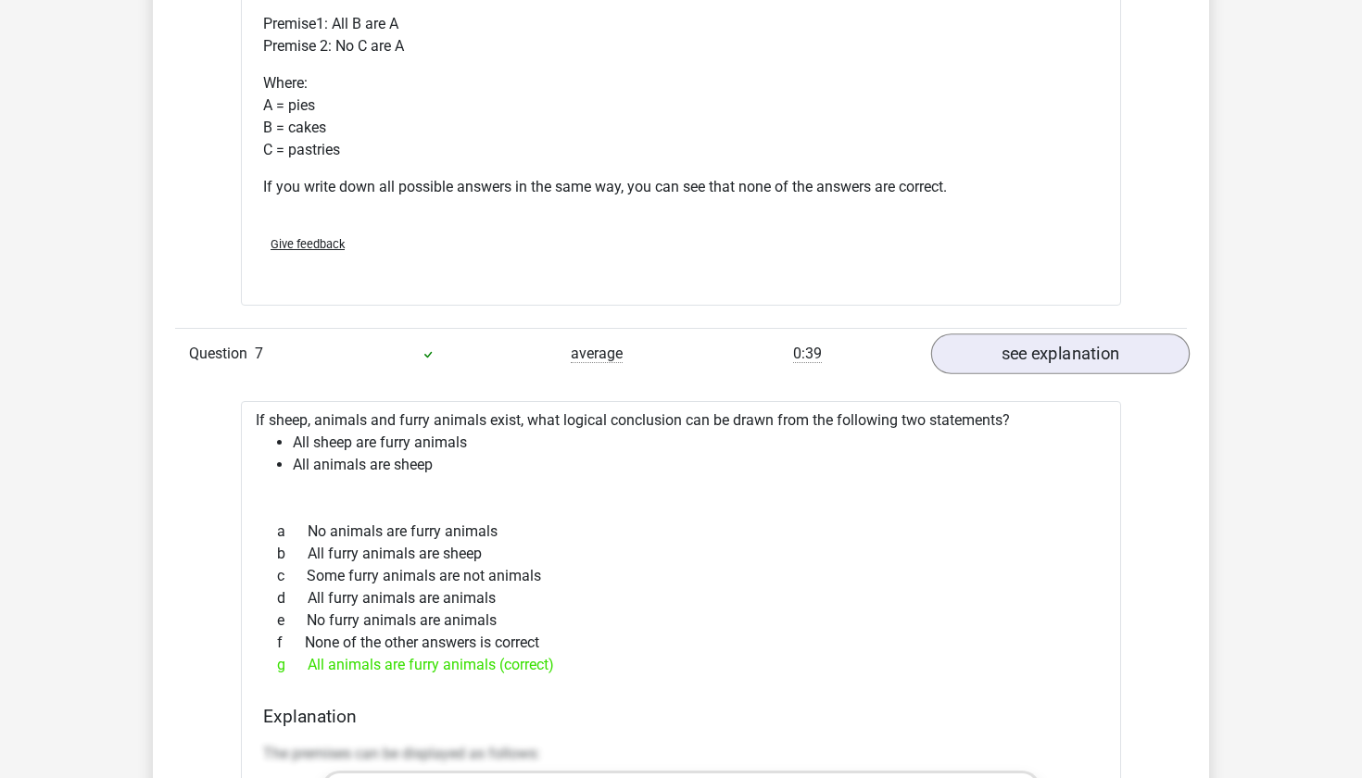
click at [1021, 358] on link "see explanation" at bounding box center [1060, 355] width 259 height 41
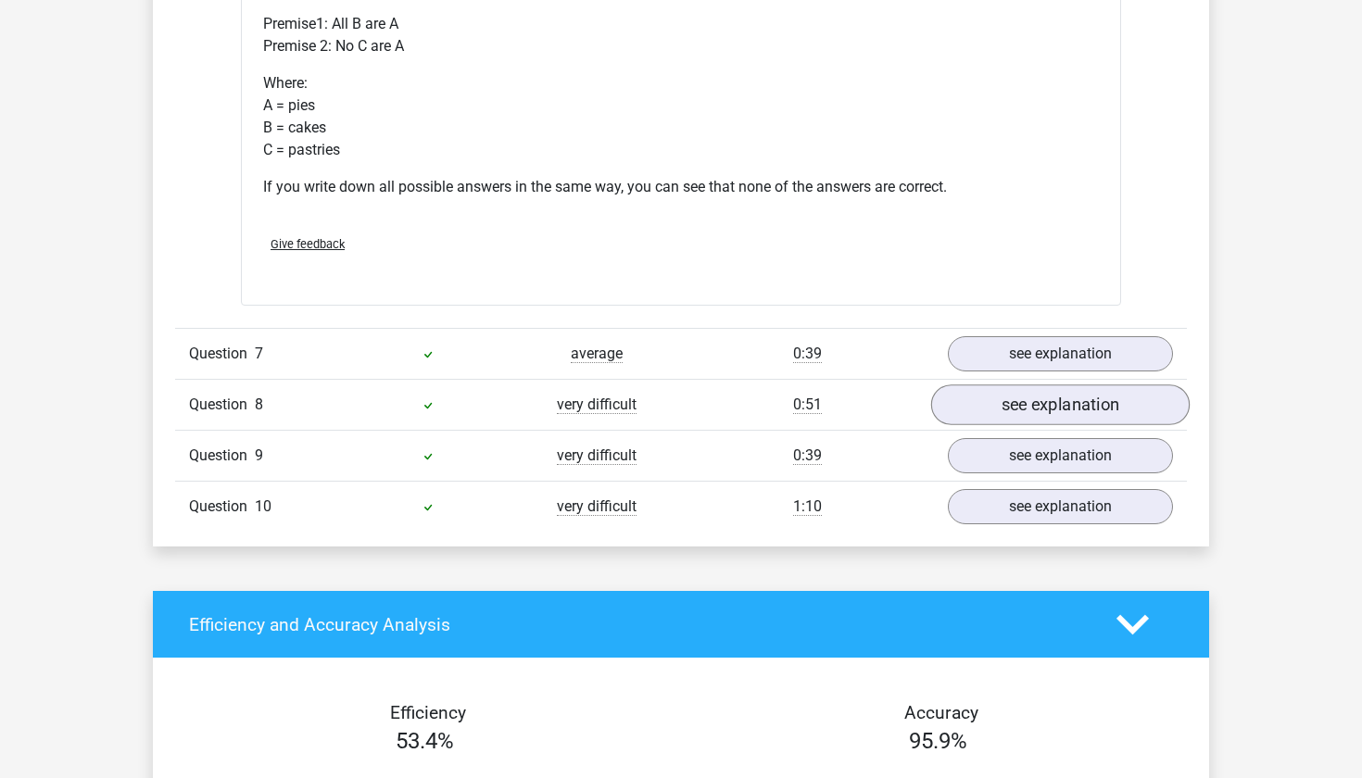
click at [1014, 404] on link "see explanation" at bounding box center [1060, 405] width 259 height 41
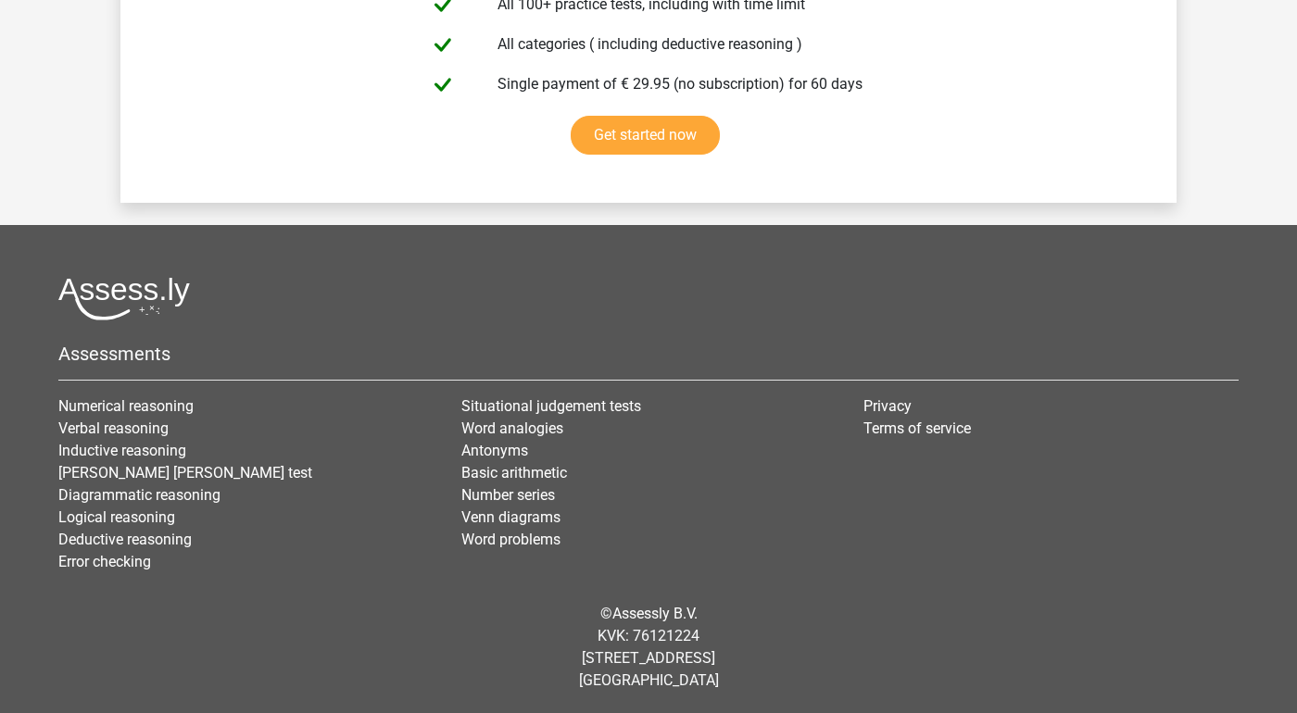
scroll to position [9029, 0]
